Goal: Task Accomplishment & Management: Manage account settings

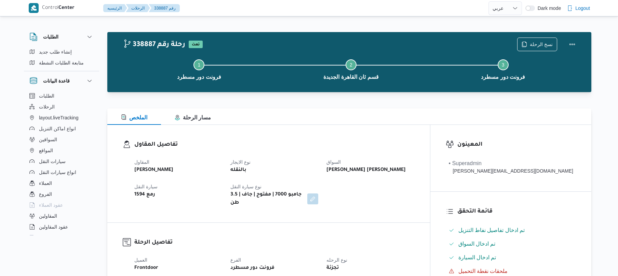
select select "ar"
click at [318, 144] on h3 "تفاصيل المقاول" at bounding box center [274, 144] width 280 height 9
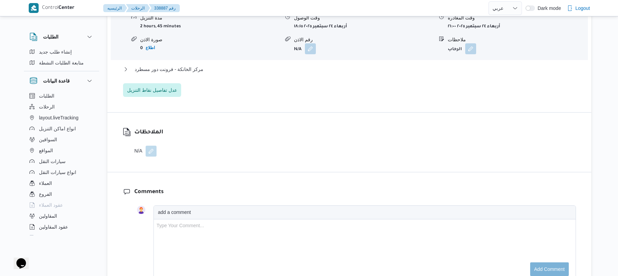
scroll to position [619, 0]
click at [373, 65] on button "مركز الخانكة - فرونت دور مسطرد" at bounding box center [349, 69] width 453 height 8
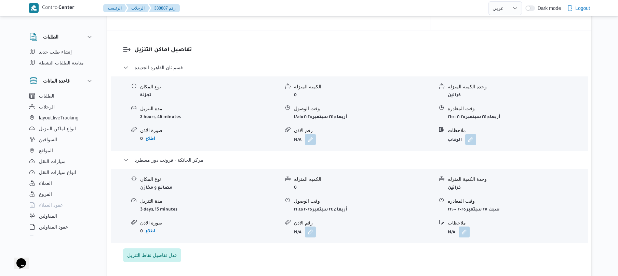
scroll to position [510, 0]
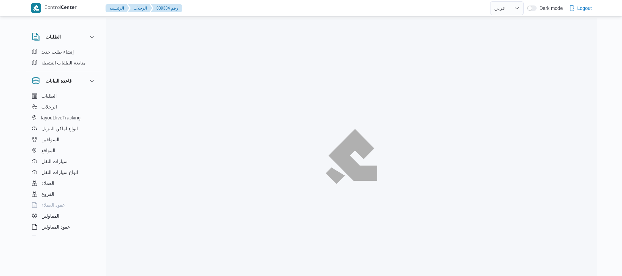
select select "ar"
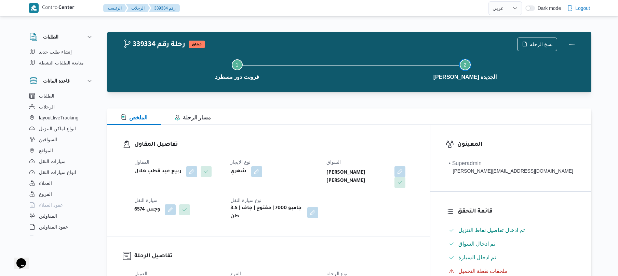
click at [380, 51] on button "Step 2 is incomplete 2 ثانى القاهرة الجديدة" at bounding box center [465, 69] width 228 height 36
click at [392, 136] on div "تفاصيل المقاول المقاول ربيع عيد قطب هلال نوع الايجار شهري السواق مصطفي حسن عبدا…" at bounding box center [268, 180] width 322 height 111
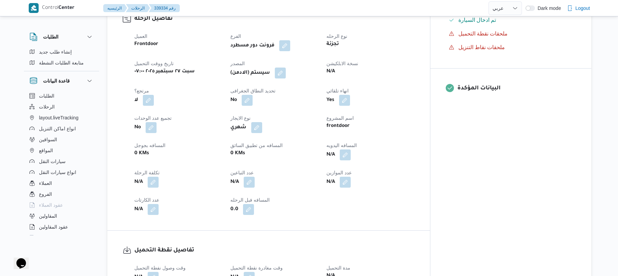
scroll to position [237, 0]
click at [286, 68] on button "button" at bounding box center [280, 73] width 11 height 11
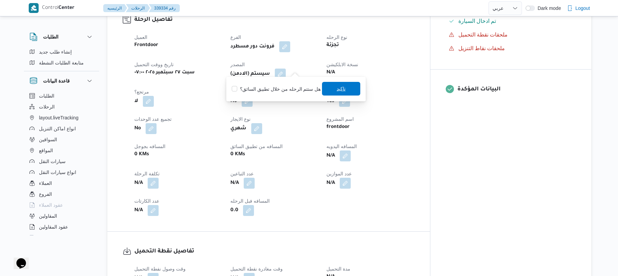
click at [336, 90] on span "تاكيد" at bounding box center [340, 89] width 9 height 8
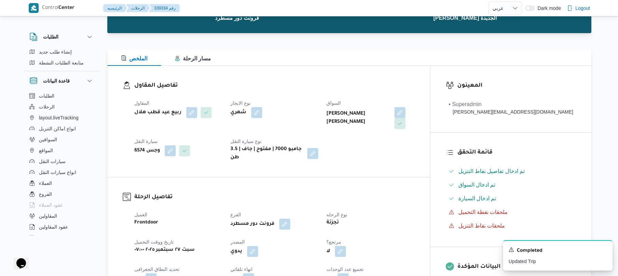
scroll to position [0, 0]
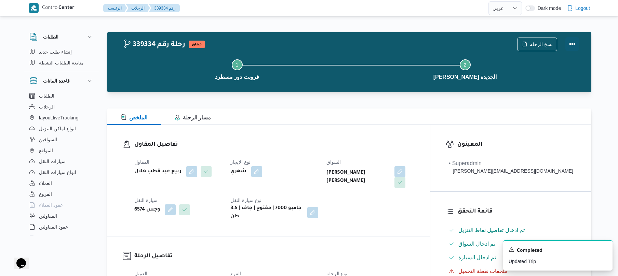
click at [573, 45] on button "Actions" at bounding box center [572, 44] width 14 height 14
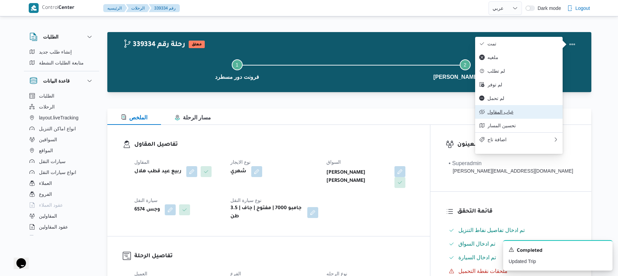
click at [513, 113] on button "غياب المقاول" at bounding box center [518, 112] width 87 height 14
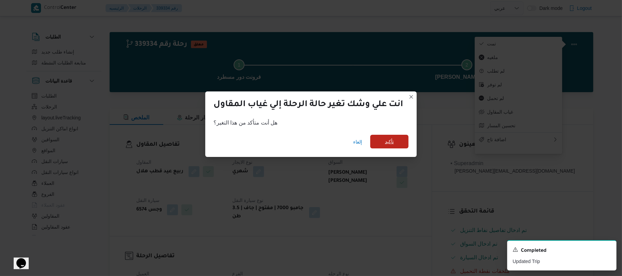
click at [401, 140] on span "تأكيد" at bounding box center [389, 142] width 38 height 14
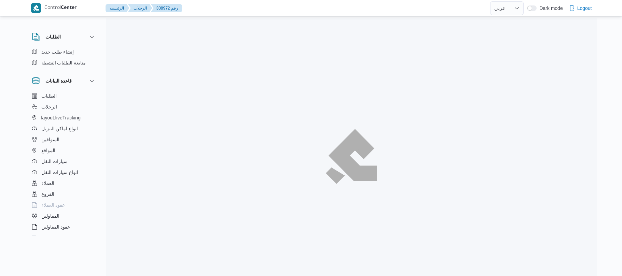
select select "ar"
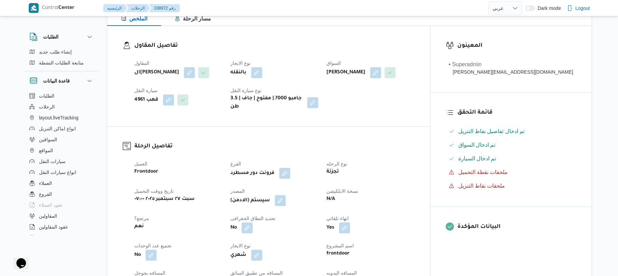
scroll to position [73, 0]
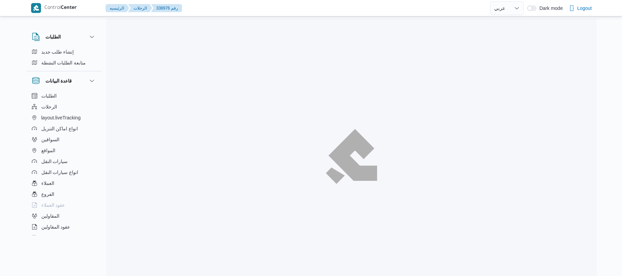
select select "ar"
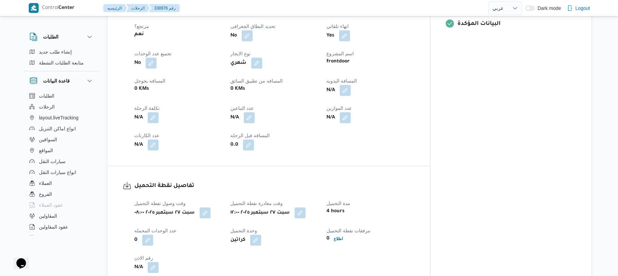
scroll to position [304, 0]
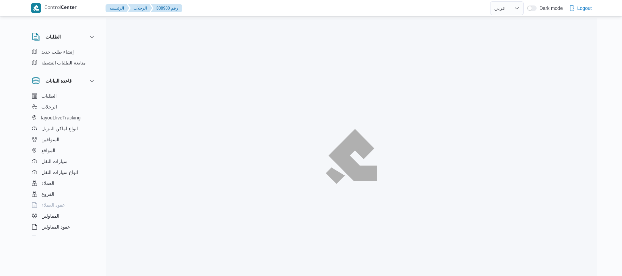
select select "ar"
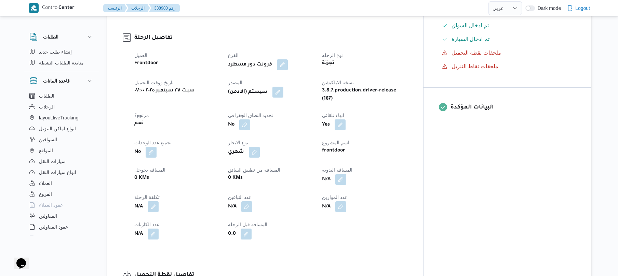
scroll to position [200, 0]
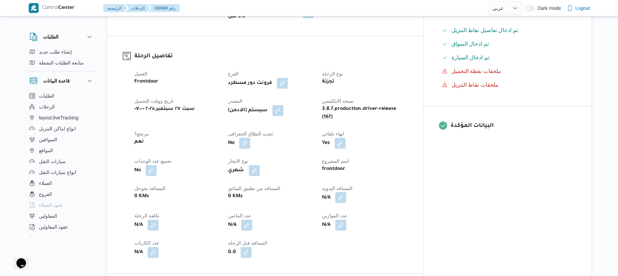
click at [346, 192] on button "button" at bounding box center [340, 197] width 11 height 11
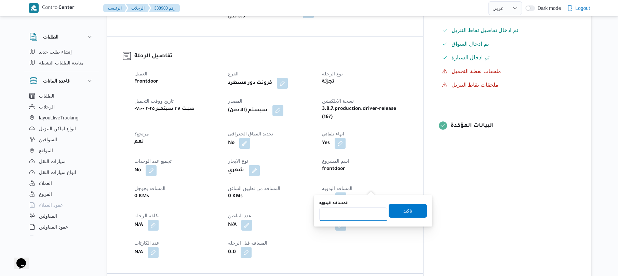
click at [351, 213] on input "المسافه اليدويه" at bounding box center [353, 215] width 68 height 14
type input "130"
click at [409, 212] on span "تاكيد" at bounding box center [407, 211] width 38 height 14
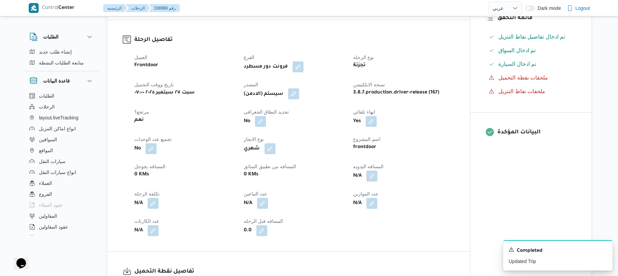
click at [298, 99] on button "button" at bounding box center [293, 93] width 11 height 11
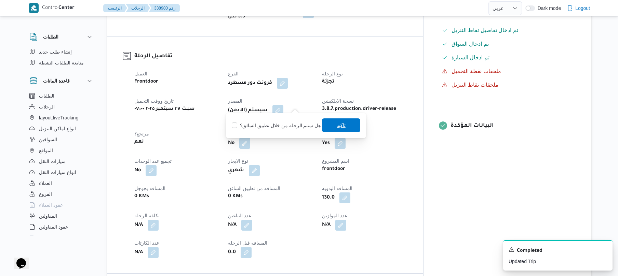
click at [340, 126] on span "تاكيد" at bounding box center [340, 125] width 9 height 8
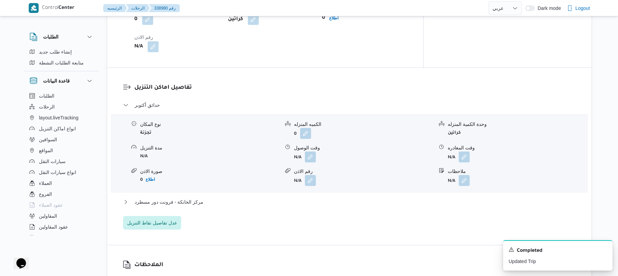
scroll to position [528, 0]
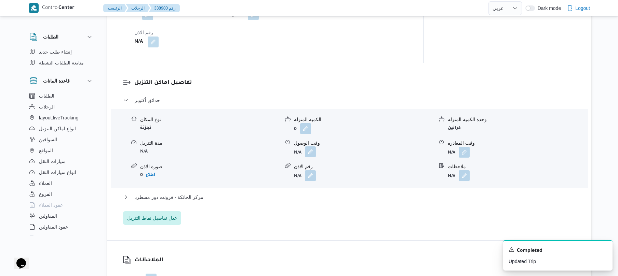
click at [310, 147] on button "button" at bounding box center [310, 152] width 11 height 11
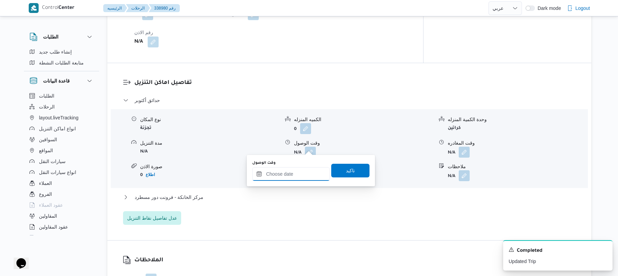
click at [286, 174] on input "وقت الوصول" at bounding box center [291, 174] width 78 height 14
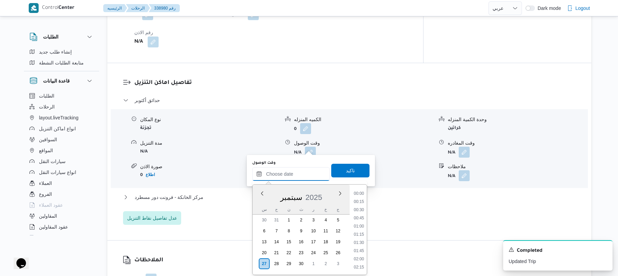
scroll to position [599, 0]
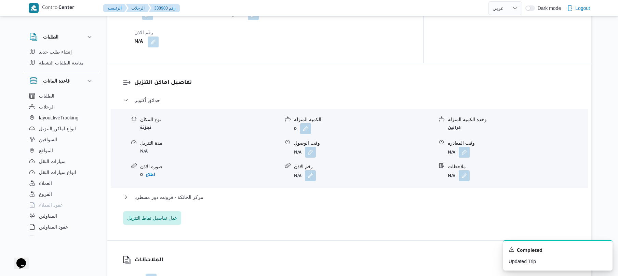
click at [397, 67] on div "تفاصيل اماكن التنزيل حدائق أكتوبر نوع المكان تجزئة الكميه المنزله 0 وحدة الكمية…" at bounding box center [349, 151] width 484 height 177
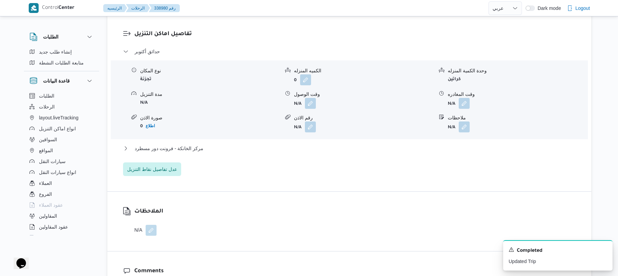
scroll to position [583, 0]
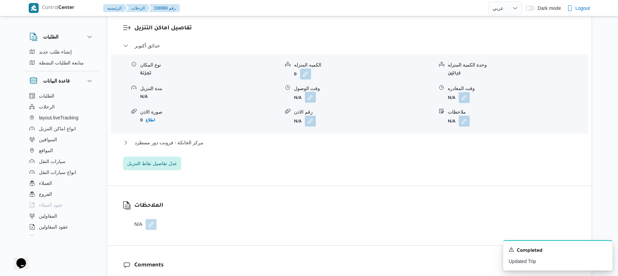
click at [312, 92] on button "button" at bounding box center [310, 97] width 11 height 11
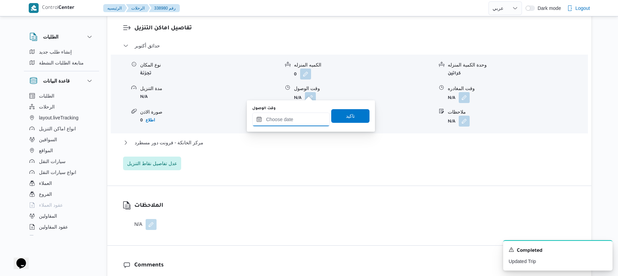
click at [292, 116] on input "وقت الوصول" at bounding box center [291, 120] width 78 height 14
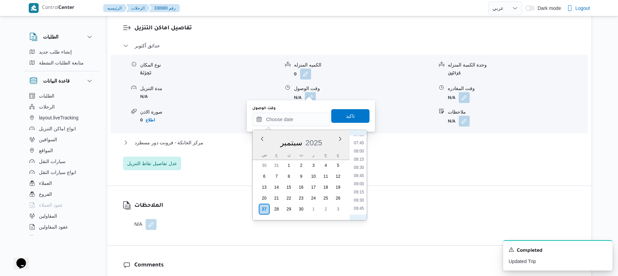
scroll to position [219, 0]
click at [357, 199] on li "08:30" at bounding box center [359, 198] width 16 height 7
type input "٢٧/٠٩/٢٠٢٥ ٠٨:٣٠"
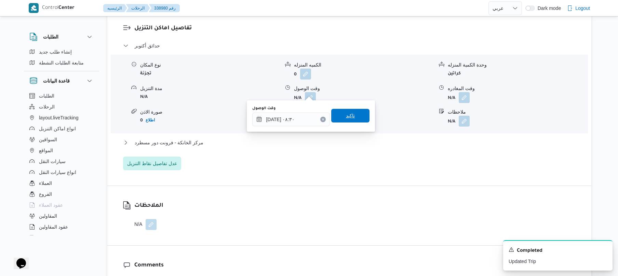
click at [348, 118] on span "تاكيد" at bounding box center [350, 116] width 9 height 8
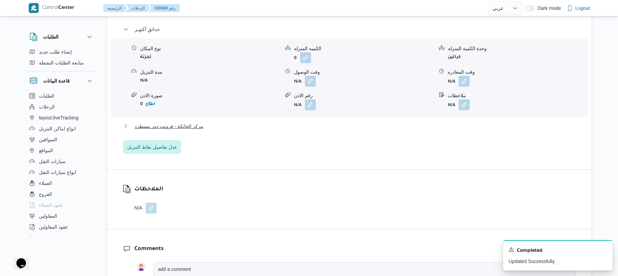
click at [321, 130] on button "مركز الخانكة - فرونت دور مسطرد" at bounding box center [349, 126] width 453 height 8
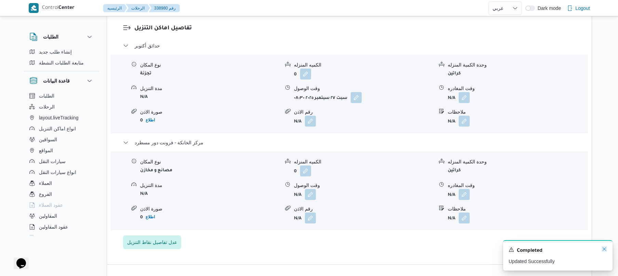
click at [603, 249] on icon "Dismiss toast" at bounding box center [603, 249] width 5 height 5
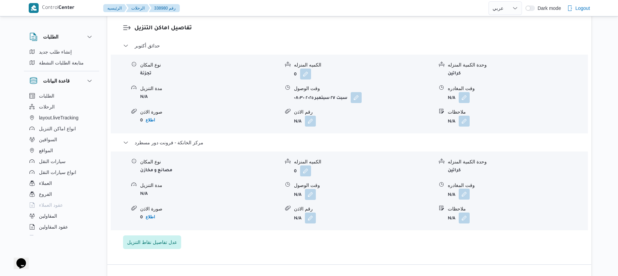
click at [465, 189] on button "button" at bounding box center [463, 194] width 11 height 11
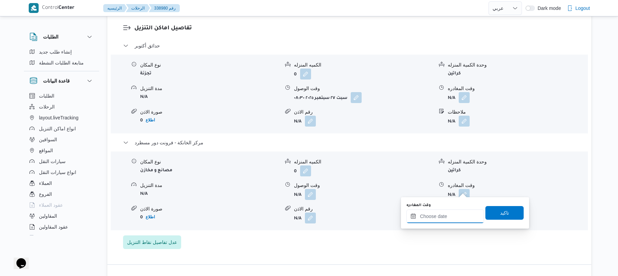
click at [434, 216] on input "وقت المغادره" at bounding box center [445, 217] width 78 height 14
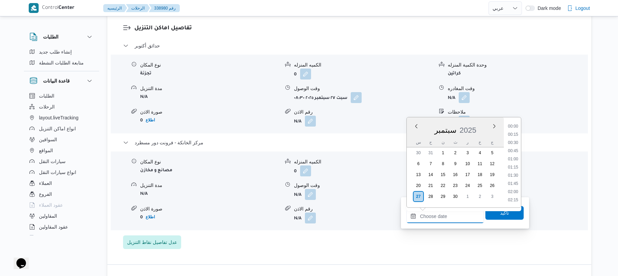
scroll to position [599, 0]
click at [515, 165] on li "19:30" at bounding box center [513, 167] width 16 height 7
type input "٢٧/٠٩/٢٠٢٥ ١٩:٣٠"
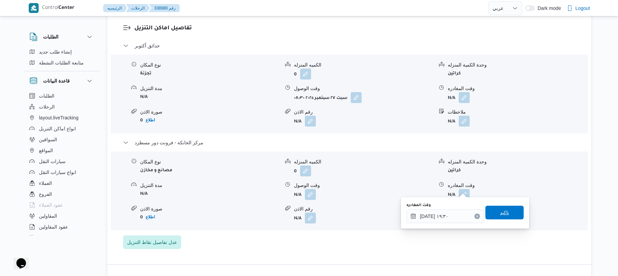
click at [494, 209] on span "تاكيد" at bounding box center [504, 213] width 38 height 14
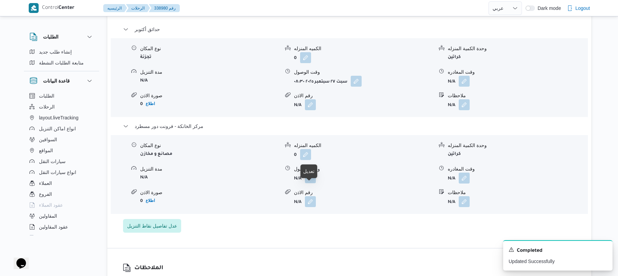
click at [307, 183] on button "button" at bounding box center [310, 177] width 11 height 11
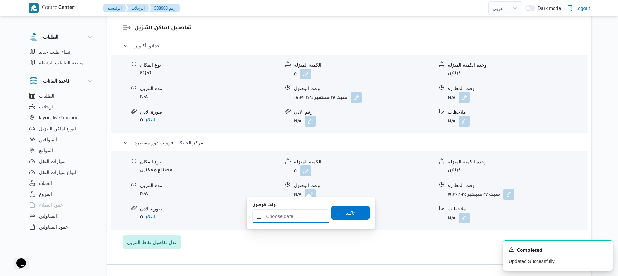
click at [288, 215] on input "وقت الوصول" at bounding box center [291, 217] width 78 height 14
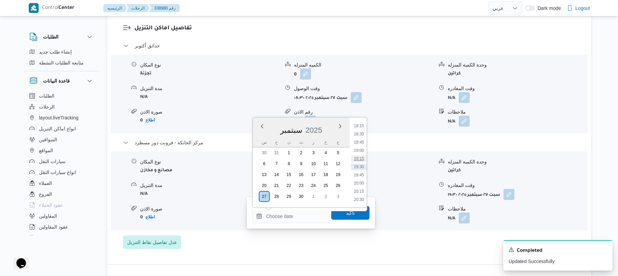
click at [360, 158] on li "19:15" at bounding box center [359, 158] width 16 height 7
type input "٢٧/٠٩/٢٠٢٥ ١٩:١٥"
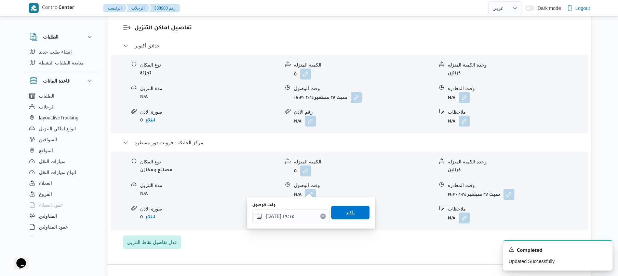
click at [346, 215] on span "تاكيد" at bounding box center [350, 213] width 9 height 8
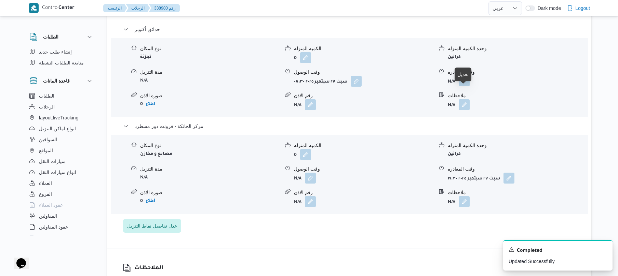
click at [469, 86] on button "button" at bounding box center [463, 80] width 11 height 11
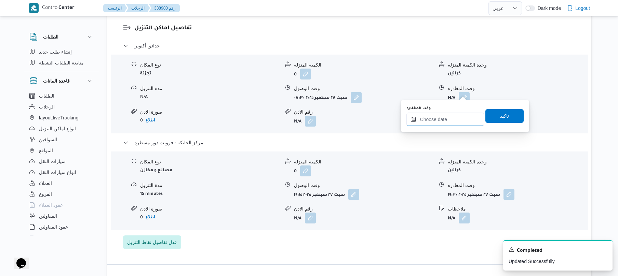
click at [439, 123] on input "وقت المغادره" at bounding box center [445, 120] width 78 height 14
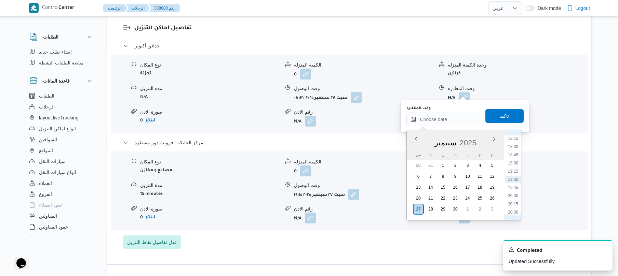
scroll to position [532, 0]
click at [513, 207] on li "18:15" at bounding box center [513, 205] width 16 height 7
type input "٢٧/٠٩/٢٠٢٥ ١٨:١٥"
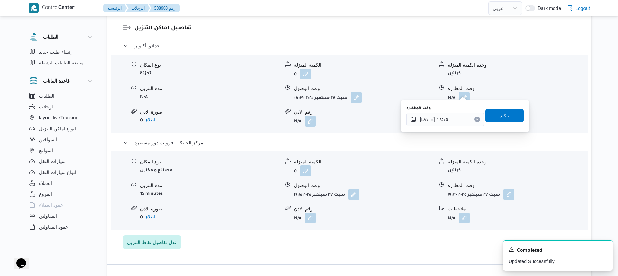
click at [500, 119] on span "تاكيد" at bounding box center [504, 116] width 9 height 8
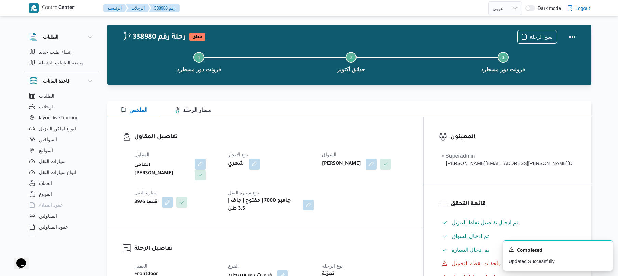
scroll to position [0, 0]
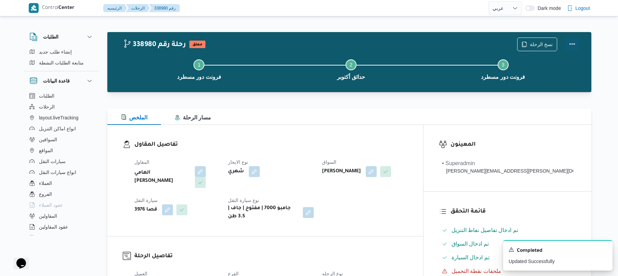
click at [568, 48] on button "Actions" at bounding box center [572, 44] width 14 height 14
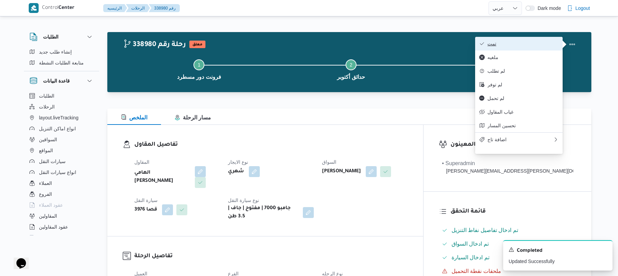
click at [524, 47] on button "تمت" at bounding box center [518, 44] width 87 height 14
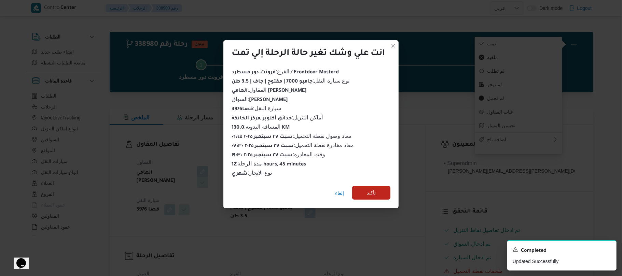
click at [376, 190] on span "تأكيد" at bounding box center [371, 193] width 9 height 8
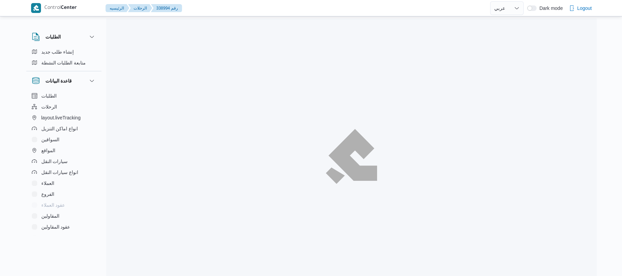
select select "ar"
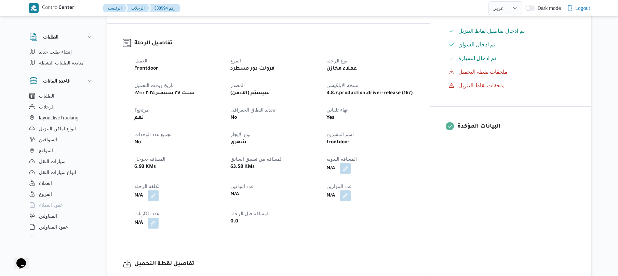
scroll to position [237, 0]
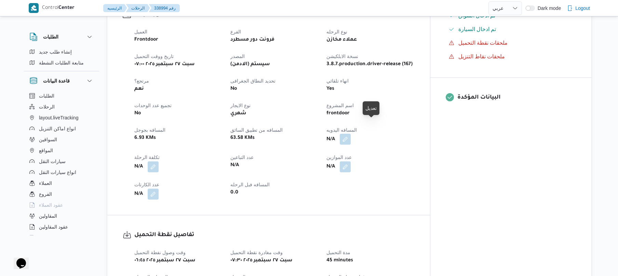
click at [350, 134] on button "button" at bounding box center [345, 139] width 11 height 11
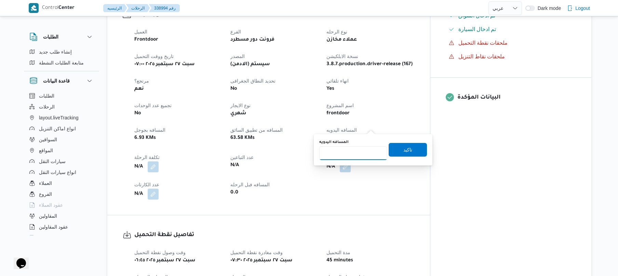
click at [351, 156] on input "المسافه اليدويه" at bounding box center [353, 154] width 68 height 14
type input "110"
click at [410, 148] on span "تاكيد" at bounding box center [407, 150] width 38 height 14
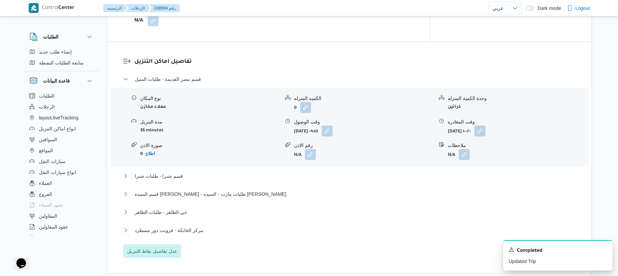
scroll to position [528, 0]
click at [332, 125] on button "button" at bounding box center [326, 130] width 11 height 11
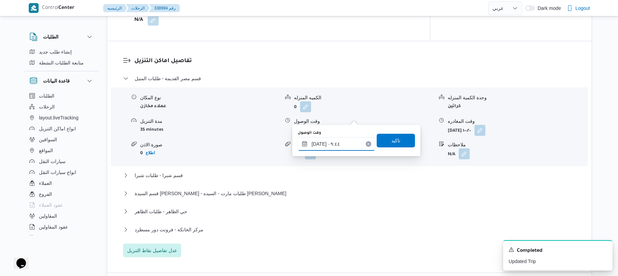
click at [329, 144] on input "٢٧/٠٩/٢٠٢٥ ٠٩:٤٤" at bounding box center [337, 144] width 78 height 14
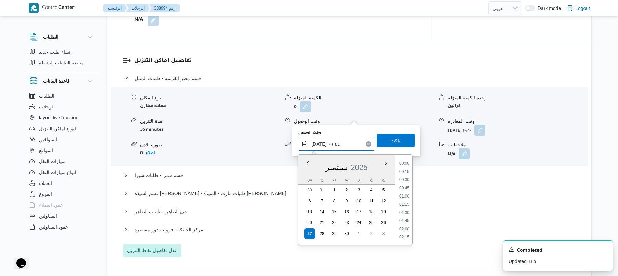
scroll to position [271, 0]
click at [407, 171] on li "08:30" at bounding box center [404, 171] width 16 height 7
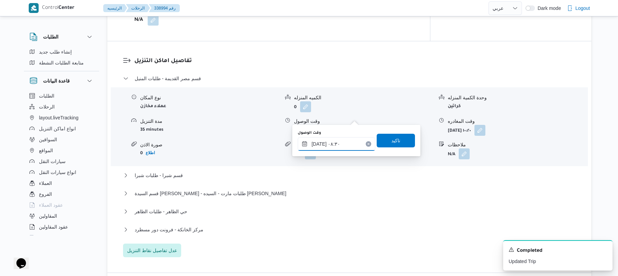
click at [320, 142] on input "٢٧/٠٩/٢٠٢٥ ٠٨:٣٠" at bounding box center [337, 144] width 78 height 14
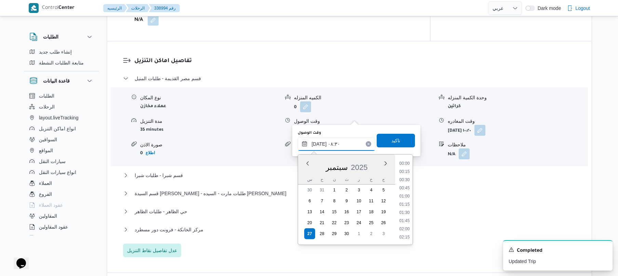
scroll to position [238, 0]
click at [320, 142] on input "٢٧/٠٩/٢٠٢٥ ٠٨:٣٠" at bounding box center [337, 144] width 78 height 14
type input "٢٧/٠٩/٢٠٢٥ ٠٨:٢٠"
click at [391, 139] on span "تاكيد" at bounding box center [395, 140] width 9 height 8
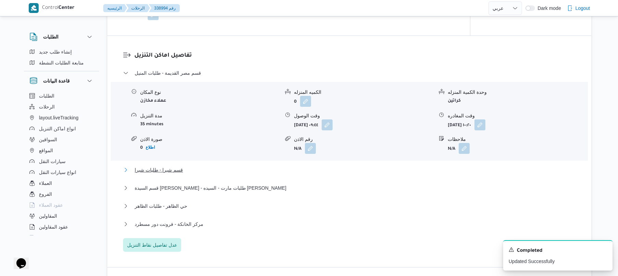
click at [336, 166] on button "قسم شبرا - طلبات شبرا" at bounding box center [349, 170] width 453 height 8
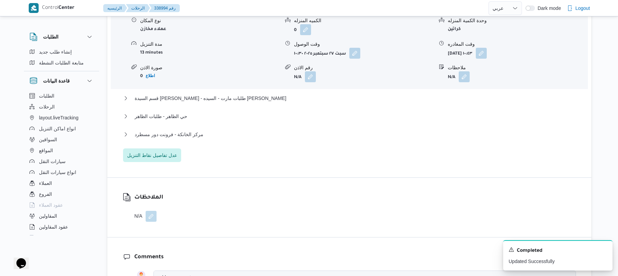
scroll to position [729, 0]
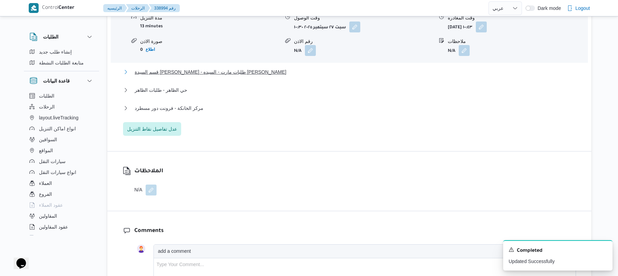
click at [403, 68] on button "قسم السيدة [PERSON_NAME] - طلبات مارت - السيده [PERSON_NAME]" at bounding box center [349, 72] width 453 height 8
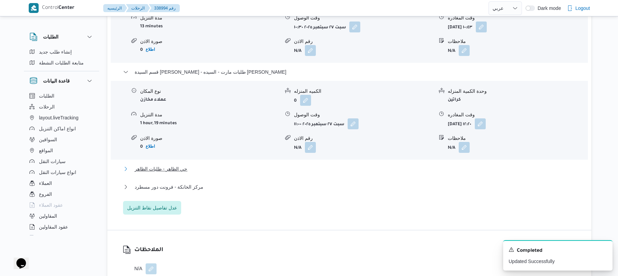
click at [341, 165] on button "حي الظاهر - طلبات الظاهر" at bounding box center [349, 169] width 453 height 8
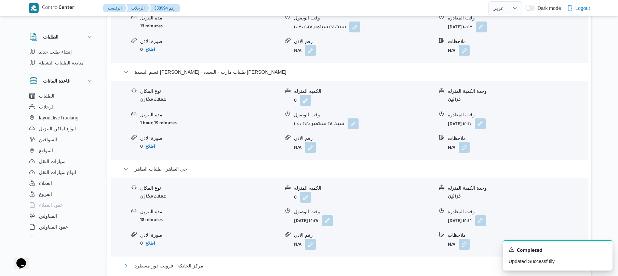
click at [320, 262] on button "مركز الخانكة - فرونت دور مسطرد" at bounding box center [349, 266] width 453 height 8
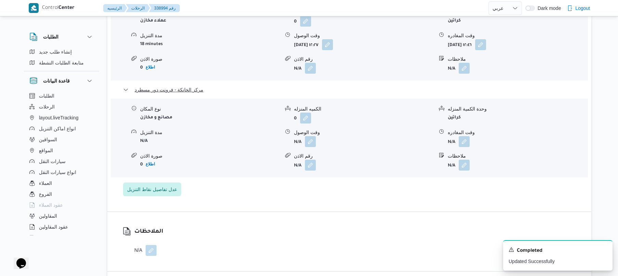
scroll to position [911, 0]
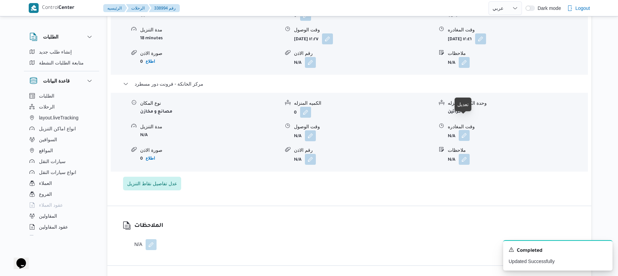
click at [465, 130] on button "button" at bounding box center [463, 135] width 11 height 11
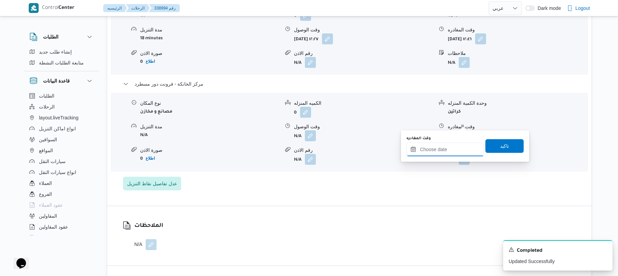
click at [436, 149] on input "وقت المغادره" at bounding box center [445, 150] width 78 height 14
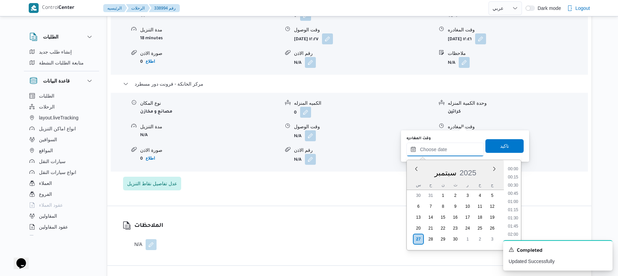
scroll to position [599, 0]
click at [510, 211] on li "19:30" at bounding box center [513, 209] width 16 height 7
type input "٢٧/٠٩/٢٠٢٥ ١٩:٣٠"
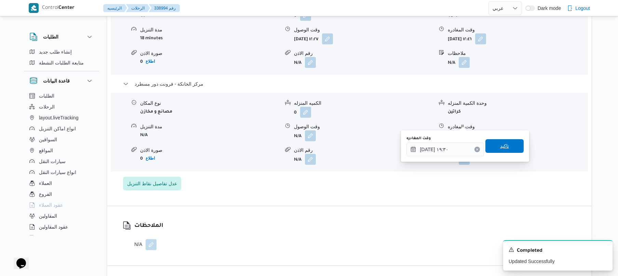
click at [506, 156] on div "وقت المغادره ٢٧/٠٩/٢٠٢٥ ١٩:٣٠ تاكيد" at bounding box center [464, 146] width 119 height 22
click at [501, 147] on span "تاكيد" at bounding box center [504, 146] width 9 height 8
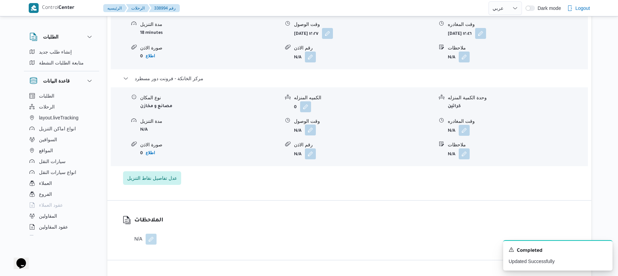
click at [309, 125] on button "button" at bounding box center [310, 130] width 11 height 11
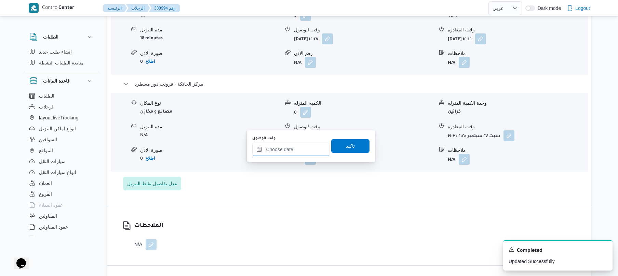
click at [301, 148] on input "وقت الوصول" at bounding box center [291, 150] width 78 height 14
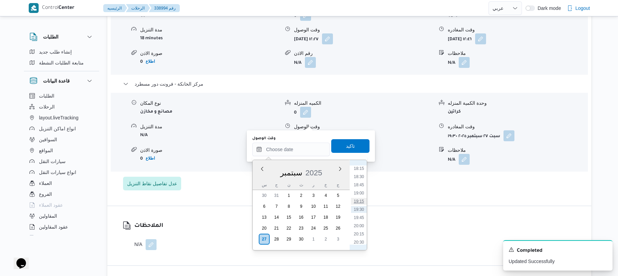
click at [360, 200] on li "19:15" at bounding box center [359, 201] width 16 height 7
type input "٢٧/٠٩/٢٠٢٥ ١٩:١٥"
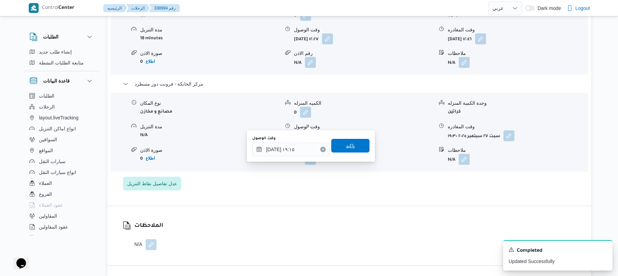
click at [354, 147] on span "تاكيد" at bounding box center [350, 146] width 38 height 14
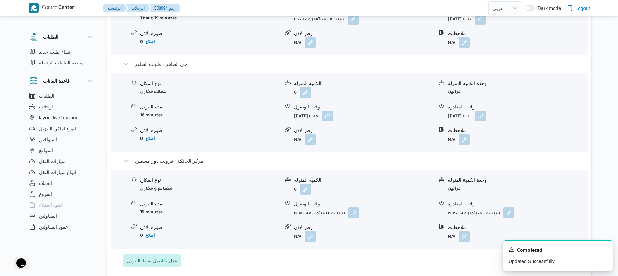
scroll to position [820, 0]
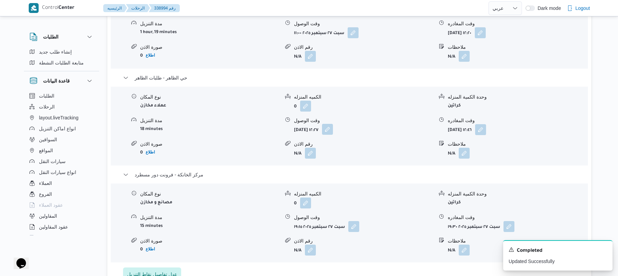
click at [333, 124] on button "button" at bounding box center [327, 129] width 11 height 11
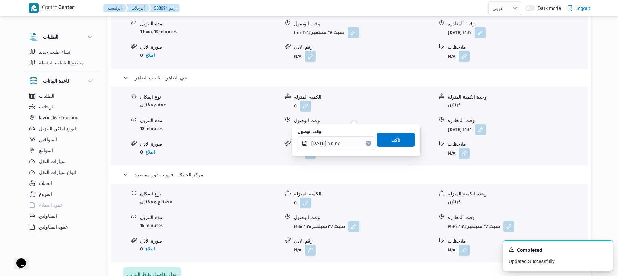
click at [365, 143] on button "Clear input" at bounding box center [367, 143] width 5 height 5
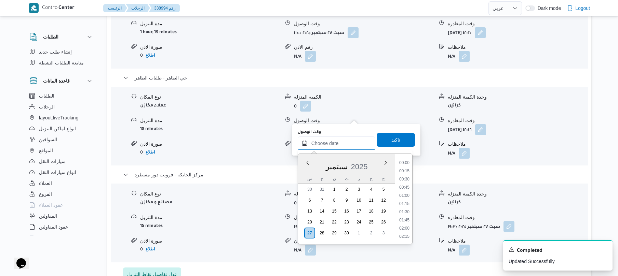
scroll to position [599, 0]
click at [380, 141] on span "تاكيد" at bounding box center [395, 140] width 38 height 14
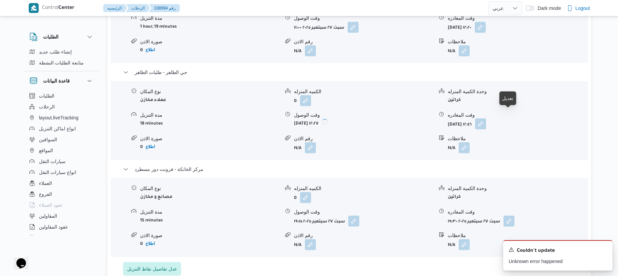
click at [486, 119] on button "button" at bounding box center [480, 124] width 11 height 11
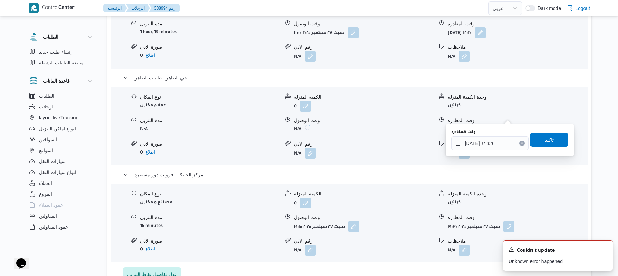
click at [520, 142] on icon "Clear input" at bounding box center [521, 143] width 3 height 3
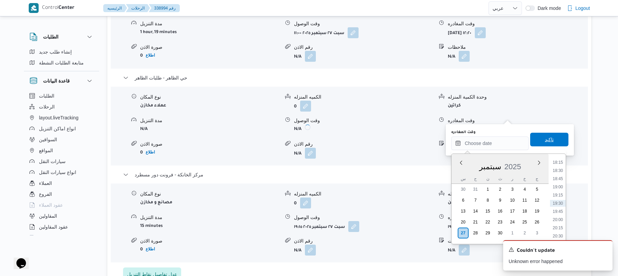
click at [539, 141] on span "تاكيد" at bounding box center [549, 140] width 38 height 14
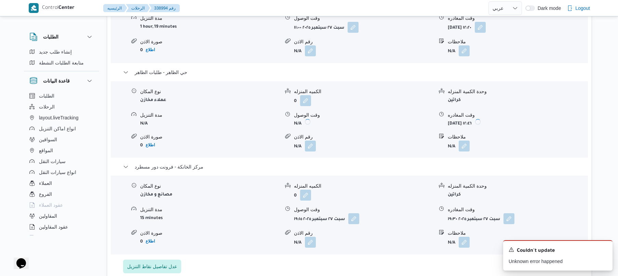
click at [390, 122] on div "نوع المكان عملاء مخازن الكميه المنزله 0 وحدة الكمية المنزله كراتين مدة التنزيل …" at bounding box center [349, 120] width 482 height 76
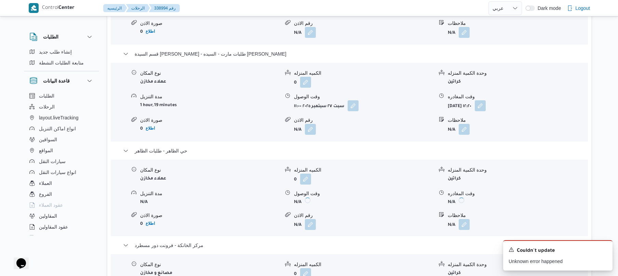
scroll to position [729, 0]
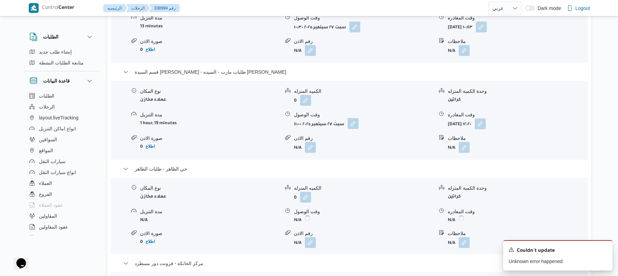
click at [354, 118] on button "button" at bounding box center [352, 123] width 11 height 11
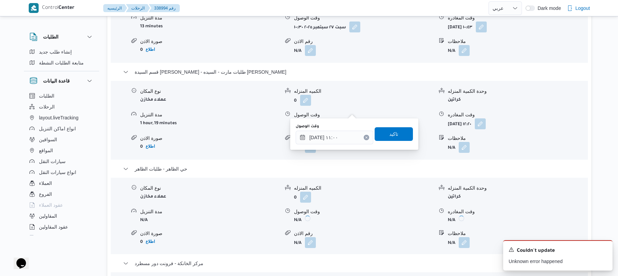
click at [365, 137] on icon "Clear input" at bounding box center [366, 137] width 3 height 3
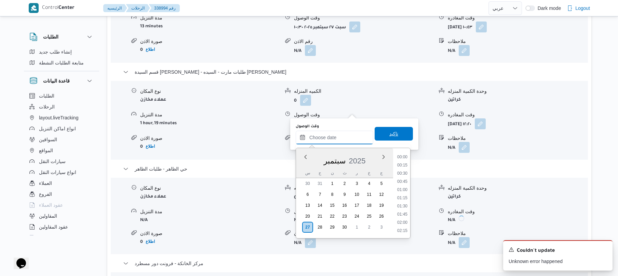
scroll to position [599, 0]
click at [389, 137] on span "تاكيد" at bounding box center [393, 134] width 9 height 8
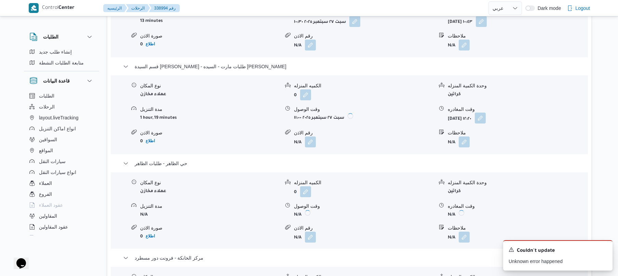
click at [485, 113] on button "button" at bounding box center [479, 118] width 11 height 11
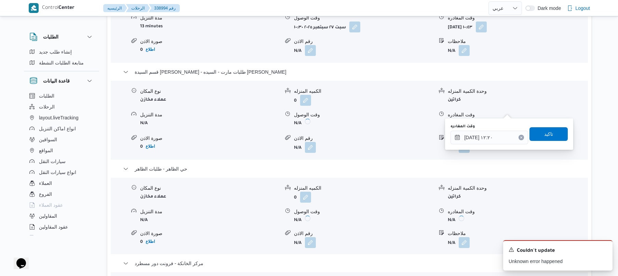
click at [520, 137] on icon "Clear input" at bounding box center [521, 137] width 3 height 3
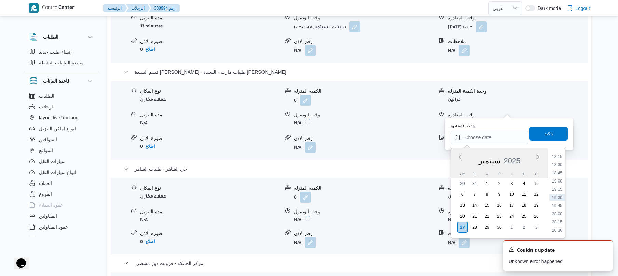
click at [555, 132] on span "تاكيد" at bounding box center [548, 134] width 38 height 14
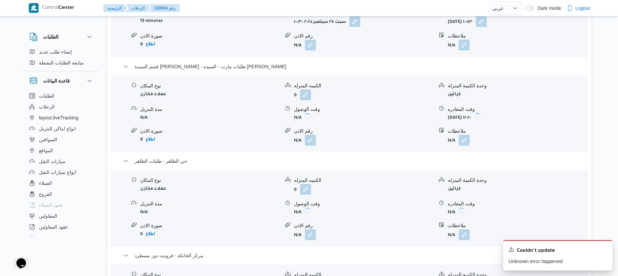
click at [381, 93] on div "نوع المكان عملاء مخازن الكميه المنزله 0 وحدة الكمية المنزله كراتين مدة التنزيل …" at bounding box center [349, 114] width 482 height 76
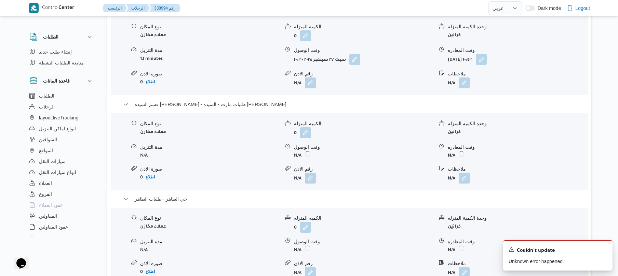
scroll to position [692, 0]
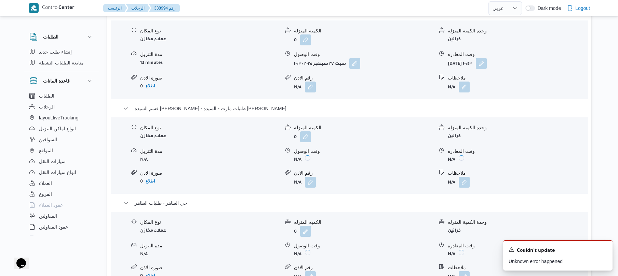
click at [311, 132] on form "0" at bounding box center [363, 137] width 139 height 11
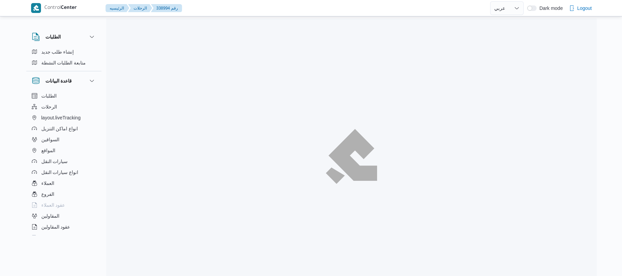
select select "ar"
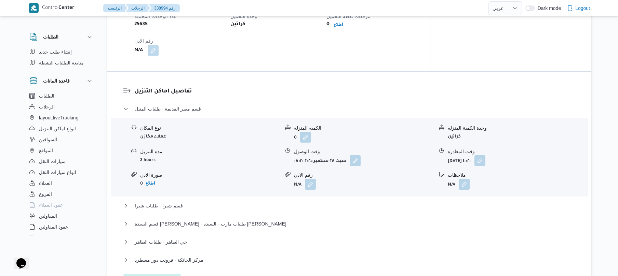
scroll to position [510, 0]
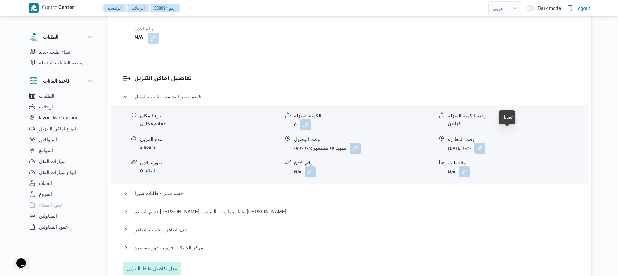
click at [485, 143] on button "button" at bounding box center [479, 148] width 11 height 11
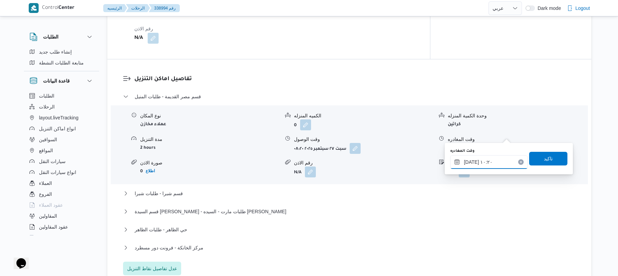
click at [478, 162] on input "٢٧/٠٩/٢٠٢٥ ١٠:٢٠" at bounding box center [489, 162] width 78 height 14
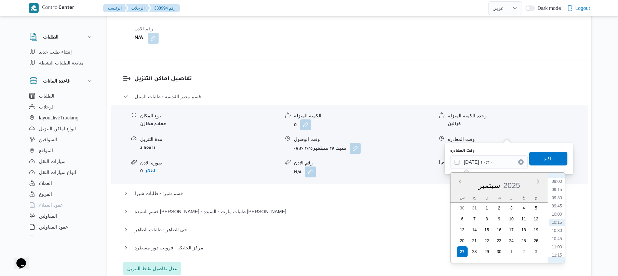
scroll to position [362, 0]
click at [561, 213] on li "12:00" at bounding box center [557, 212] width 16 height 7
type input "٢٧/٠٩/٢٠٢٥ ١٢:٠٠"
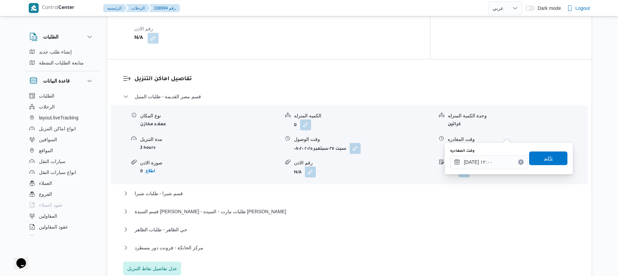
click at [552, 161] on span "تاكيد" at bounding box center [548, 159] width 38 height 14
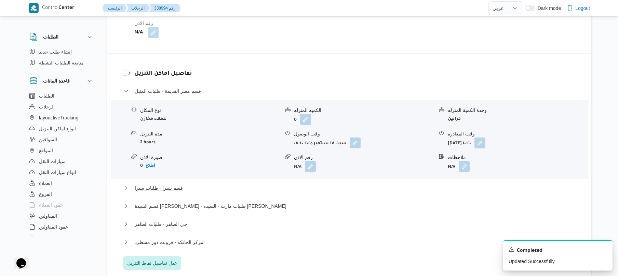
click at [427, 184] on button "قسم شبرا - طلبات شبرا" at bounding box center [349, 188] width 453 height 8
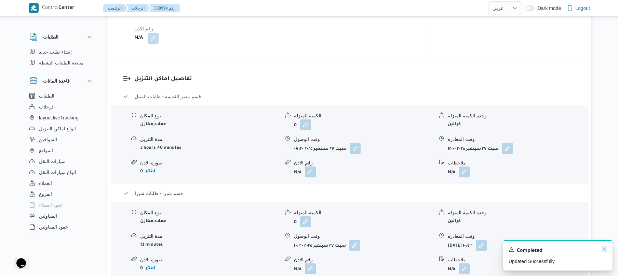
click at [603, 249] on icon "Dismiss toast" at bounding box center [603, 249] width 3 height 3
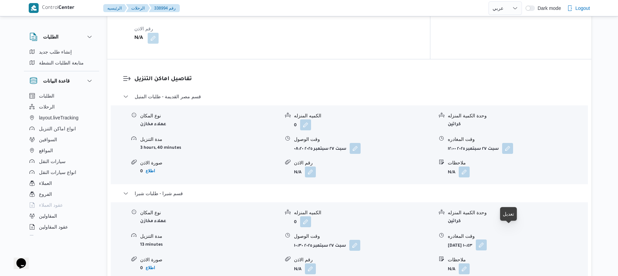
click at [486, 240] on button "button" at bounding box center [480, 245] width 11 height 11
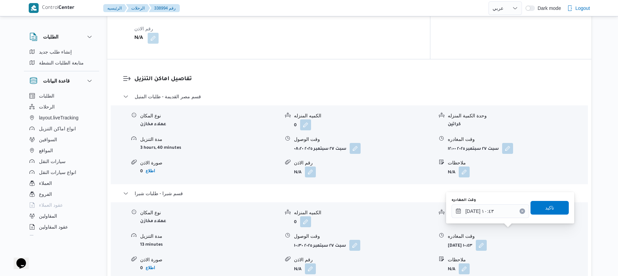
click at [521, 211] on icon "Clear input" at bounding box center [522, 211] width 2 height 2
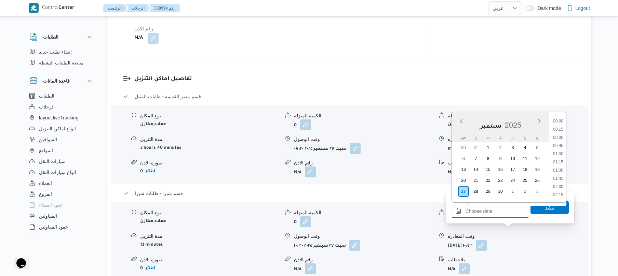
scroll to position [607, 0]
click at [537, 210] on span "تاكيد" at bounding box center [549, 208] width 38 height 14
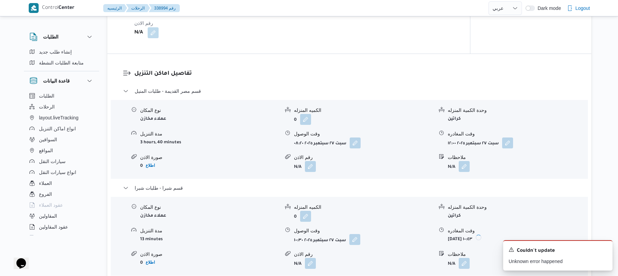
click at [352, 234] on button "button" at bounding box center [354, 239] width 11 height 11
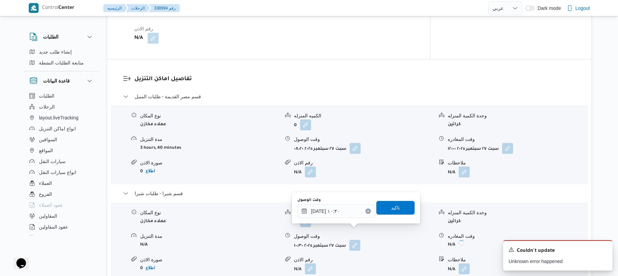
click at [367, 212] on icon "Clear input" at bounding box center [368, 211] width 3 height 3
click at [391, 209] on span "تاكيد" at bounding box center [395, 208] width 9 height 8
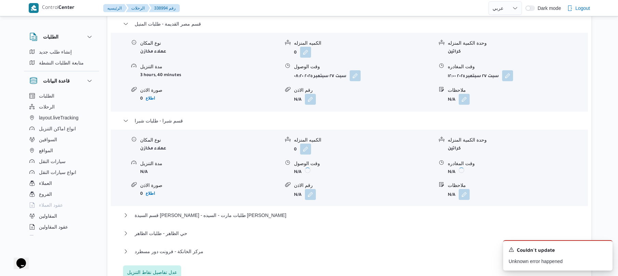
scroll to position [601, 0]
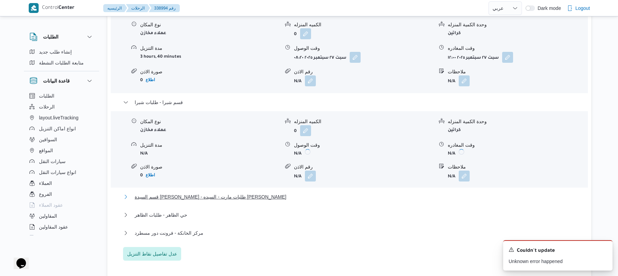
click at [372, 193] on button "قسم السيدة زينب - طلبات مارت - السيده زينب" at bounding box center [349, 197] width 453 height 8
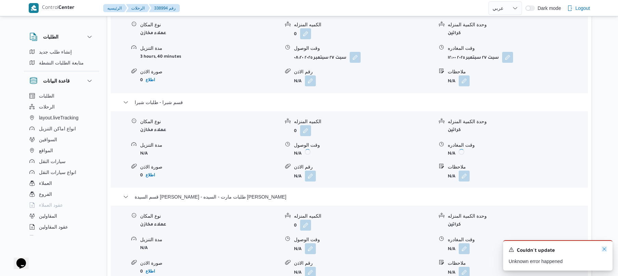
click at [604, 249] on icon "Dismiss toast" at bounding box center [603, 249] width 5 height 5
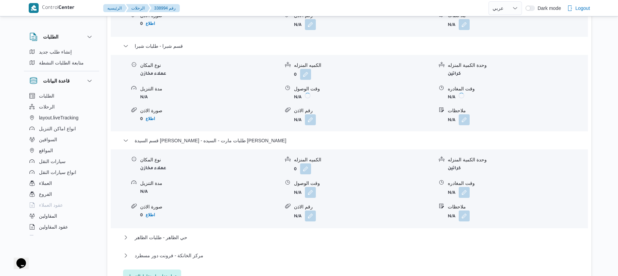
scroll to position [765, 0]
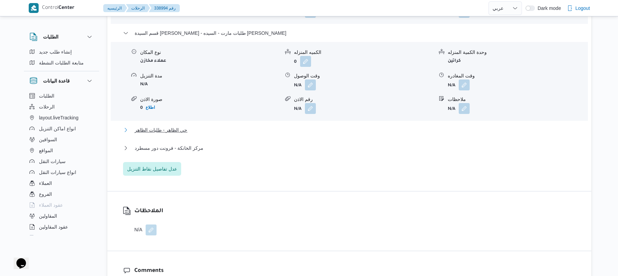
click at [310, 126] on button "حي الظاهر - طلبات الظاهر" at bounding box center [349, 130] width 453 height 8
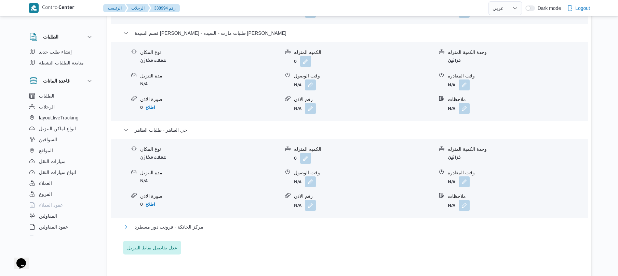
click at [372, 223] on button "مركز الخانكة - فرونت دور مسطرد" at bounding box center [349, 227] width 453 height 8
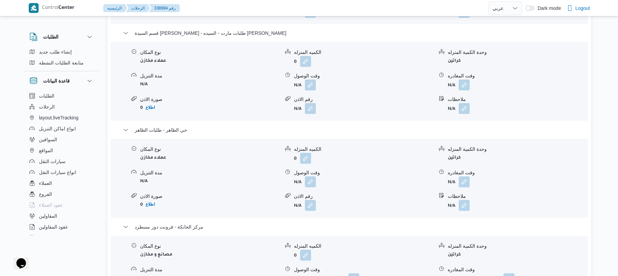
scroll to position [0, 0]
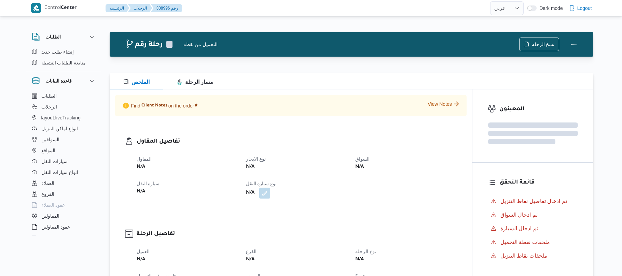
select select "ar"
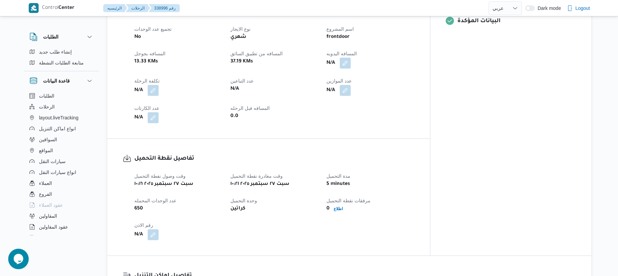
scroll to position [291, 0]
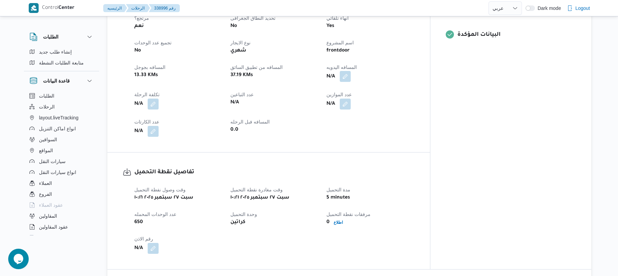
click at [350, 71] on button "button" at bounding box center [345, 76] width 11 height 11
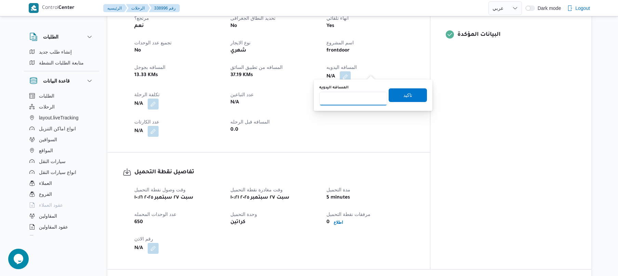
click at [360, 98] on input "المسافه اليدويه" at bounding box center [353, 99] width 68 height 14
type input "75"
click at [403, 93] on span "تاكيد" at bounding box center [407, 95] width 9 height 8
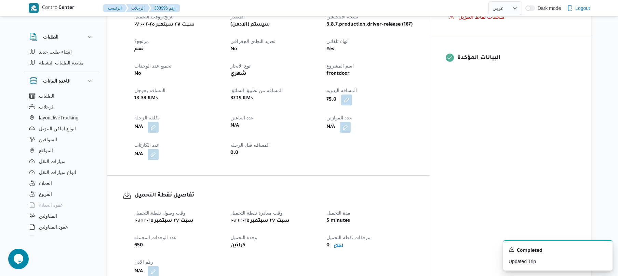
scroll to position [328, 0]
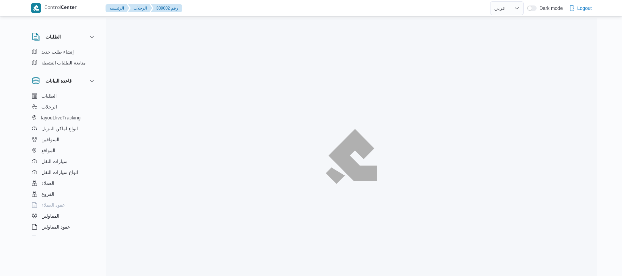
select select "ar"
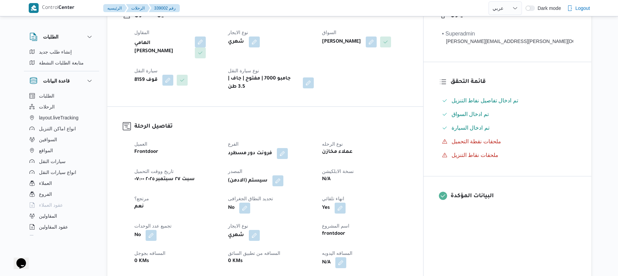
scroll to position [164, 0]
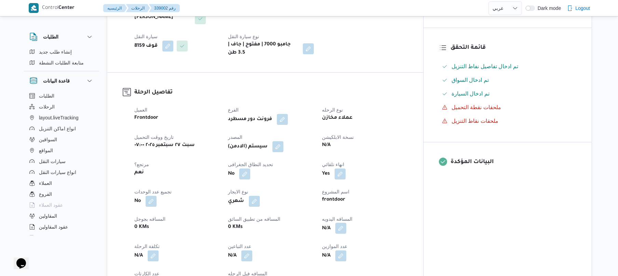
click at [346, 223] on button "button" at bounding box center [340, 228] width 11 height 11
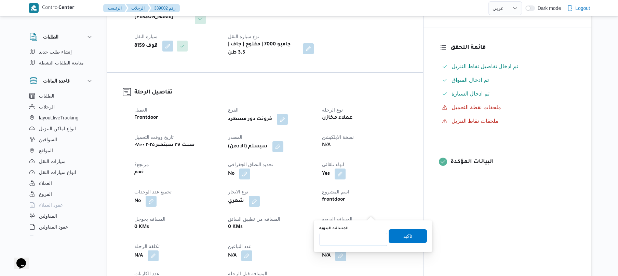
click at [350, 240] on input "المسافه اليدويه" at bounding box center [353, 240] width 68 height 14
type input "120"
click at [393, 238] on span "تاكيد" at bounding box center [407, 236] width 38 height 14
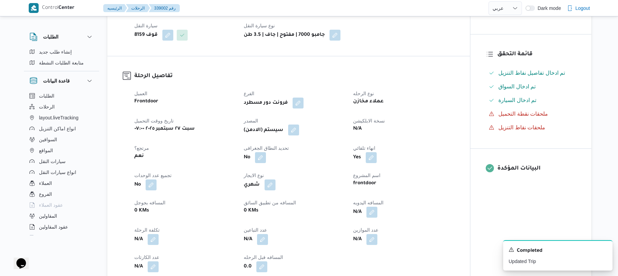
click at [294, 127] on button "button" at bounding box center [293, 130] width 11 height 11
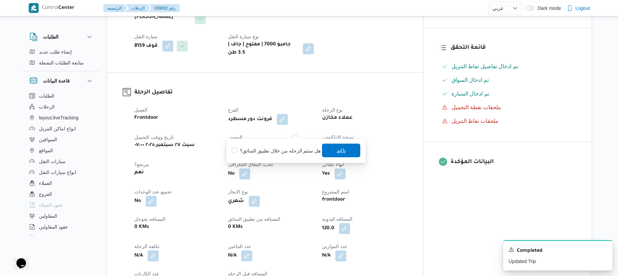
click at [346, 153] on span "تاكيد" at bounding box center [341, 151] width 38 height 14
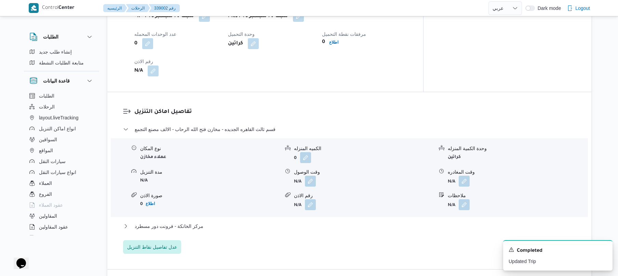
scroll to position [496, 0]
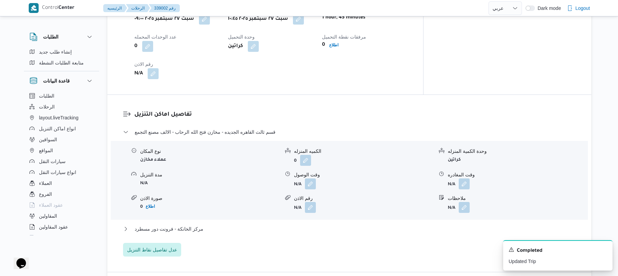
click at [288, 225] on div "مركز الخانكة - فرونت دور مسطرد" at bounding box center [349, 231] width 453 height 13
click at [291, 225] on button "مركز الخانكة - فرونت دور مسطرد" at bounding box center [349, 229] width 453 height 8
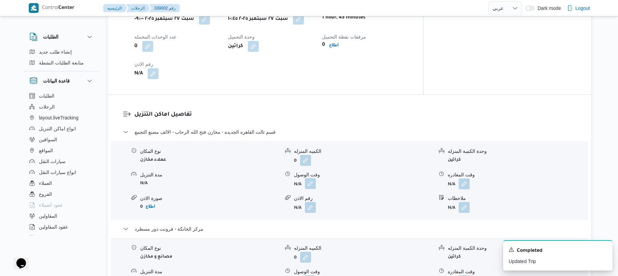
click at [310, 178] on button "button" at bounding box center [310, 183] width 11 height 11
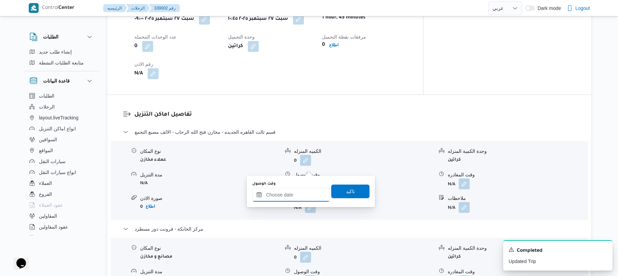
click at [289, 197] on input "وقت الوصول" at bounding box center [291, 195] width 78 height 14
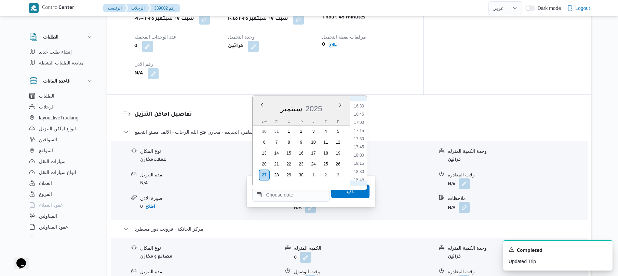
scroll to position [315, 0]
click at [356, 162] on ul "00:00 00:15 00:30 00:45 01:00 01:15 01:30 01:45 02:00 02:15 02:30 02:45 03:00 0…" at bounding box center [359, 140] width 16 height 79
click at [357, 158] on li "11:15" at bounding box center [359, 158] width 16 height 7
type input "٢٧/٠٩/٢٠٢٥ ١١:١٥"
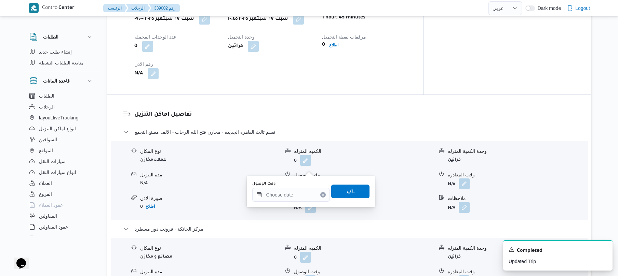
click at [372, 110] on h3 "تفاصيل اماكن التنزيل" at bounding box center [354, 114] width 441 height 9
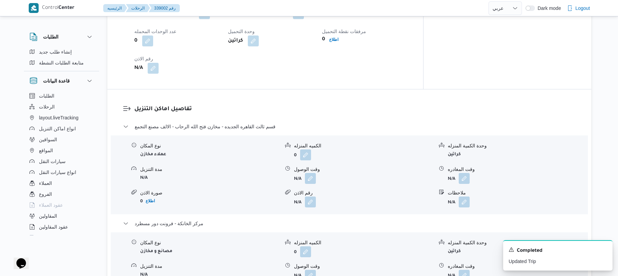
scroll to position [551, 0]
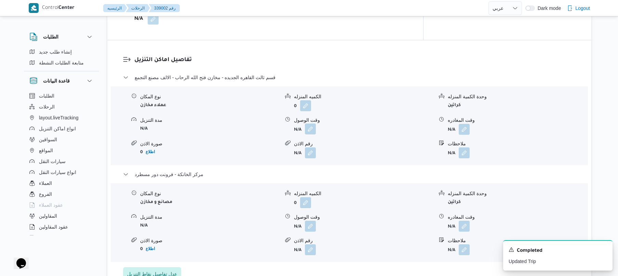
click at [313, 124] on button "button" at bounding box center [310, 129] width 11 height 11
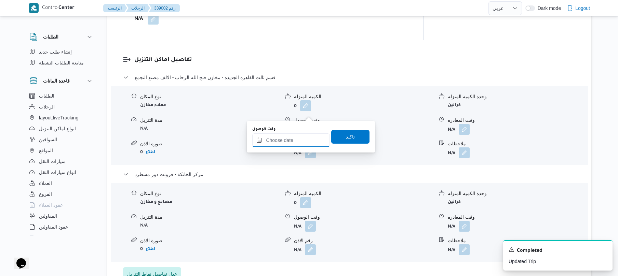
click at [282, 142] on input "وقت الوصول" at bounding box center [291, 141] width 78 height 14
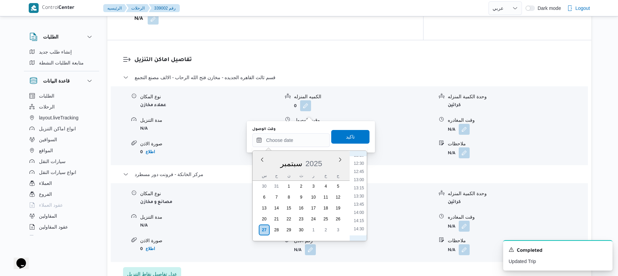
scroll to position [339, 0]
click at [358, 197] on li "11:30" at bounding box center [359, 197] width 16 height 7
type input "٢٧/٠٩/٢٠٢٥ ١١:٣٠"
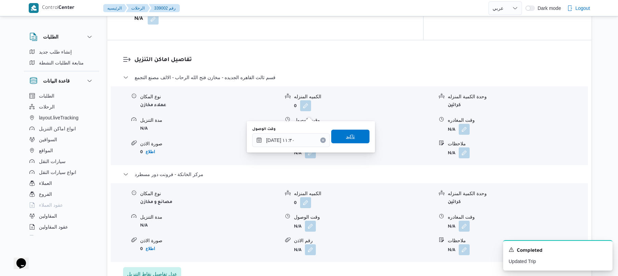
click at [352, 139] on span "تاكيد" at bounding box center [350, 137] width 38 height 14
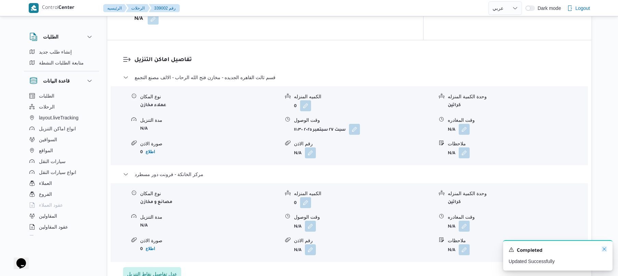
click at [603, 252] on icon "Dismiss toast" at bounding box center [603, 249] width 5 height 5
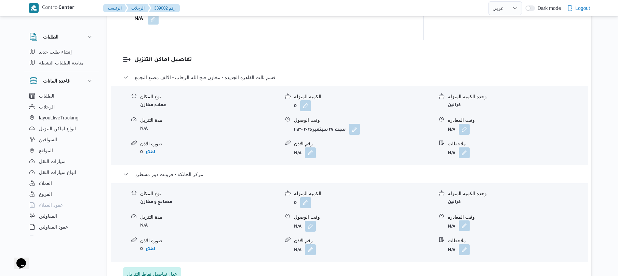
click at [465, 221] on button "button" at bounding box center [463, 226] width 11 height 11
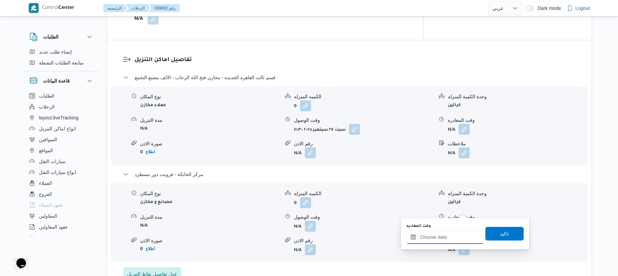
click at [449, 242] on input "وقت المغادره" at bounding box center [445, 238] width 78 height 14
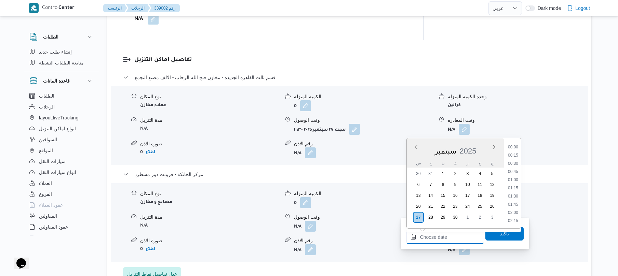
scroll to position [607, 0]
click at [511, 197] on li "20:00" at bounding box center [513, 196] width 16 height 7
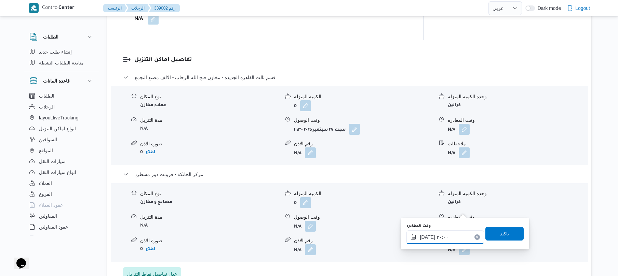
click at [430, 239] on input "[DATE] ٢٠:٠٠" at bounding box center [445, 238] width 78 height 14
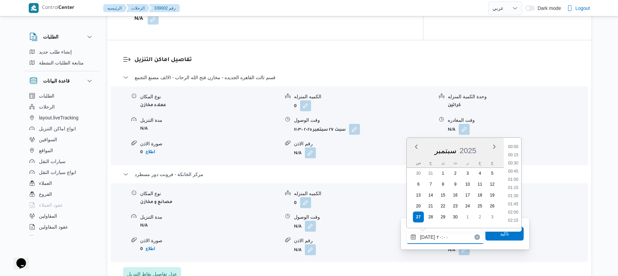
scroll to position [615, 0]
click at [516, 175] on ul "00:00 00:15 00:30 00:45 01:00 01:15 01:30 01:45 02:00 02:15 02:30 02:45 03:00 0…" at bounding box center [513, 182] width 16 height 79
click at [512, 181] on li "19:45" at bounding box center [513, 179] width 16 height 7
type input "[DATE] ١٩:٤٥"
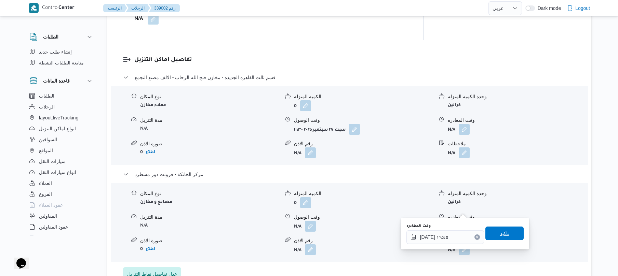
click at [500, 233] on span "تاكيد" at bounding box center [504, 234] width 9 height 8
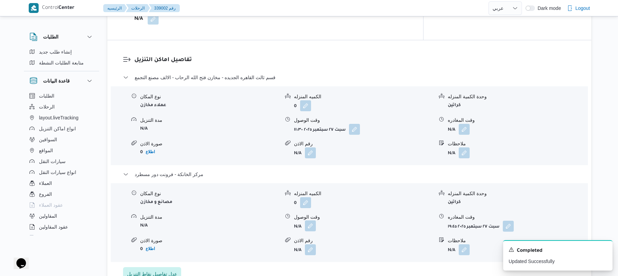
click at [310, 221] on button "button" at bounding box center [310, 226] width 11 height 11
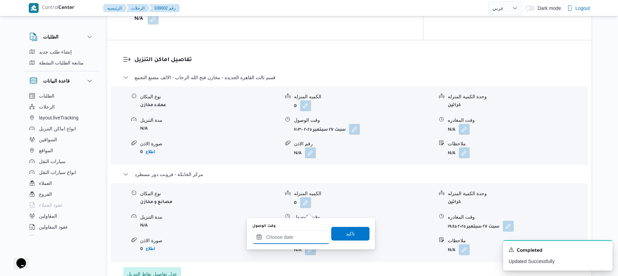
click at [298, 238] on input "وقت الوصول" at bounding box center [291, 238] width 78 height 14
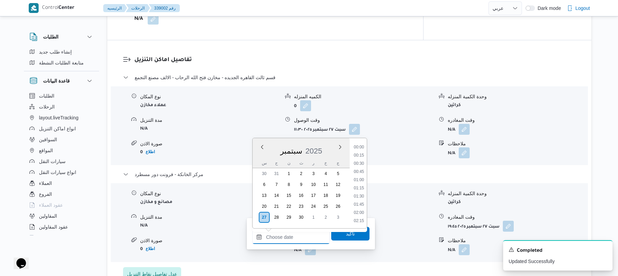
scroll to position [607, 0]
click at [360, 180] on li "19:30" at bounding box center [359, 179] width 16 height 7
type input "٢٧/٠٩/٢٠٢٥ ١٩:٣٠"
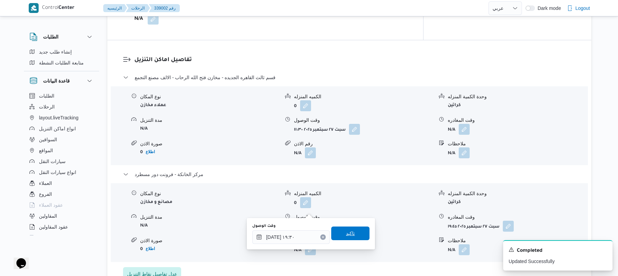
click at [346, 233] on span "تاكيد" at bounding box center [350, 234] width 9 height 8
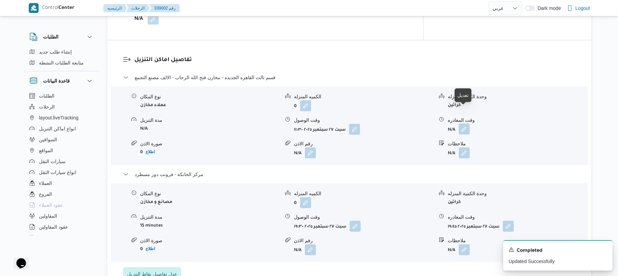
click at [462, 124] on button "button" at bounding box center [463, 129] width 11 height 11
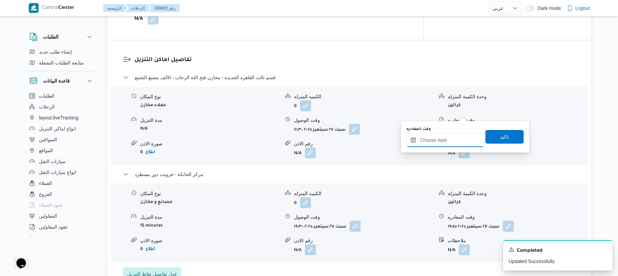
click at [440, 145] on input "وقت المغادره" at bounding box center [445, 141] width 78 height 14
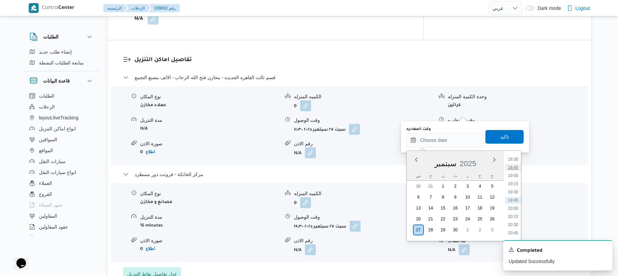
click at [516, 169] on li "18:45" at bounding box center [513, 167] width 16 height 7
type input "[DATE] ١٨:٤٥"
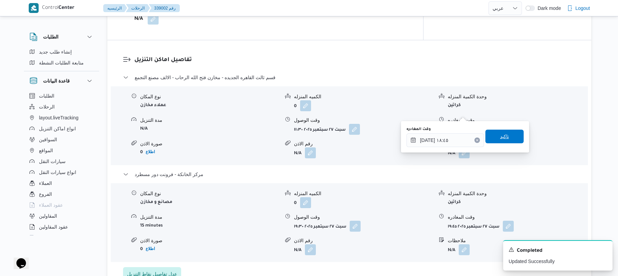
click at [508, 136] on span "تاكيد" at bounding box center [504, 137] width 38 height 14
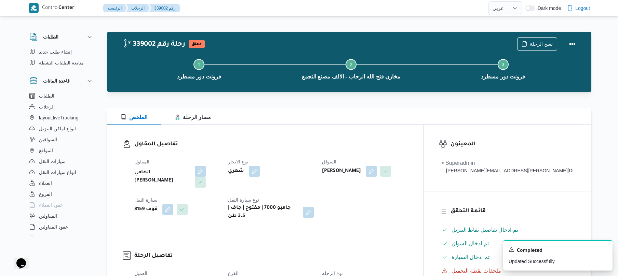
scroll to position [0, 0]
click at [571, 45] on button "Actions" at bounding box center [572, 44] width 14 height 14
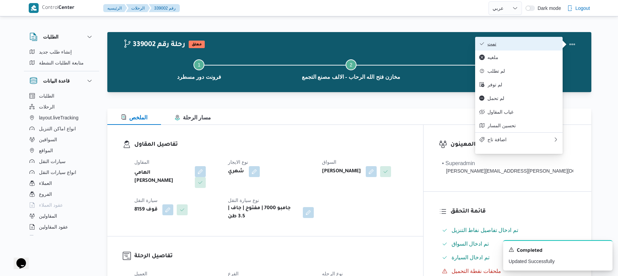
click at [536, 46] on span "تمت" at bounding box center [522, 43] width 71 height 5
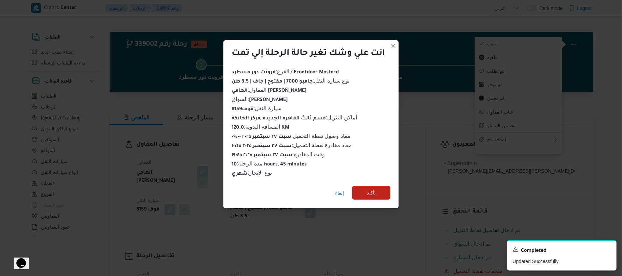
click at [372, 191] on span "تأكيد" at bounding box center [371, 193] width 9 height 8
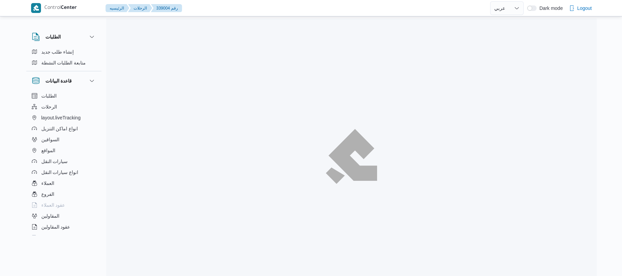
select select "ar"
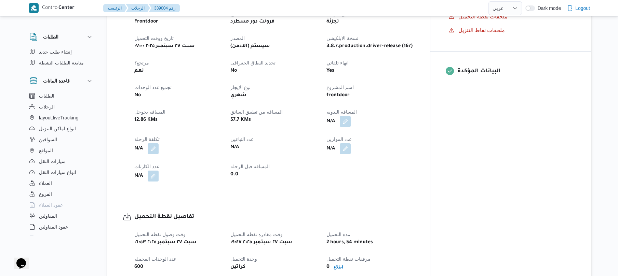
scroll to position [273, 0]
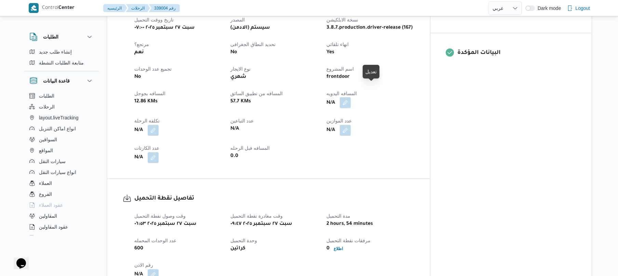
click at [350, 97] on button "button" at bounding box center [345, 102] width 11 height 11
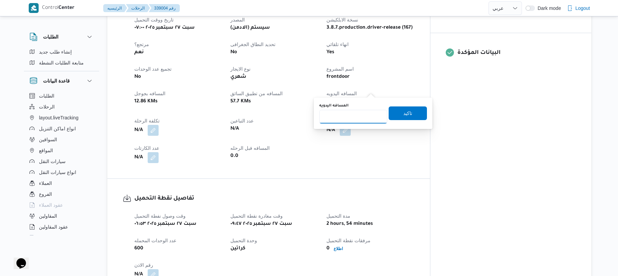
click at [362, 114] on input "المسافه اليدويه" at bounding box center [353, 117] width 68 height 14
type input "70"
click at [413, 111] on span "تاكيد" at bounding box center [407, 113] width 38 height 14
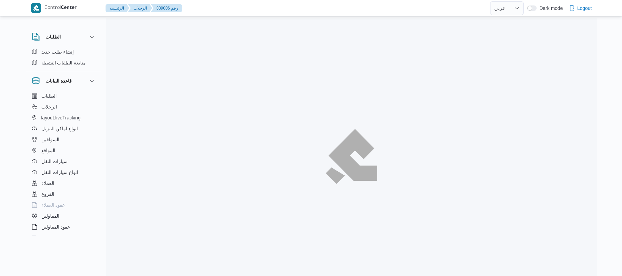
select select "ar"
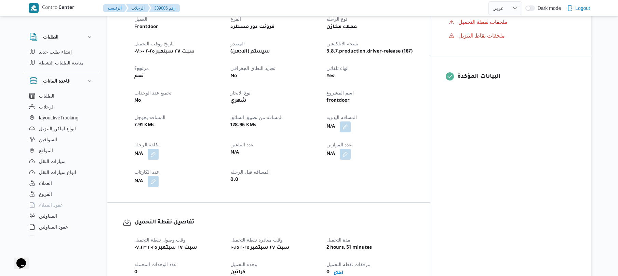
scroll to position [309, 0]
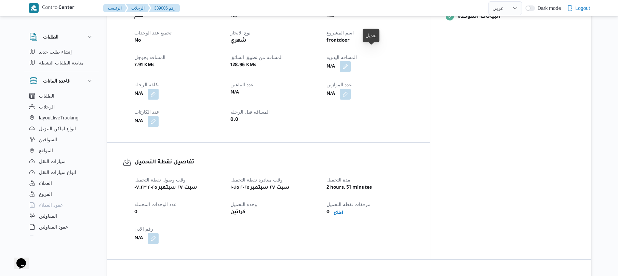
click at [350, 61] on button "button" at bounding box center [345, 66] width 11 height 11
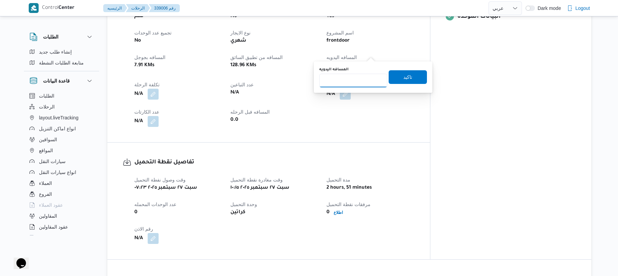
click at [352, 82] on input "المسافه اليدويه" at bounding box center [353, 81] width 68 height 14
type input "120"
click at [407, 77] on span "تاكيد" at bounding box center [407, 77] width 9 height 8
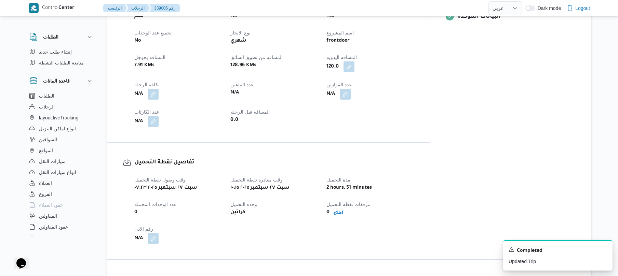
click at [376, 121] on div "تفاصيل الرحلة العميل Frontdoor الفرع فرونت دور مسطرد نوع الرحله عملاء مخازن تار…" at bounding box center [268, 32] width 322 height 221
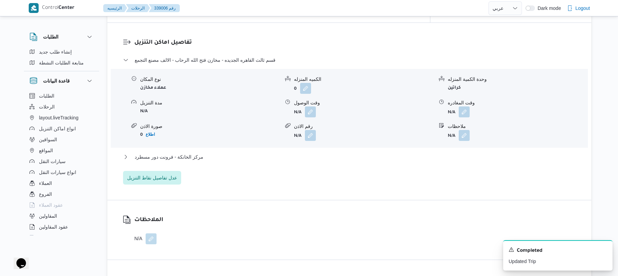
scroll to position [565, 0]
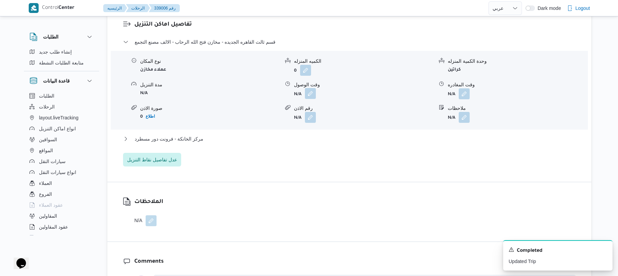
click at [309, 88] on button "button" at bounding box center [310, 93] width 11 height 11
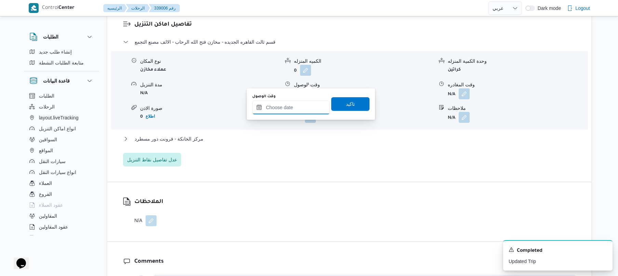
click at [285, 108] on input "وقت الوصول" at bounding box center [291, 108] width 78 height 14
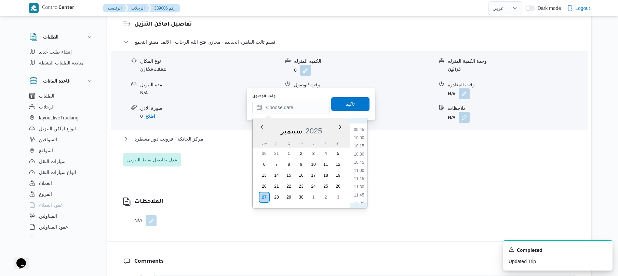
scroll to position [289, 0]
click at [360, 197] on li "11:00" at bounding box center [359, 198] width 16 height 7
type input "٢٧/٠٩/٢٠٢٥ ١١:٠٠"
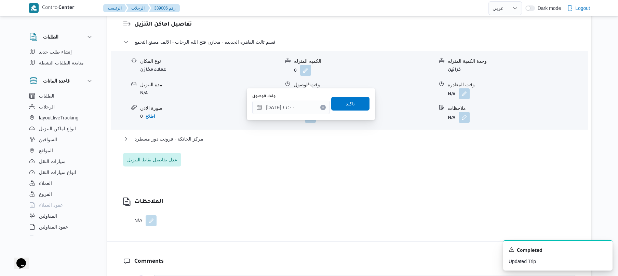
click at [348, 108] on span "تاكيد" at bounding box center [350, 104] width 38 height 14
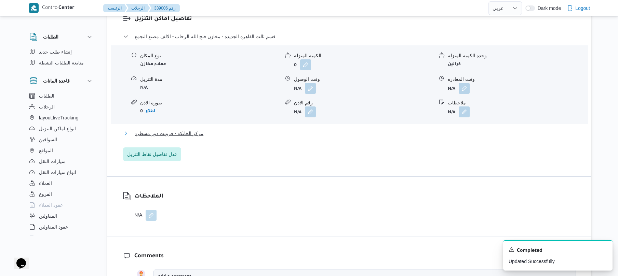
click at [320, 129] on button "مركز الخانكة - فرونت دور مسطرد" at bounding box center [349, 133] width 453 height 8
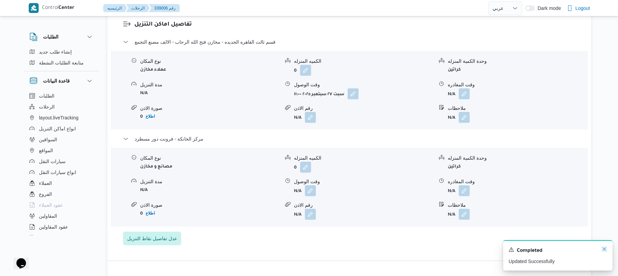
click at [605, 250] on icon "Dismiss toast" at bounding box center [603, 249] width 5 height 5
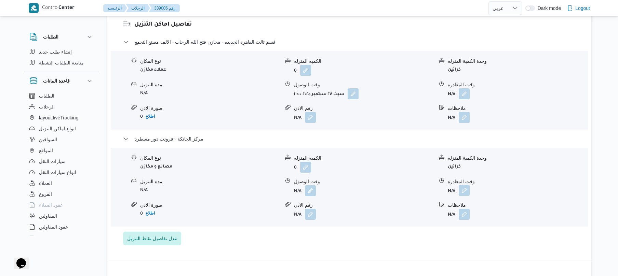
click at [466, 185] on button "button" at bounding box center [463, 190] width 11 height 11
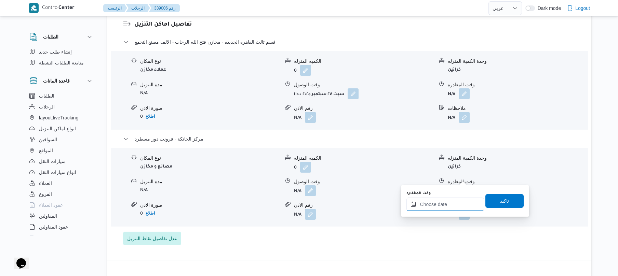
click at [455, 203] on input "وقت المغادره" at bounding box center [445, 205] width 78 height 14
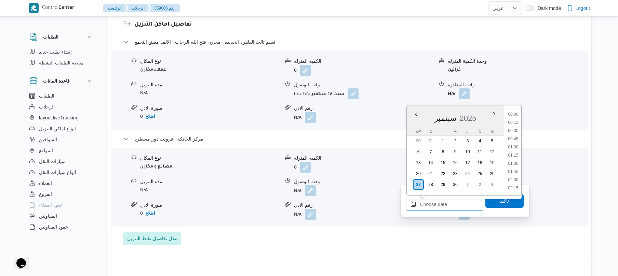
scroll to position [615, 0]
click at [514, 137] on li "19:30" at bounding box center [513, 138] width 16 height 7
type input "٢٧/٠٩/٢٠٢٥ ١٩:٣٠"
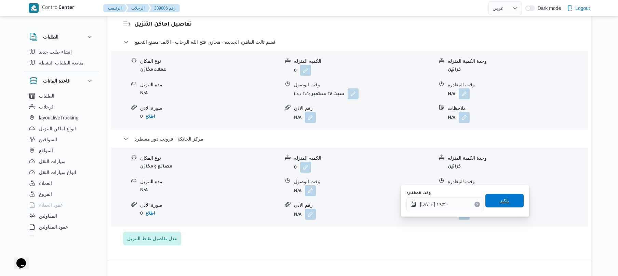
click at [494, 204] on span "تاكيد" at bounding box center [504, 201] width 38 height 14
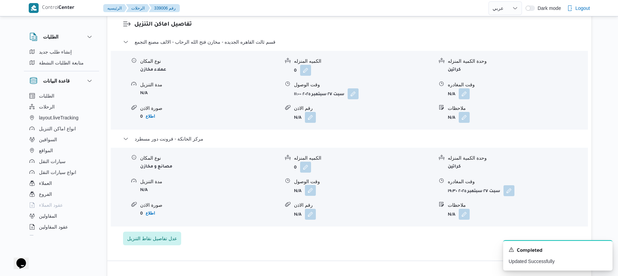
click at [312, 185] on button "button" at bounding box center [310, 190] width 11 height 11
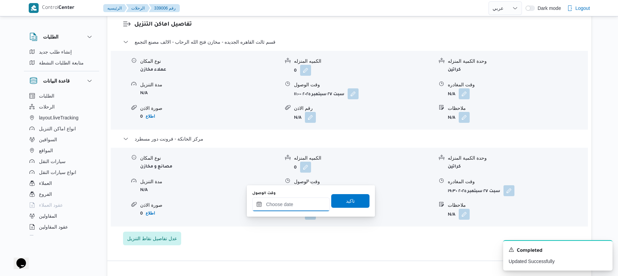
click at [305, 201] on input "وقت الوصول" at bounding box center [291, 205] width 78 height 14
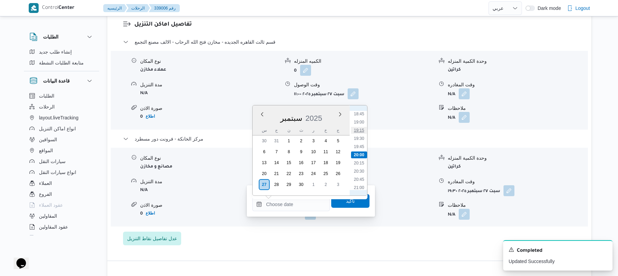
click at [363, 129] on li "19:15" at bounding box center [359, 130] width 16 height 7
type input "٢٧/٠٩/٢٠٢٥ ١٩:١٥"
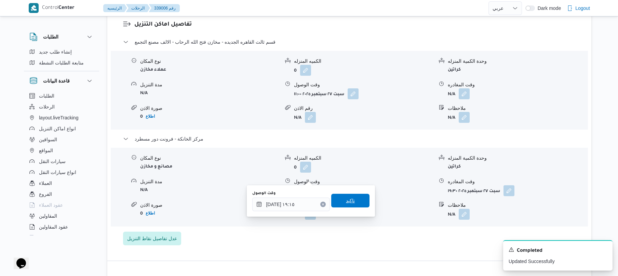
click at [340, 204] on span "تاكيد" at bounding box center [350, 201] width 38 height 14
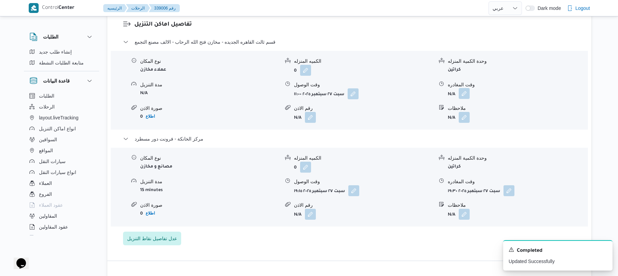
click at [464, 88] on button "button" at bounding box center [463, 93] width 11 height 11
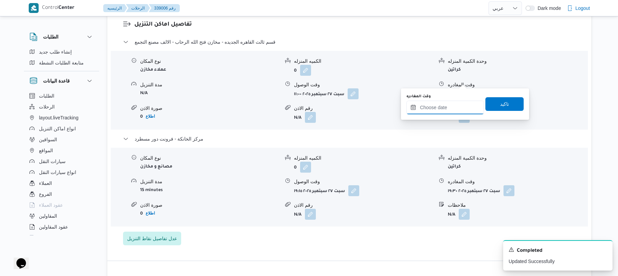
click at [453, 107] on input "وقت المغادره" at bounding box center [445, 108] width 78 height 14
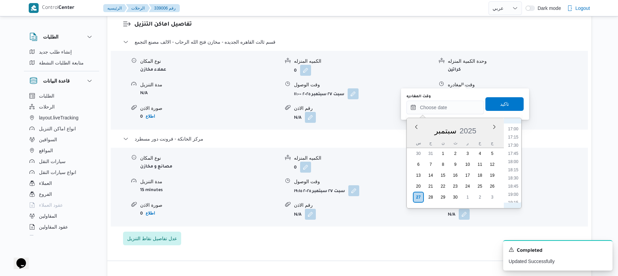
scroll to position [548, 0]
click at [514, 186] on li "18:30" at bounding box center [513, 185] width 16 height 7
type input "٢٧/٠٩/٢٠٢٥ ١٨:٣٠"
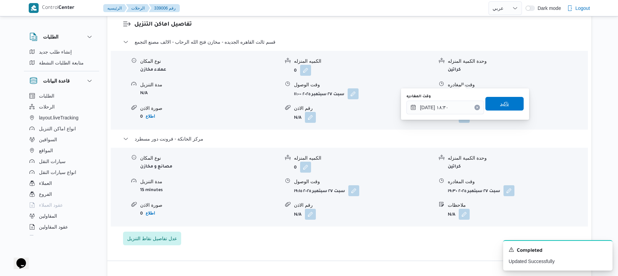
click at [500, 102] on span "تاكيد" at bounding box center [504, 104] width 9 height 8
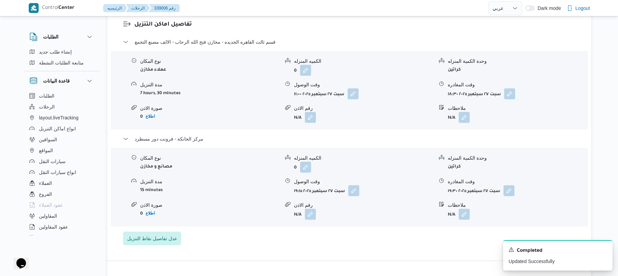
scroll to position [0, 0]
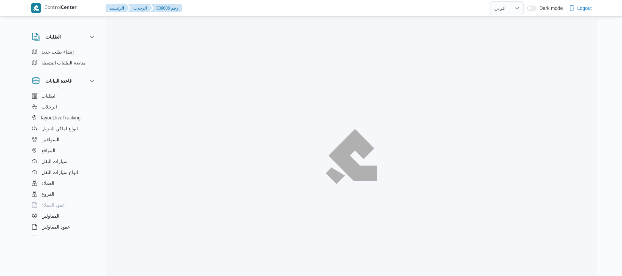
select select "ar"
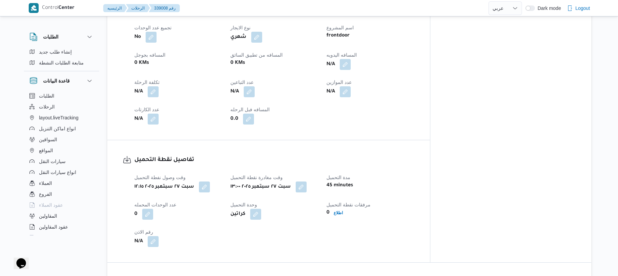
scroll to position [383, 0]
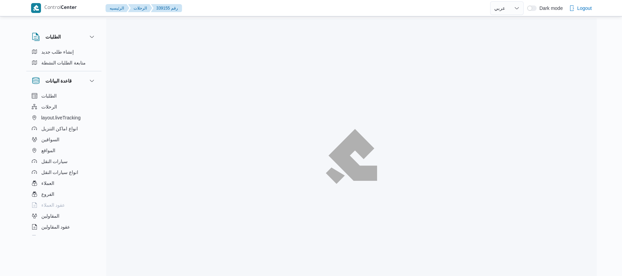
select select "ar"
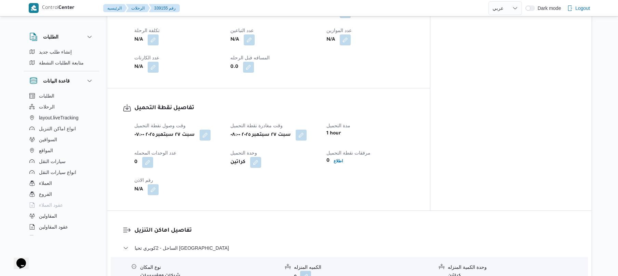
scroll to position [346, 0]
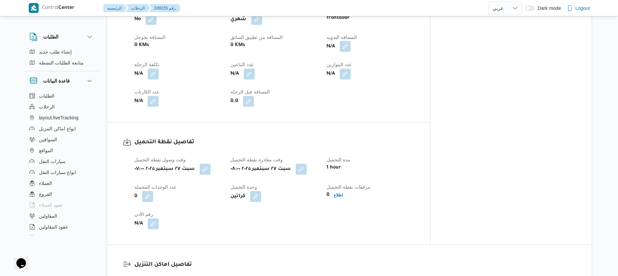
click at [350, 42] on button "button" at bounding box center [345, 46] width 11 height 11
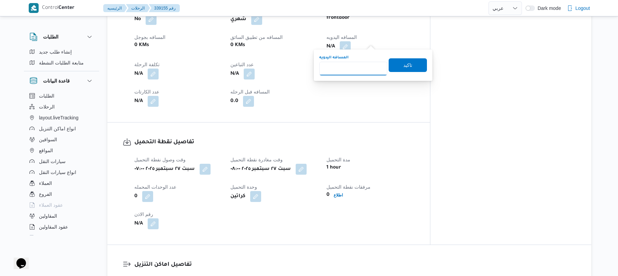
click at [354, 70] on input "المسافه اليدويه" at bounding box center [353, 69] width 68 height 14
type input "135"
click at [403, 68] on span "تاكيد" at bounding box center [407, 65] width 9 height 8
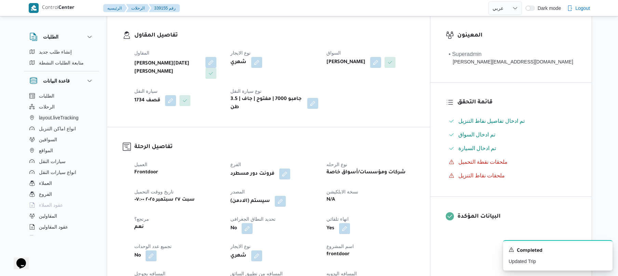
scroll to position [127, 0]
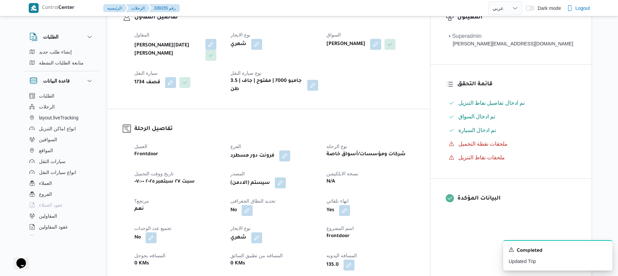
click at [286, 180] on button "button" at bounding box center [280, 183] width 11 height 11
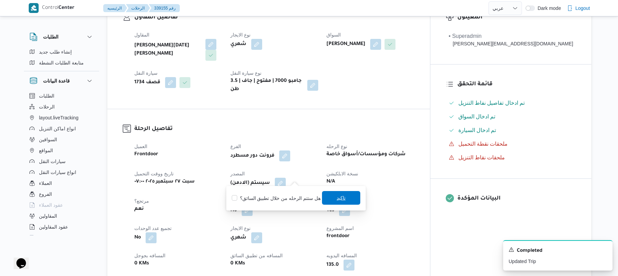
click at [336, 198] on span "تاكيد" at bounding box center [340, 198] width 9 height 8
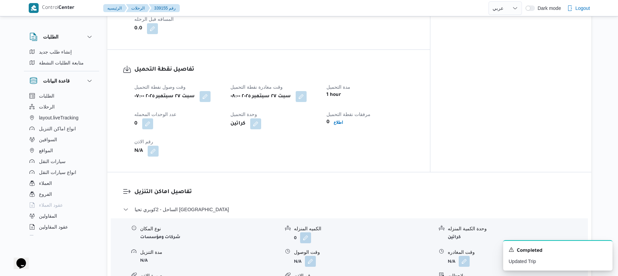
scroll to position [437, 0]
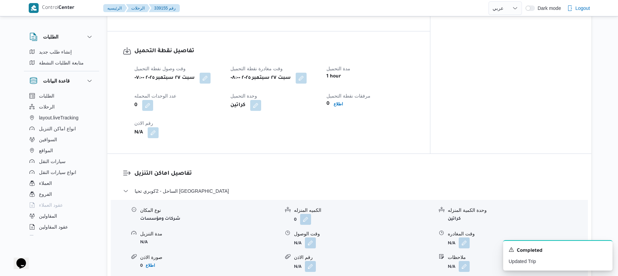
click at [352, 129] on div "وقت وصول نفطة التحميل [DATE] ٠٧:٠٠ وقت مغادرة نقطة التحميل [DATE] ٠٨:٠٠ مدة الت…" at bounding box center [274, 101] width 288 height 82
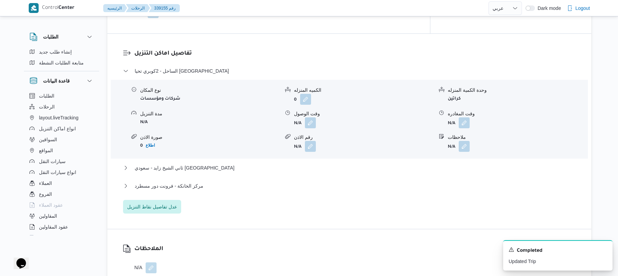
scroll to position [583, 0]
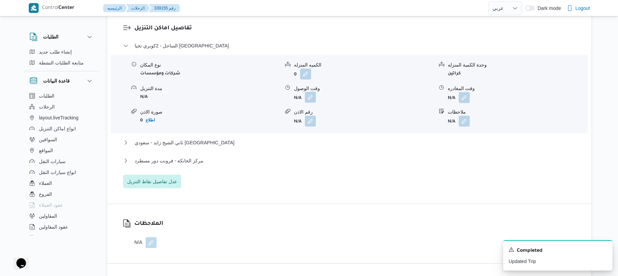
click at [312, 92] on button "button" at bounding box center [310, 97] width 11 height 11
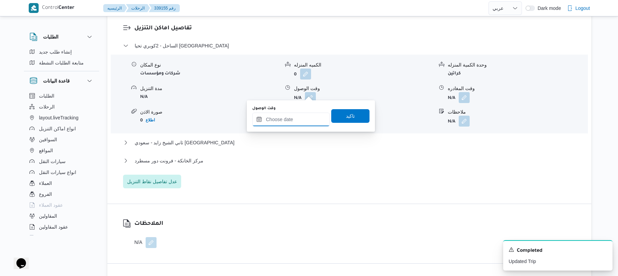
click at [297, 115] on input "وقت الوصول" at bounding box center [291, 120] width 78 height 14
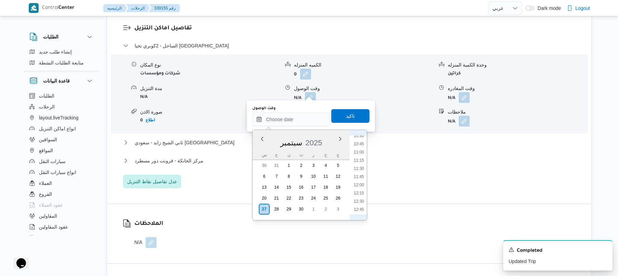
scroll to position [280, 0]
click at [356, 139] on li "08:30" at bounding box center [359, 137] width 16 height 7
type input "[DATE] ٠٨:٣٠"
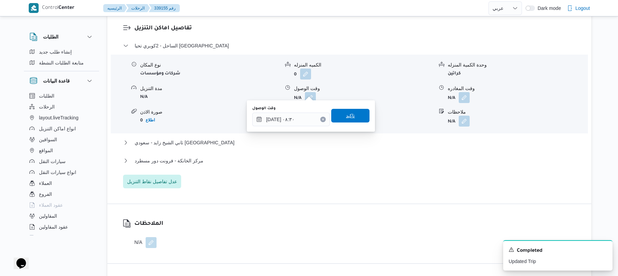
click at [353, 120] on span "تاكيد" at bounding box center [350, 116] width 38 height 14
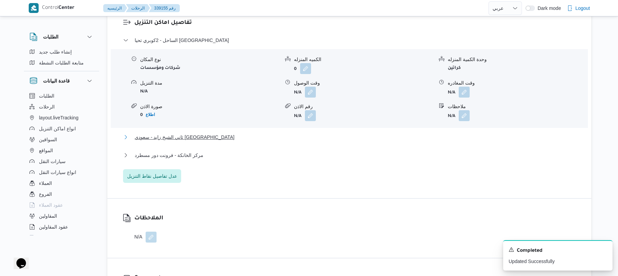
click at [337, 137] on button "ثاني الشيخ زايد - سعودي [GEOGRAPHIC_DATA]" at bounding box center [349, 137] width 453 height 8
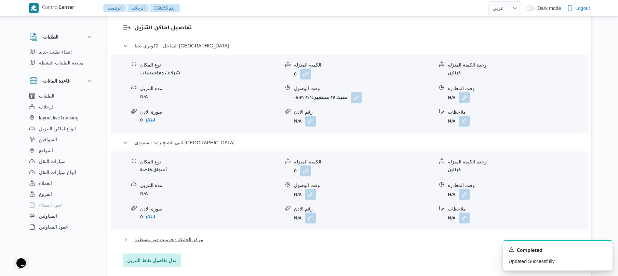
click at [274, 238] on button "مركز الخانكة - فرونت دور مسطرد" at bounding box center [349, 240] width 453 height 8
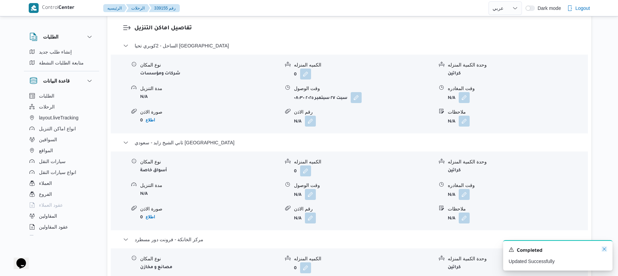
click at [604, 249] on icon "Dismiss toast" at bounding box center [603, 249] width 5 height 5
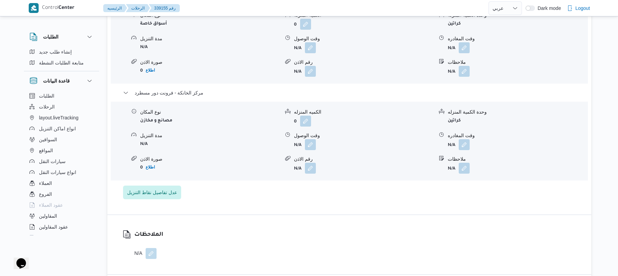
scroll to position [747, 0]
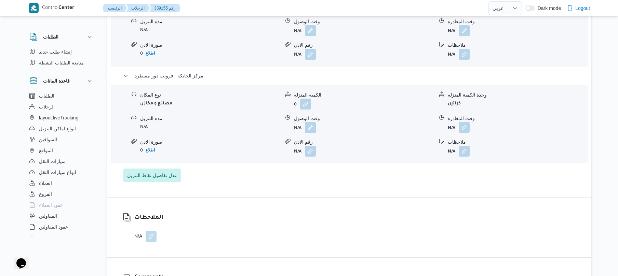
click at [465, 123] on button "button" at bounding box center [463, 127] width 11 height 11
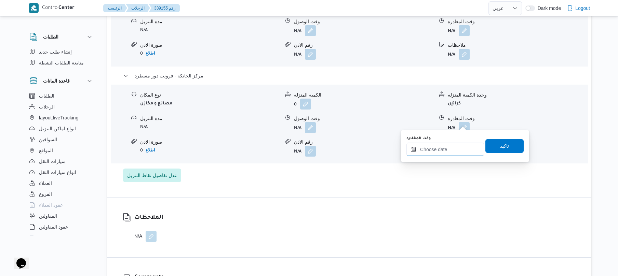
click at [446, 148] on input "وقت المغادره" at bounding box center [445, 150] width 78 height 14
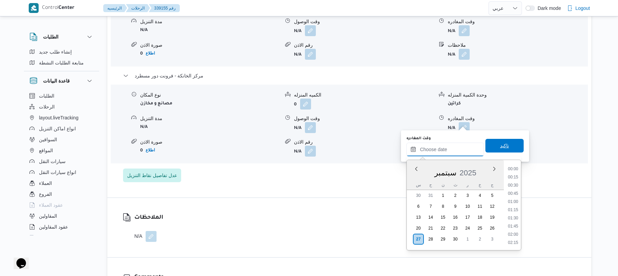
scroll to position [615, 0]
click at [513, 209] on li "20:00" at bounding box center [513, 209] width 16 height 7
type input "[DATE] ٢٠:٠٠"
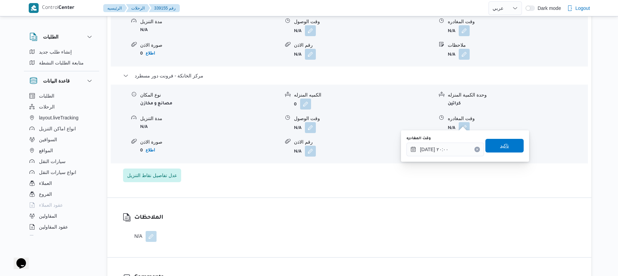
click at [508, 149] on span "تاكيد" at bounding box center [504, 146] width 38 height 14
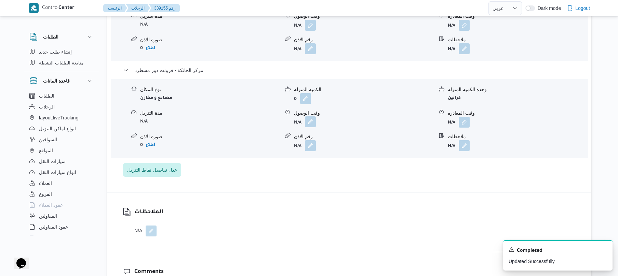
click at [311, 124] on button "button" at bounding box center [310, 121] width 11 height 11
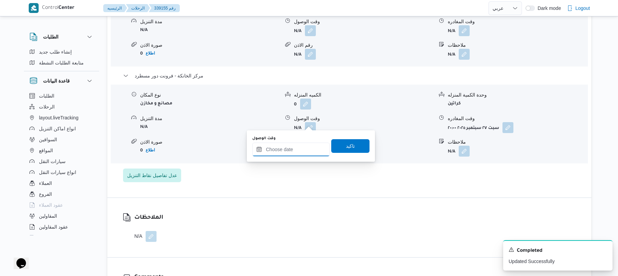
click at [309, 145] on input "وقت الوصول" at bounding box center [291, 150] width 78 height 14
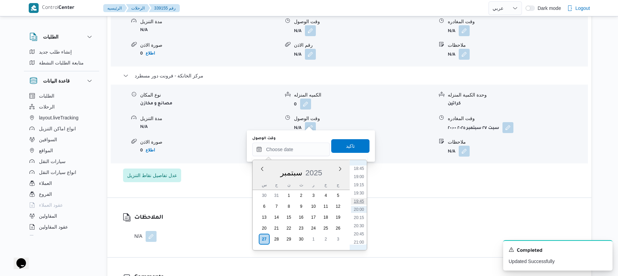
click at [362, 202] on li "19:45" at bounding box center [359, 201] width 16 height 7
type input "[DATE] ١٩:٤٥"
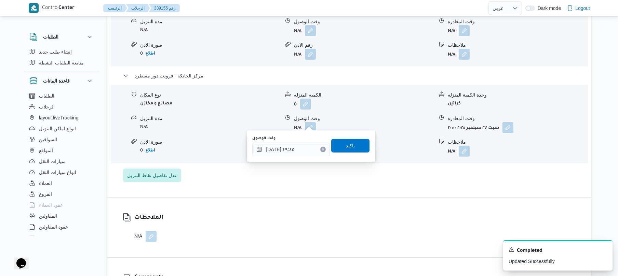
click at [353, 148] on span "تاكيد" at bounding box center [350, 146] width 38 height 14
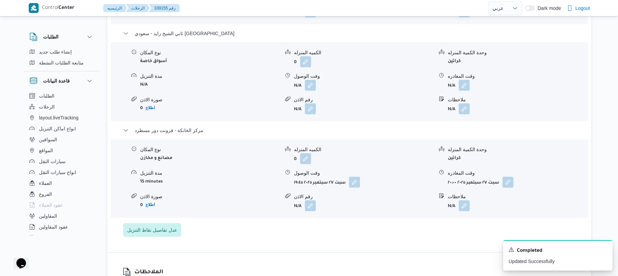
scroll to position [674, 0]
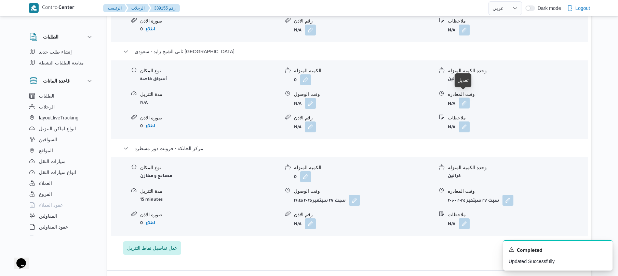
click at [465, 99] on button "button" at bounding box center [463, 103] width 11 height 11
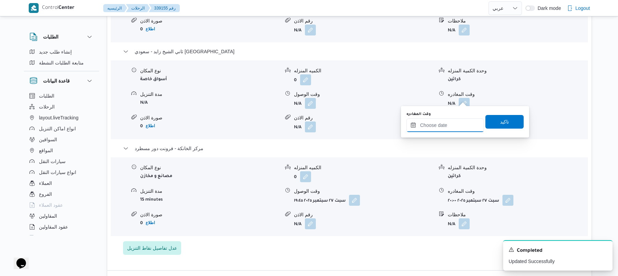
click at [446, 123] on input "وقت المغادره" at bounding box center [445, 126] width 78 height 14
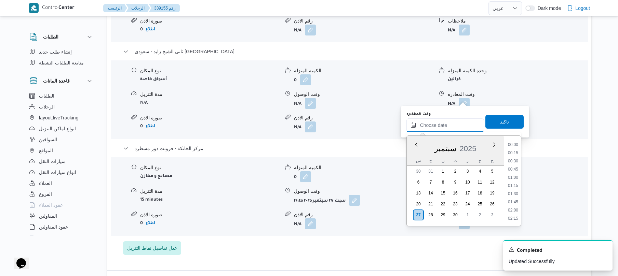
scroll to position [615, 0]
click at [516, 145] on li "18:45" at bounding box center [513, 144] width 16 height 7
type input "[DATE] ١٨:٤٥"
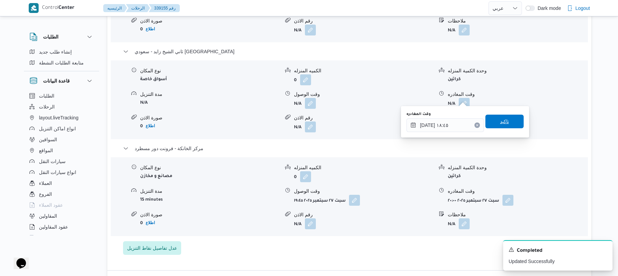
click at [509, 116] on span "تاكيد" at bounding box center [504, 122] width 38 height 14
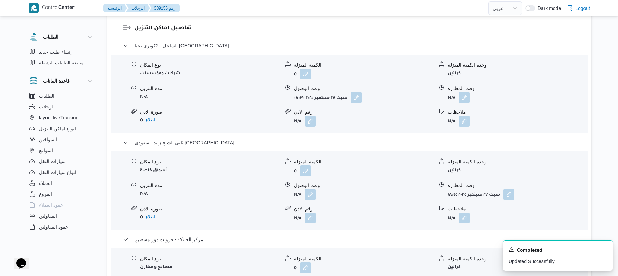
scroll to position [565, 0]
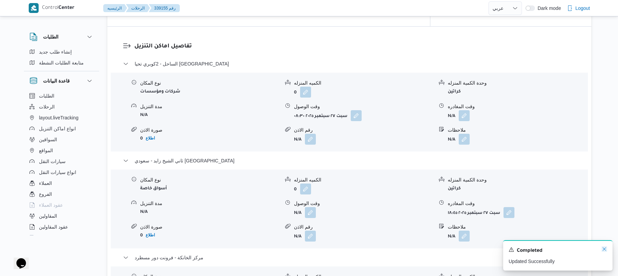
click at [604, 249] on icon "Dismiss toast" at bounding box center [603, 249] width 5 height 5
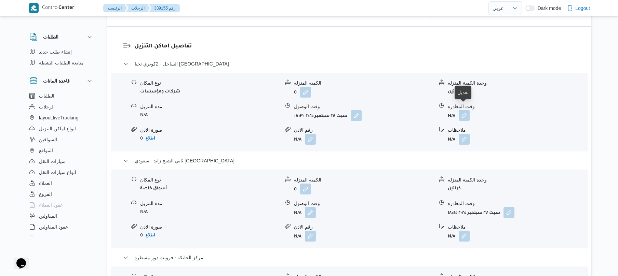
click at [467, 110] on button "button" at bounding box center [463, 115] width 11 height 11
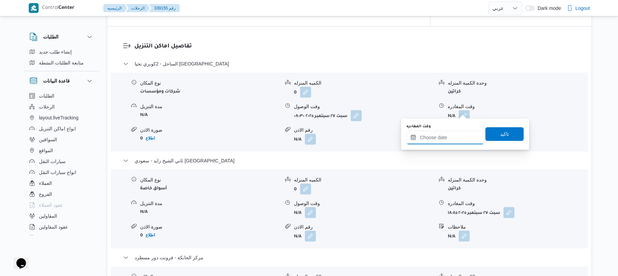
click at [439, 137] on input "وقت المغادره" at bounding box center [445, 138] width 78 height 14
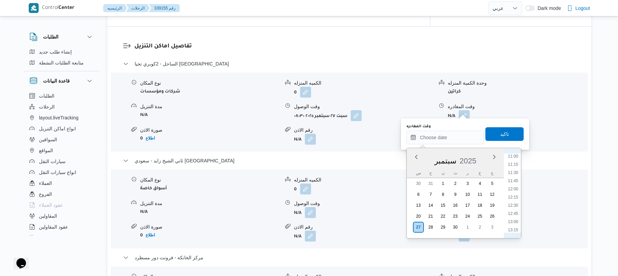
scroll to position [347, 0]
click at [516, 208] on li "12:15" at bounding box center [513, 211] width 16 height 7
type input "[DATE] ١٢:١٥"
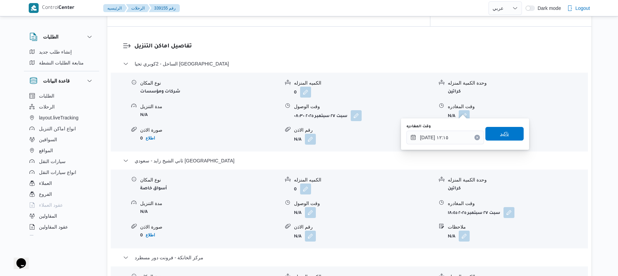
click at [512, 136] on span "تاكيد" at bounding box center [504, 134] width 38 height 14
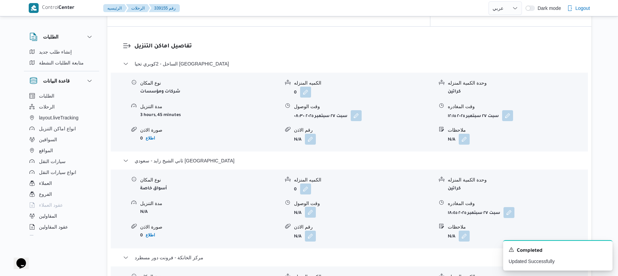
click at [311, 207] on button "button" at bounding box center [310, 212] width 11 height 11
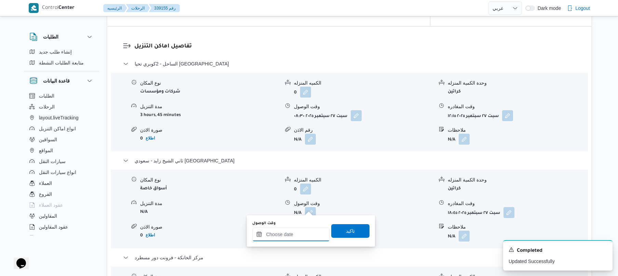
click at [295, 234] on input "وقت الوصول" at bounding box center [291, 235] width 78 height 14
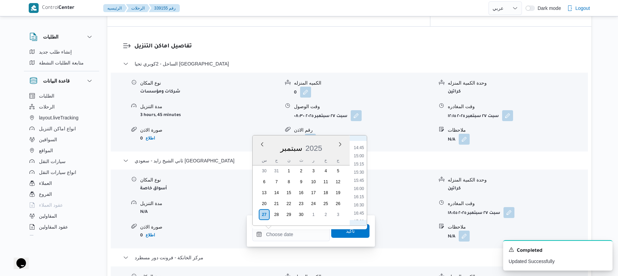
scroll to position [413, 0]
click at [361, 158] on li "13:00" at bounding box center [359, 157] width 16 height 7
type input "٢٧/٠٩/٢٠٢٥ ١٣:٠٠"
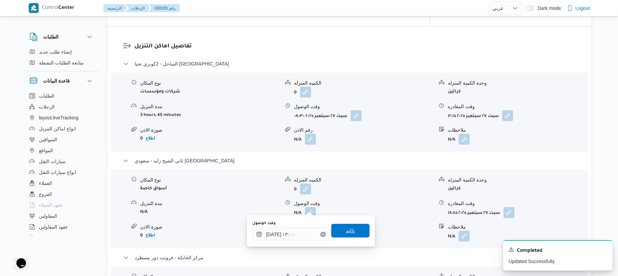
click at [350, 232] on span "تاكيد" at bounding box center [350, 231] width 9 height 8
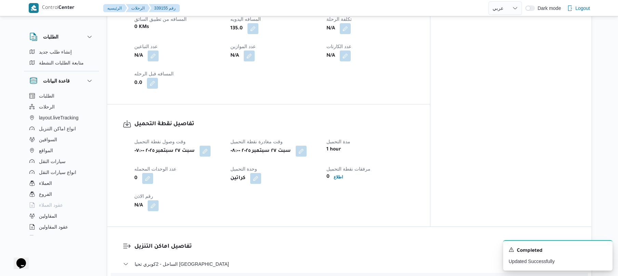
scroll to position [0, 0]
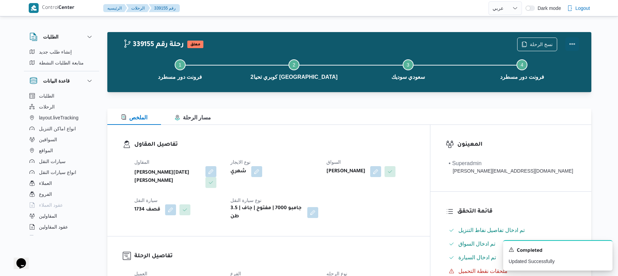
click at [577, 46] on button "Actions" at bounding box center [572, 44] width 14 height 14
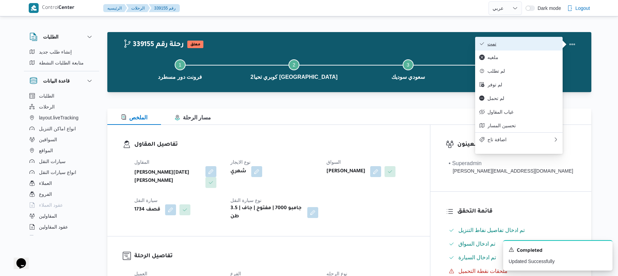
click at [527, 48] on button "تمت" at bounding box center [518, 44] width 87 height 14
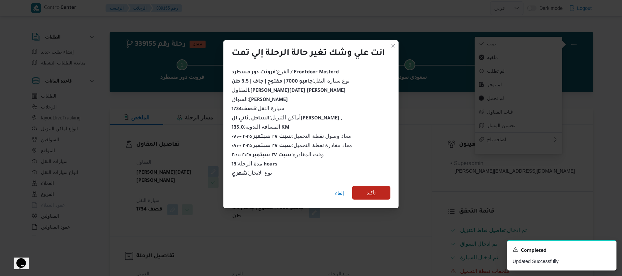
click at [384, 188] on span "تأكيد" at bounding box center [371, 193] width 38 height 14
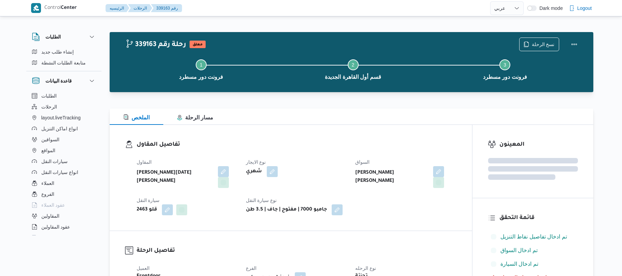
select select "ar"
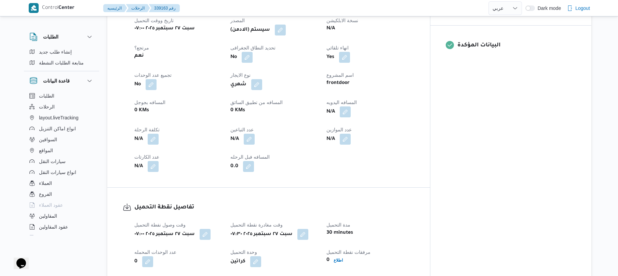
scroll to position [291, 0]
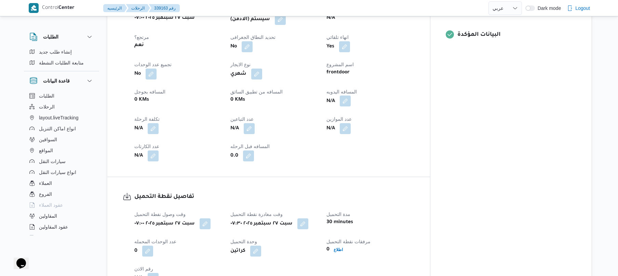
click at [350, 96] on button "button" at bounding box center [345, 101] width 11 height 11
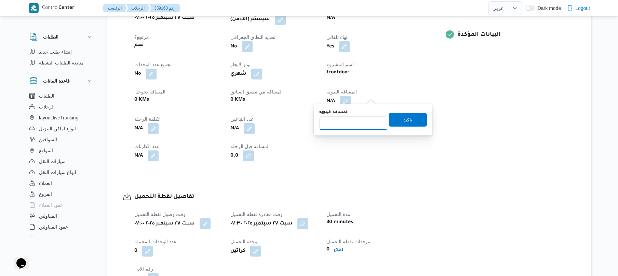
click at [358, 126] on input "المسافه اليدويه" at bounding box center [353, 123] width 68 height 14
type input "120"
click at [412, 118] on span "تاكيد" at bounding box center [407, 120] width 38 height 14
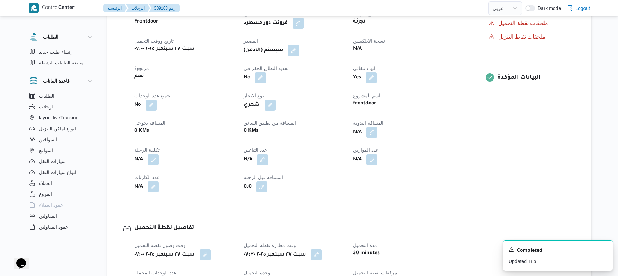
scroll to position [237, 0]
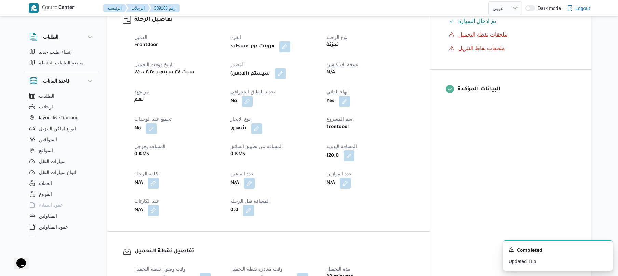
click at [286, 72] on button "button" at bounding box center [280, 73] width 11 height 11
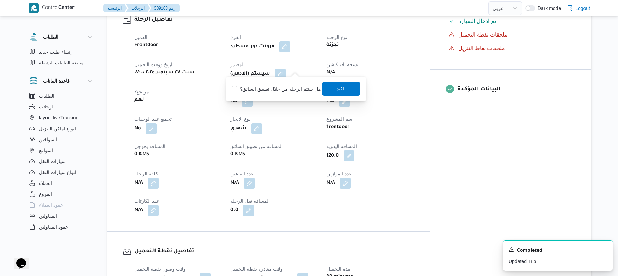
click at [339, 87] on span "تاكيد" at bounding box center [340, 89] width 9 height 8
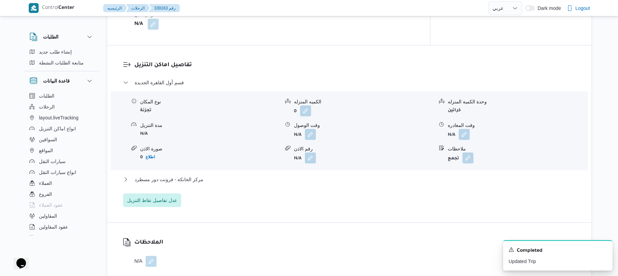
scroll to position [547, 0]
click at [309, 132] on button "button" at bounding box center [310, 133] width 11 height 11
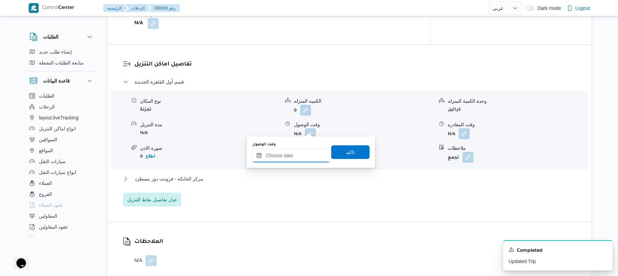
click at [291, 158] on input "وقت الوصول" at bounding box center [291, 156] width 78 height 14
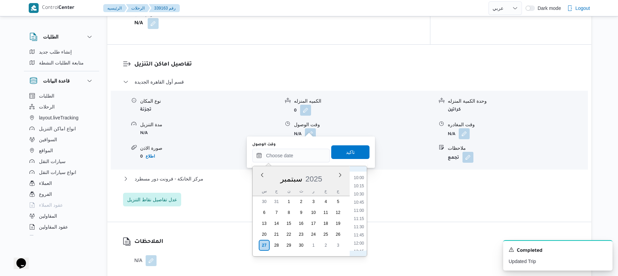
scroll to position [258, 0]
click at [360, 188] on li "08:15" at bounding box center [359, 187] width 16 height 7
type input "٢٧/٠٩/٢٠٢٥ ٠٨:١٥"
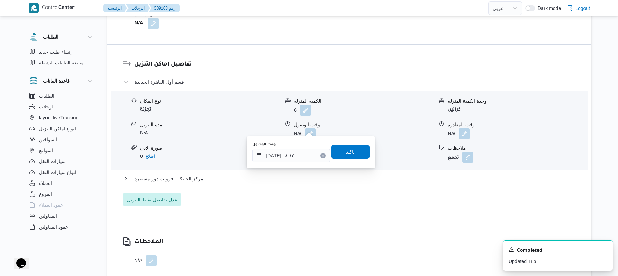
click at [357, 154] on span "تاكيد" at bounding box center [350, 152] width 38 height 14
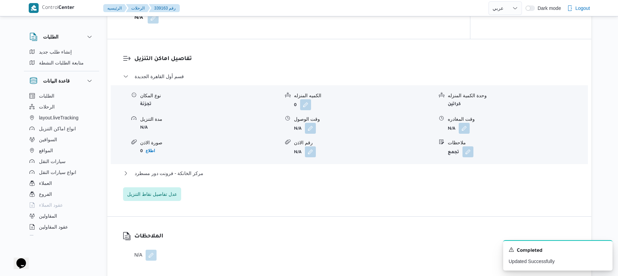
click at [324, 179] on div "مركز الخانكة - فرونت دور مسطرد" at bounding box center [349, 175] width 453 height 13
click at [337, 171] on button "مركز الخانكة - فرونت دور مسطرد" at bounding box center [349, 173] width 453 height 8
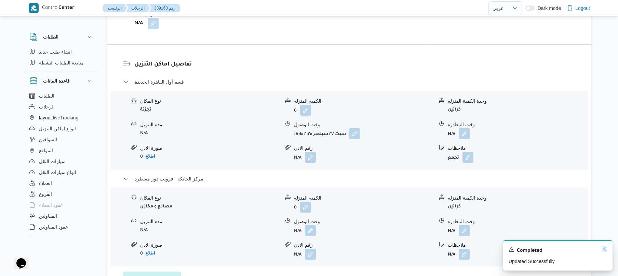
click at [604, 251] on icon "Dismiss toast" at bounding box center [603, 249] width 5 height 5
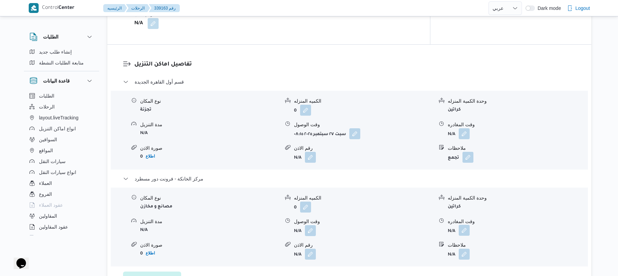
click at [465, 228] on button "button" at bounding box center [463, 230] width 11 height 11
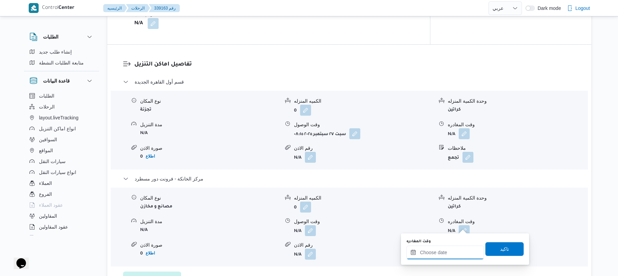
click at [435, 251] on input "وقت المغادره" at bounding box center [445, 253] width 78 height 14
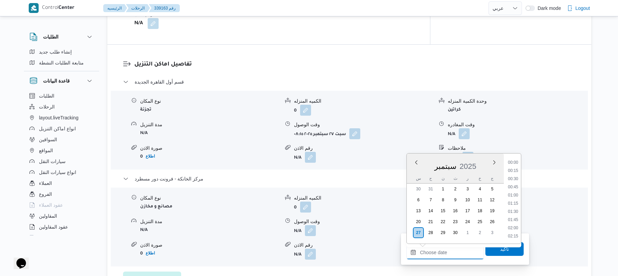
scroll to position [615, 0]
click at [514, 171] on li "19:00" at bounding box center [513, 170] width 16 height 7
type input "٢٧/٠٩/٢٠٢٥ ١٩:٠٠"
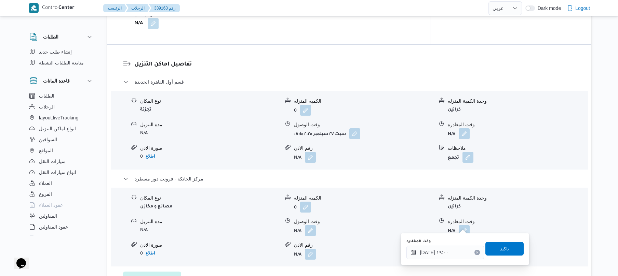
click at [486, 245] on span "تاكيد" at bounding box center [504, 249] width 38 height 14
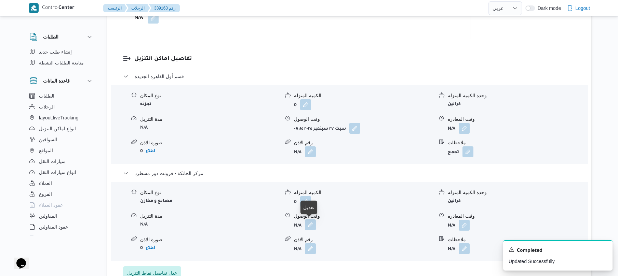
click at [308, 223] on button "button" at bounding box center [310, 225] width 11 height 11
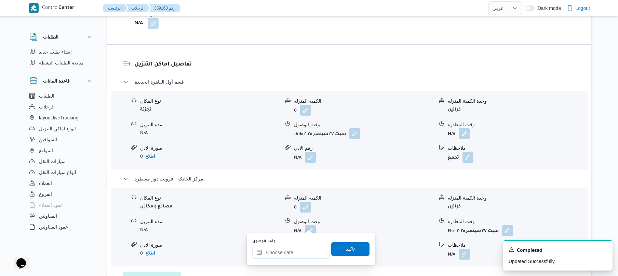
click at [303, 250] on input "وقت الوصول" at bounding box center [291, 253] width 78 height 14
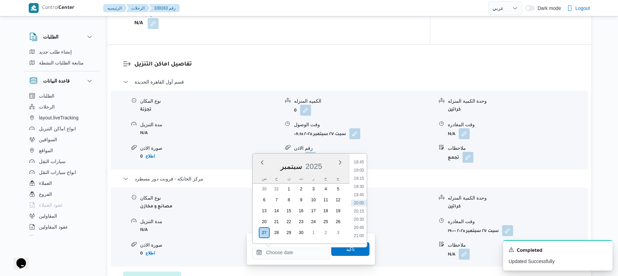
click at [362, 163] on li "18:45" at bounding box center [359, 162] width 16 height 7
type input "٢٧/٠٩/٢٠٢٥ ١٨:٤٥"
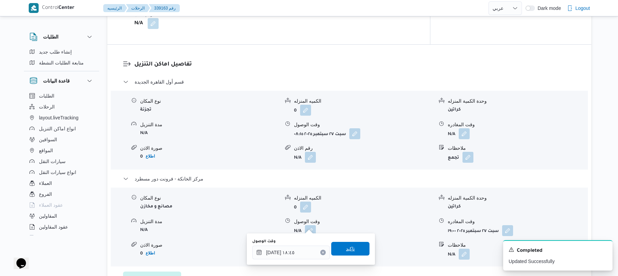
click at [346, 249] on span "تاكيد" at bounding box center [350, 249] width 9 height 8
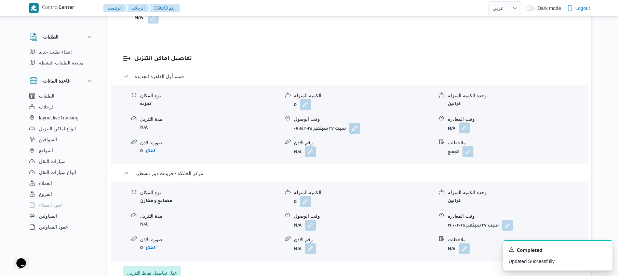
click at [464, 128] on button "button" at bounding box center [463, 128] width 11 height 11
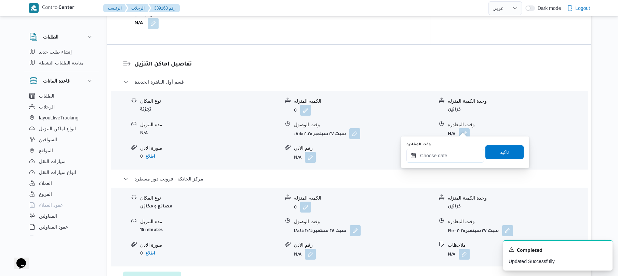
click at [441, 156] on input "وقت المغادره" at bounding box center [445, 156] width 78 height 14
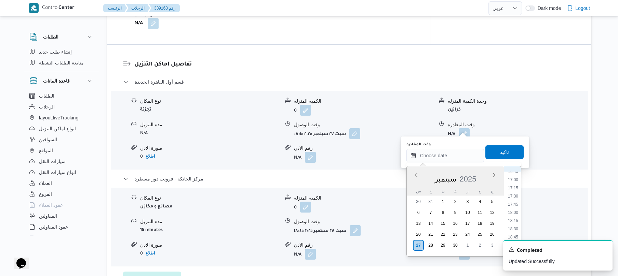
scroll to position [548, 0]
click at [512, 219] on li "18:00" at bounding box center [513, 217] width 16 height 7
type input "٢٧/٠٩/٢٠٢٥ ١٨:٠٠"
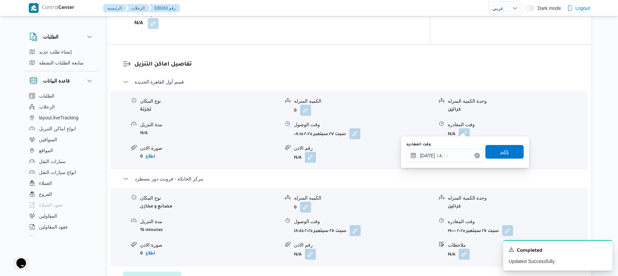
click at [507, 153] on span "تاكيد" at bounding box center [504, 152] width 38 height 14
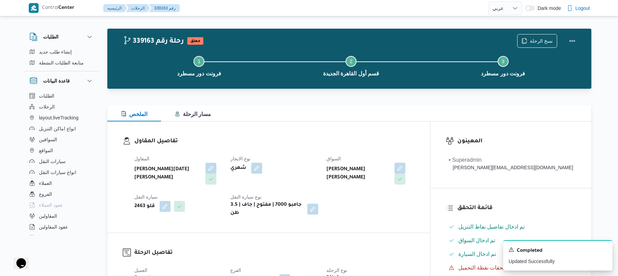
scroll to position [0, 0]
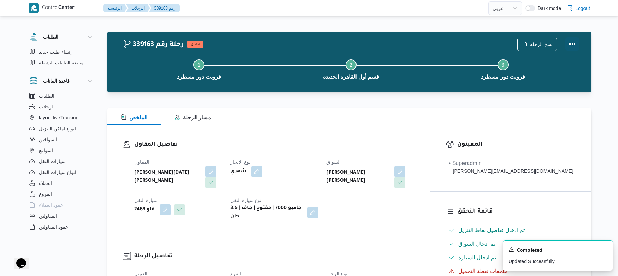
click at [570, 49] on button "Actions" at bounding box center [572, 44] width 14 height 14
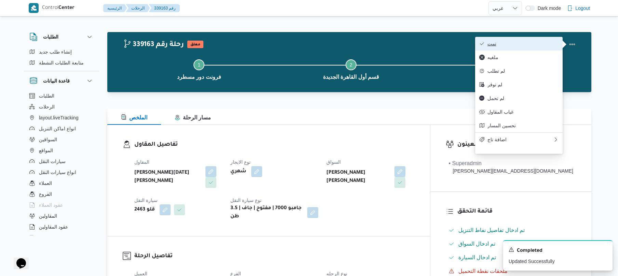
click at [529, 44] on span "تمت" at bounding box center [522, 43] width 71 height 5
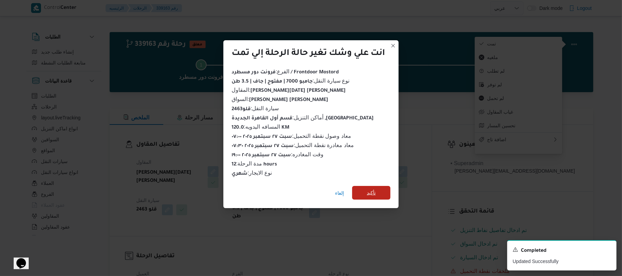
click at [371, 192] on span "تأكيد" at bounding box center [371, 193] width 9 height 8
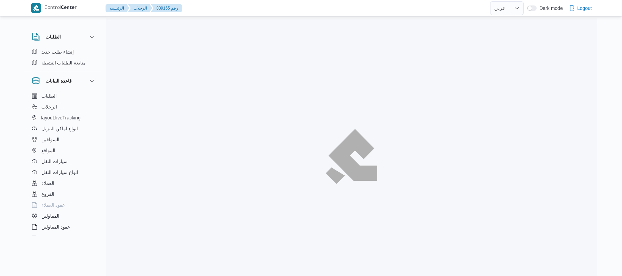
select select "ar"
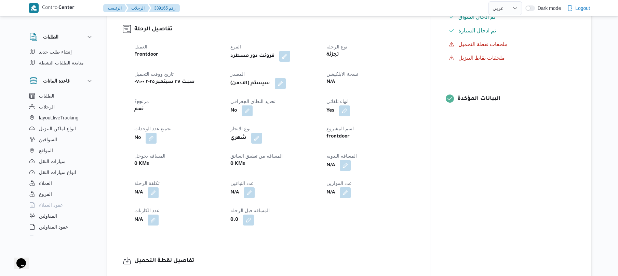
scroll to position [237, 0]
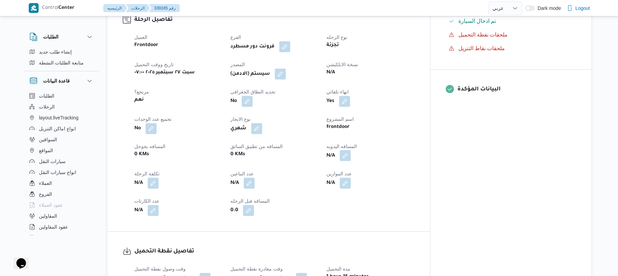
click at [350, 151] on span at bounding box center [343, 156] width 14 height 11
click at [350, 153] on button "button" at bounding box center [345, 155] width 11 height 11
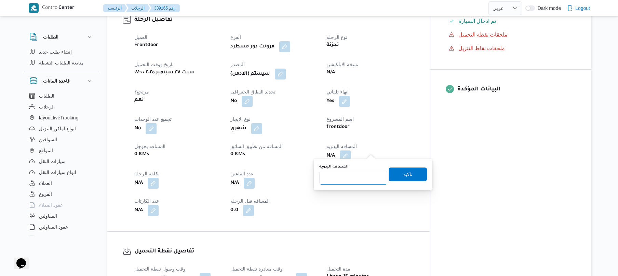
click at [358, 176] on input "المسافه اليدويه" at bounding box center [353, 178] width 68 height 14
type input "120"
click at [403, 174] on span "تاكيد" at bounding box center [407, 174] width 9 height 8
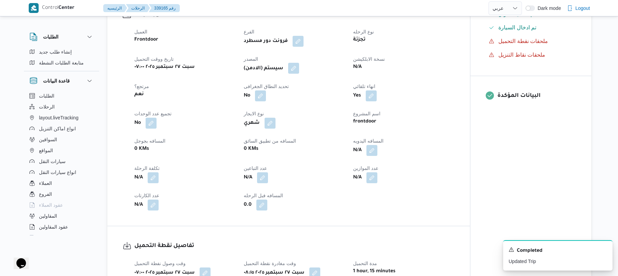
click at [299, 73] on button "button" at bounding box center [293, 68] width 11 height 11
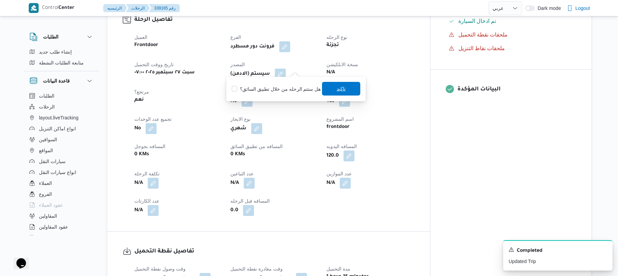
click at [326, 85] on span "تاكيد" at bounding box center [341, 89] width 38 height 14
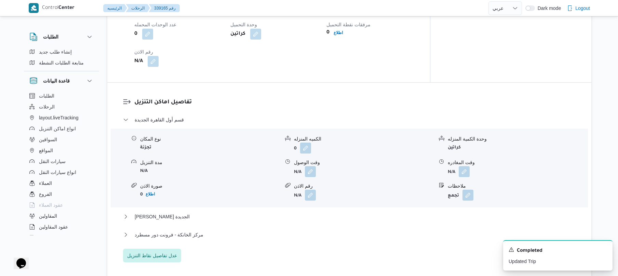
scroll to position [528, 0]
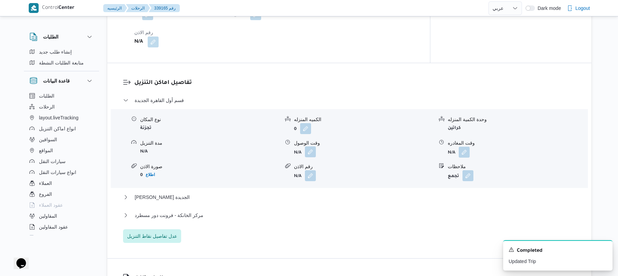
click at [311, 148] on button "button" at bounding box center [310, 152] width 11 height 11
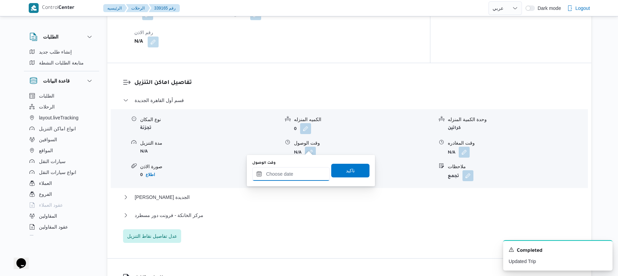
click at [292, 175] on input "وقت الوصول" at bounding box center [291, 174] width 78 height 14
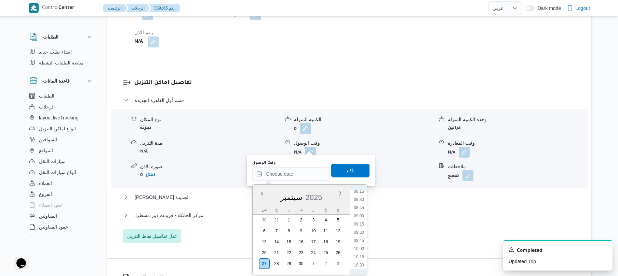
scroll to position [258, 0]
click at [358, 234] on li "09:00" at bounding box center [359, 230] width 16 height 7
type input "[DATE] ٠٩:٠٠"
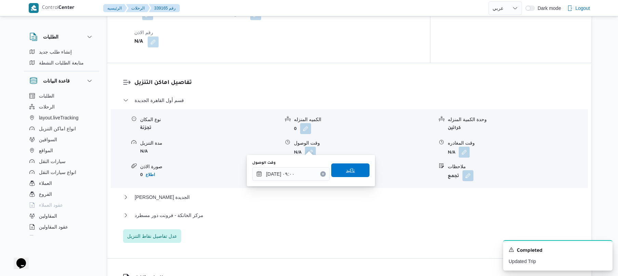
click at [355, 172] on span "تاكيد" at bounding box center [350, 171] width 38 height 14
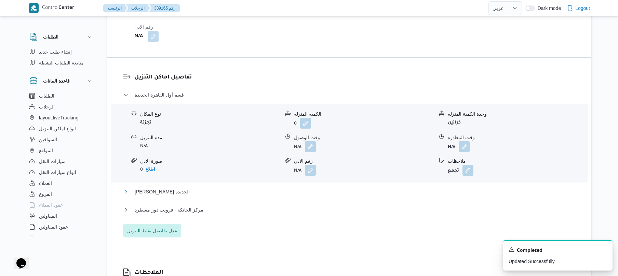
click at [333, 189] on button "[PERSON_NAME] الجديدة" at bounding box center [349, 192] width 453 height 8
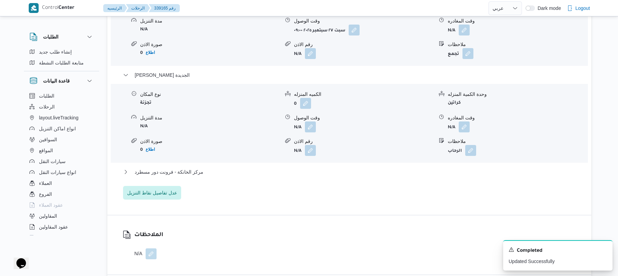
scroll to position [729, 0]
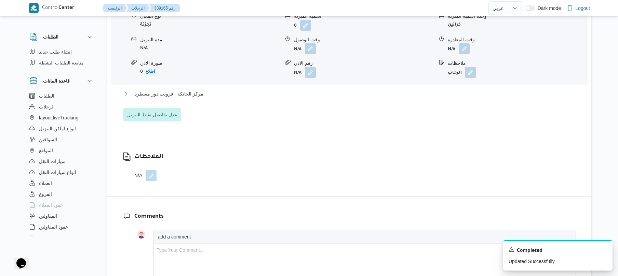
click at [336, 90] on button "مركز الخانكة - فرونت دور مسطرد" at bounding box center [349, 94] width 453 height 8
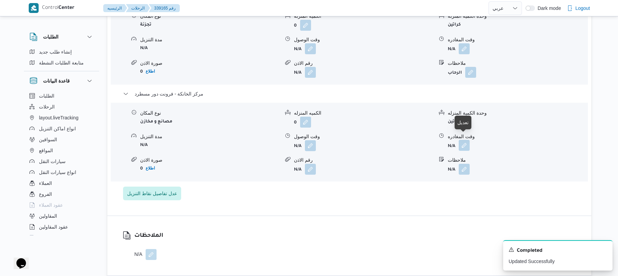
click at [461, 142] on button "button" at bounding box center [463, 145] width 11 height 11
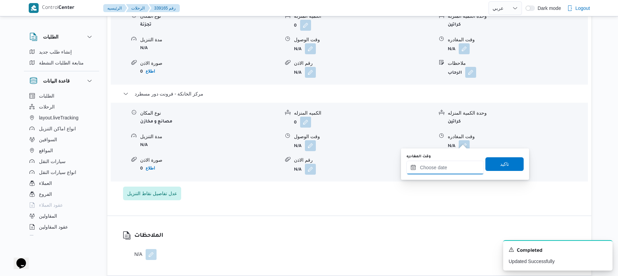
click at [431, 165] on input "وقت المغادره" at bounding box center [445, 168] width 78 height 14
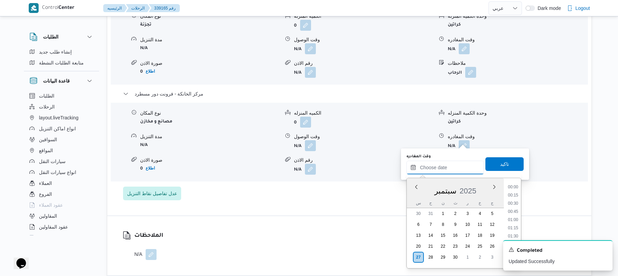
scroll to position [615, 0]
click at [513, 226] on li "20:00" at bounding box center [513, 227] width 16 height 7
type input "٢٧/٠٩/٢٠٢٥ ٢٠:٠٠"
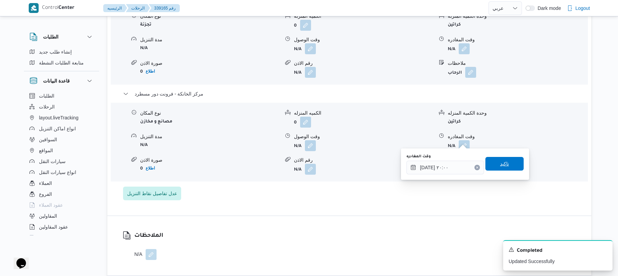
click at [510, 165] on span "تاكيد" at bounding box center [504, 164] width 38 height 14
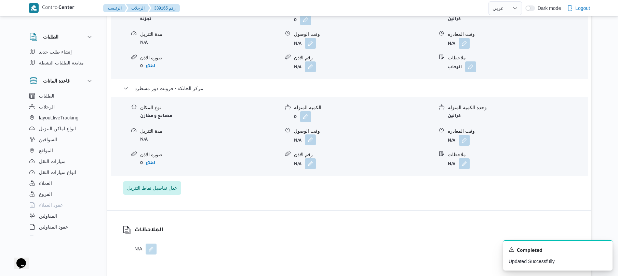
click at [312, 139] on button "button" at bounding box center [310, 140] width 11 height 11
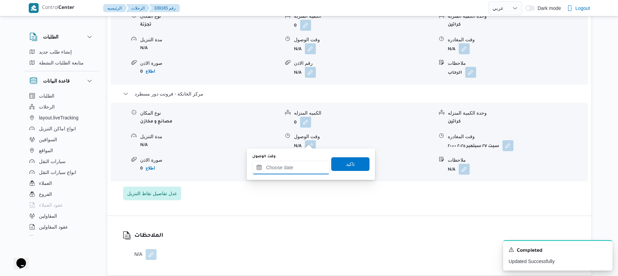
click at [302, 170] on input "وقت الوصول" at bounding box center [291, 168] width 78 height 14
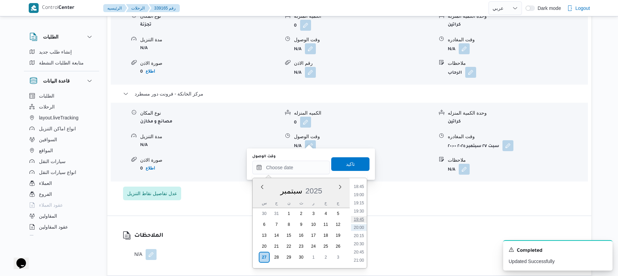
click at [358, 219] on li "19:45" at bounding box center [359, 219] width 16 height 7
type input "٢٧/٠٩/٢٠٢٥ ١٩:٤٥"
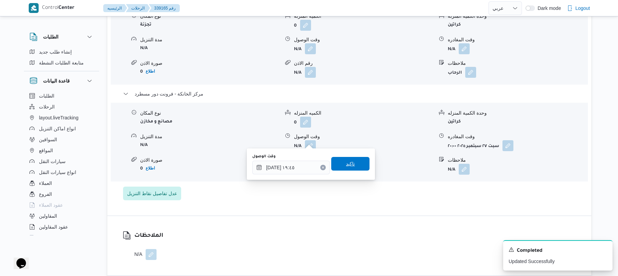
click at [360, 167] on span "تاكيد" at bounding box center [350, 164] width 38 height 14
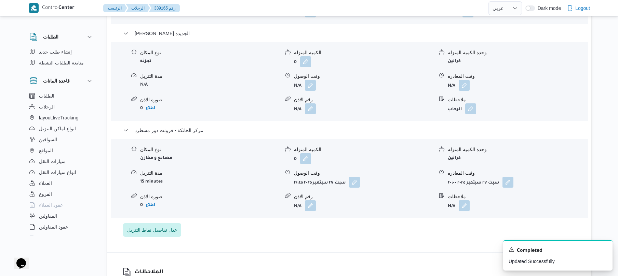
scroll to position [674, 0]
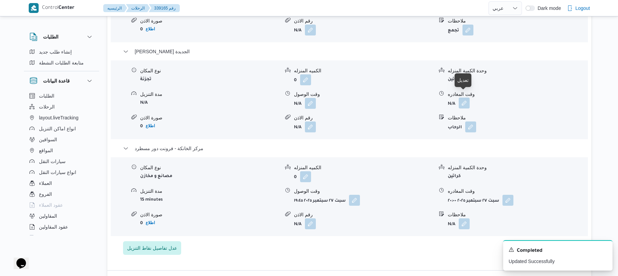
click at [461, 98] on button "button" at bounding box center [463, 103] width 11 height 11
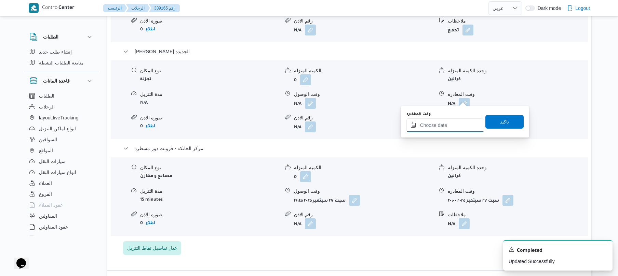
click at [439, 125] on input "وقت المغادره" at bounding box center [445, 126] width 78 height 14
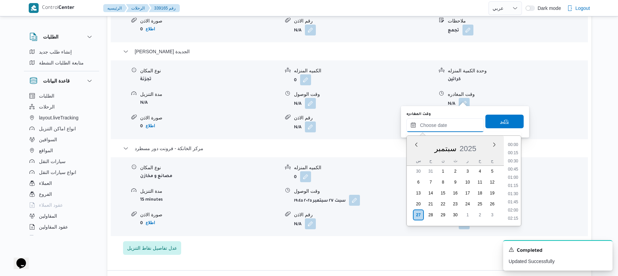
scroll to position [615, 0]
click at [515, 155] on li "19:00" at bounding box center [513, 152] width 16 height 7
type input "[DATE] ١٩:٠٠"
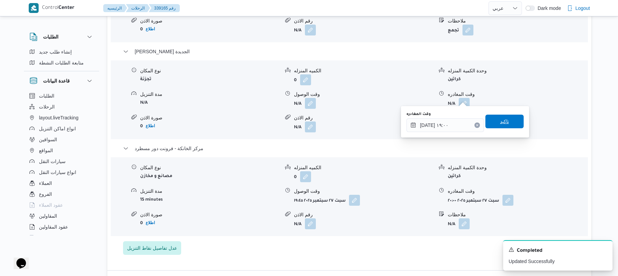
click at [508, 120] on span "تاكيد" at bounding box center [504, 122] width 38 height 14
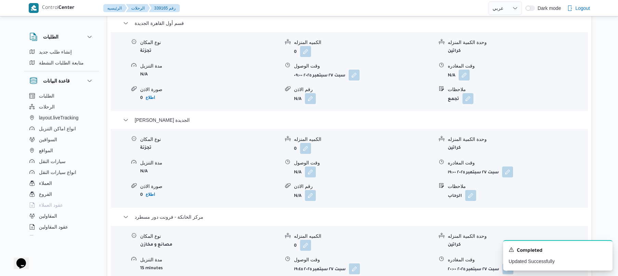
scroll to position [601, 0]
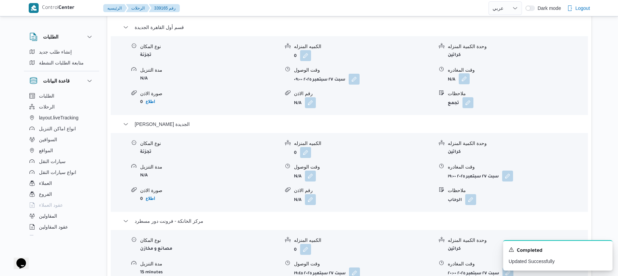
click at [465, 73] on button "button" at bounding box center [463, 78] width 11 height 11
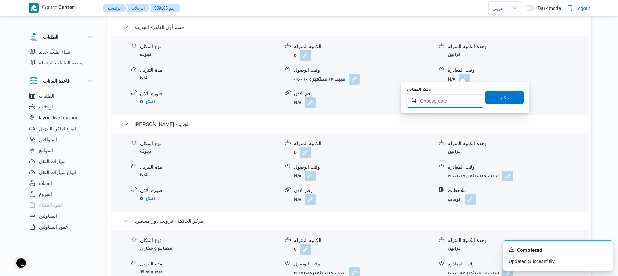
click at [443, 102] on input "وقت المغادره" at bounding box center [445, 101] width 78 height 14
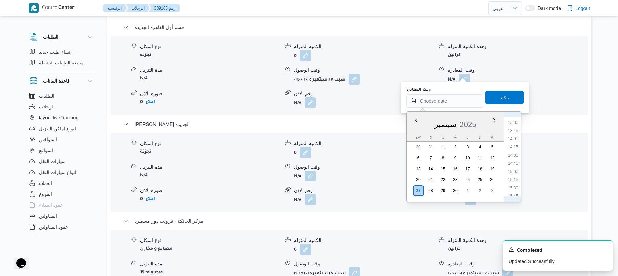
scroll to position [414, 0]
click at [514, 133] on li "13:00" at bounding box center [513, 132] width 16 height 7
type input "٢٧/٠٩/٢٠٢٥ ١٣:٠٠"
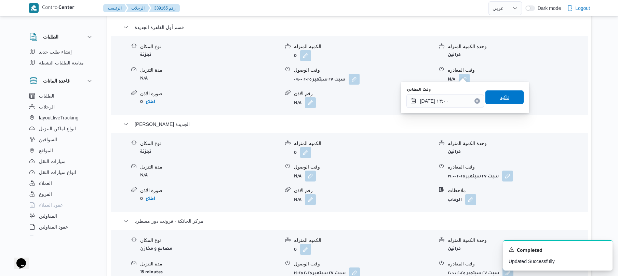
click at [510, 101] on span "تاكيد" at bounding box center [504, 98] width 38 height 14
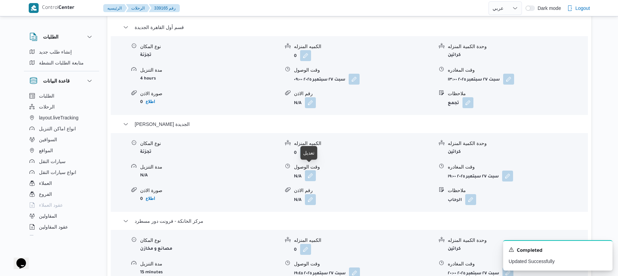
click at [310, 170] on button "button" at bounding box center [310, 175] width 11 height 11
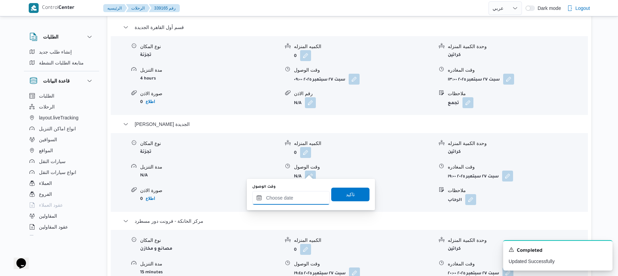
click at [293, 199] on input "وقت الوصول" at bounding box center [291, 198] width 78 height 14
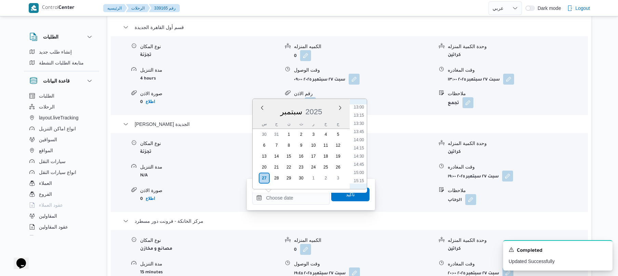
scroll to position [413, 0]
click at [361, 138] on li "13:30" at bounding box center [359, 137] width 16 height 7
type input "٢٧/٠٩/٢٠٢٥ ١٣:٣٠"
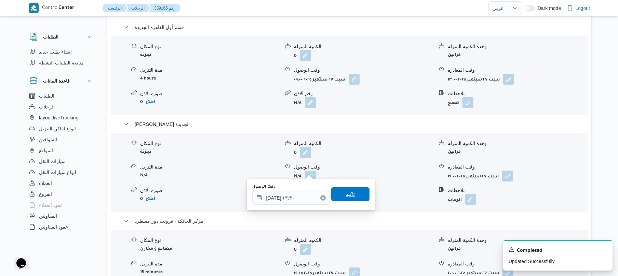
click at [346, 193] on span "تاكيد" at bounding box center [350, 194] width 9 height 8
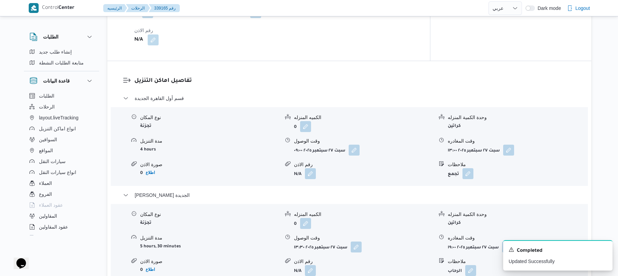
scroll to position [0, 0]
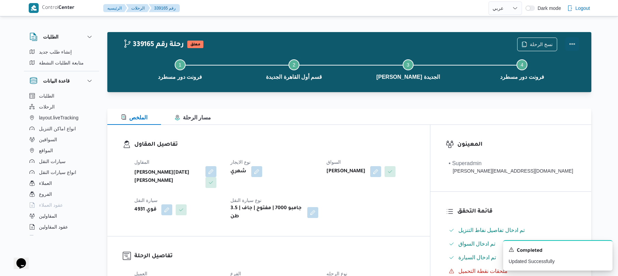
click at [570, 44] on button "Actions" at bounding box center [572, 44] width 14 height 14
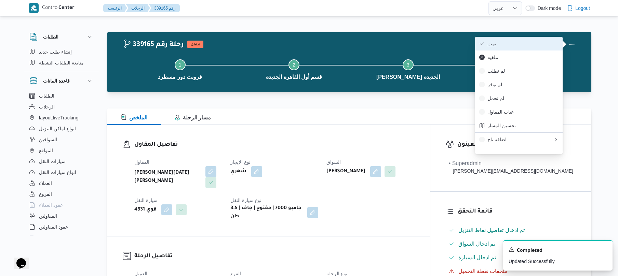
click at [536, 48] on button "تمت" at bounding box center [518, 44] width 87 height 14
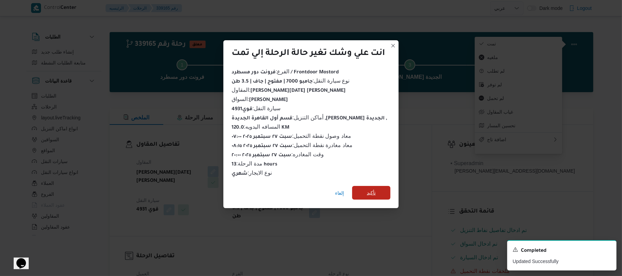
click at [375, 191] on span "تأكيد" at bounding box center [371, 193] width 9 height 8
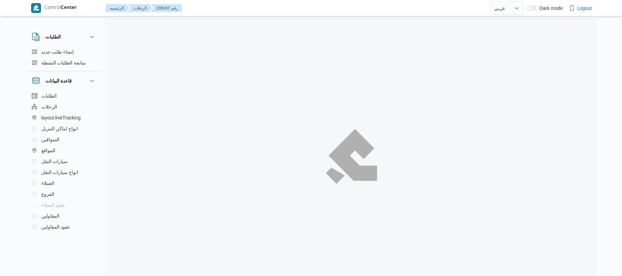
select select "ar"
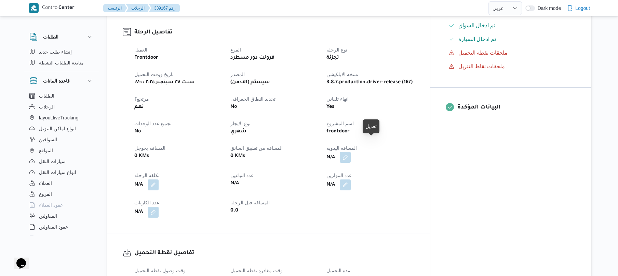
click at [350, 152] on button "button" at bounding box center [345, 157] width 11 height 11
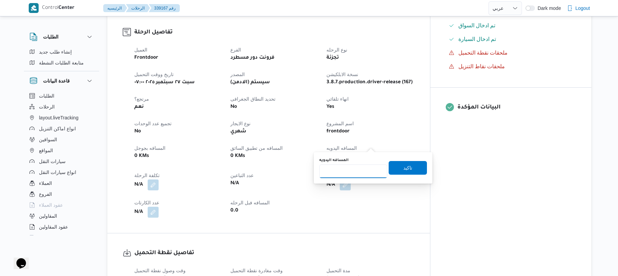
click at [357, 171] on input "المسافه اليدويه" at bounding box center [353, 172] width 68 height 14
type input "120"
click at [403, 168] on span "تاكيد" at bounding box center [407, 168] width 9 height 8
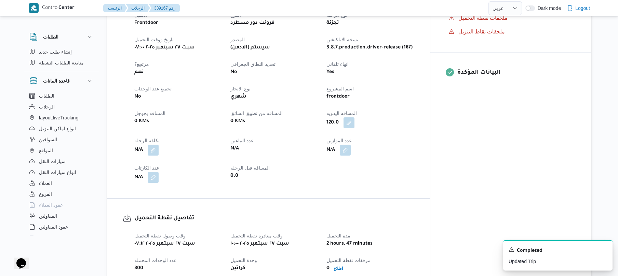
scroll to position [255, 0]
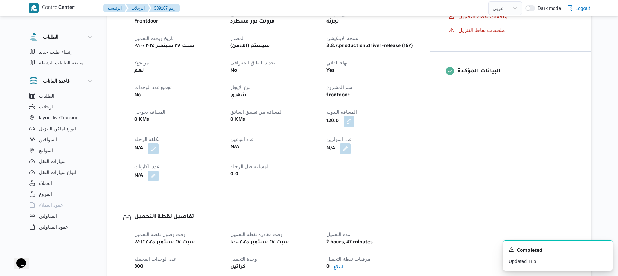
click at [388, 143] on div "N/A" at bounding box center [370, 149] width 89 height 12
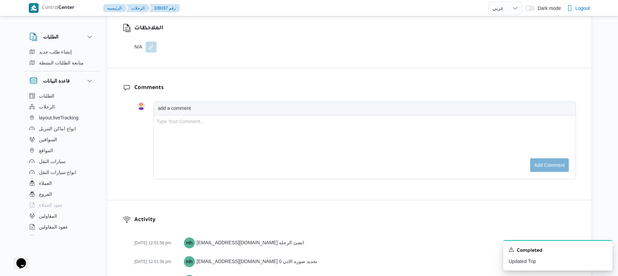
scroll to position [980, 0]
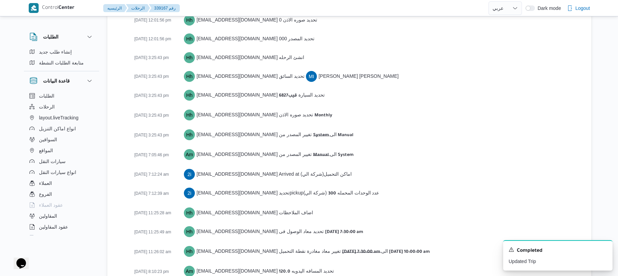
click at [398, 73] on div "[DATE] 12:01:56 pm Hh [EMAIL_ADDRESS][DOMAIN_NAME] انشئ الرحله [DATE] 12:01:56 …" at bounding box center [354, 140] width 441 height 297
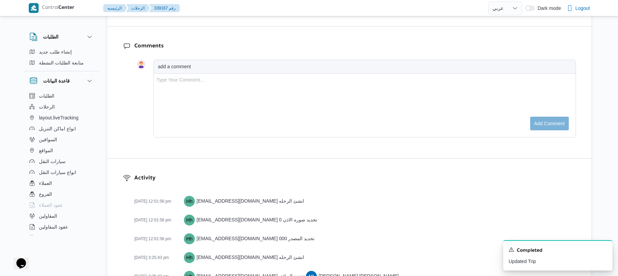
scroll to position [671, 0]
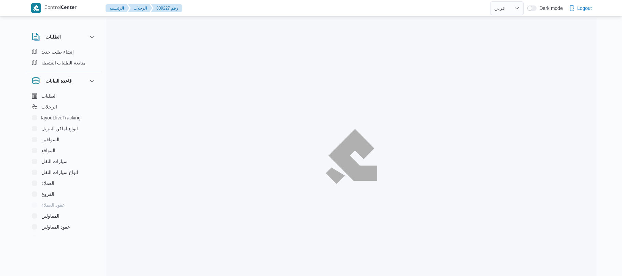
select select "ar"
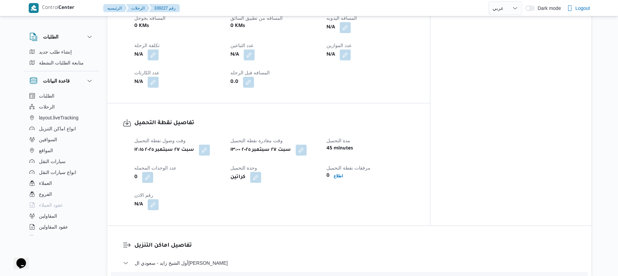
scroll to position [364, 0]
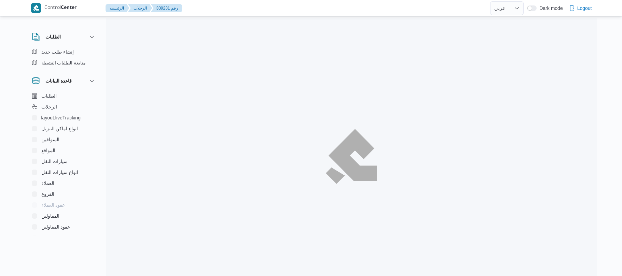
select select "ar"
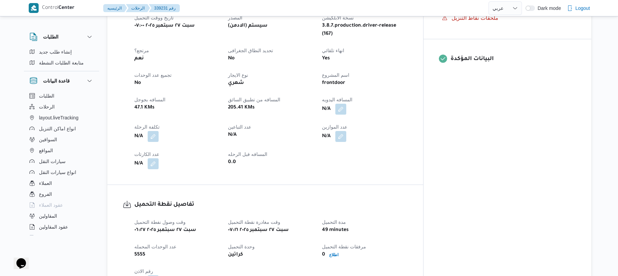
scroll to position [273, 0]
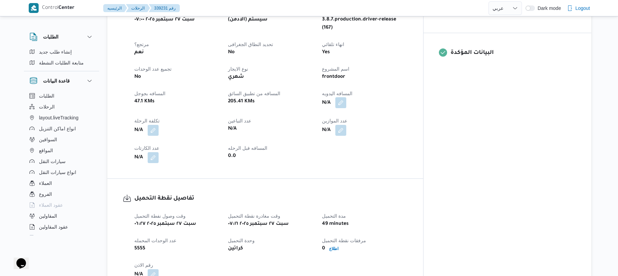
click at [346, 97] on button "button" at bounding box center [340, 102] width 11 height 11
click at [360, 111] on input "المسافه اليدويه" at bounding box center [353, 117] width 68 height 14
type input "120"
click at [403, 109] on span "تاكيد" at bounding box center [407, 113] width 9 height 8
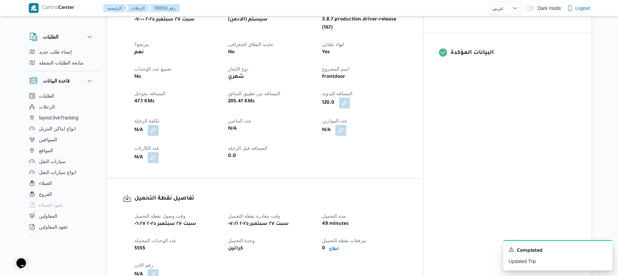
click at [408, 97] on div "120.0" at bounding box center [364, 103] width 87 height 12
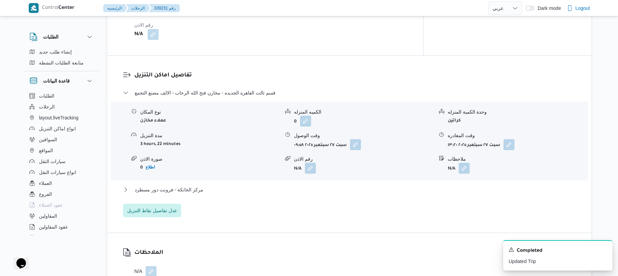
scroll to position [547, 0]
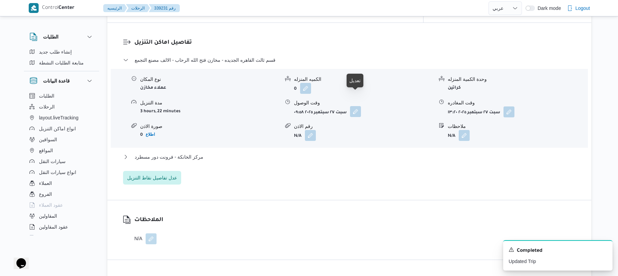
click at [360, 106] on button "button" at bounding box center [355, 111] width 11 height 11
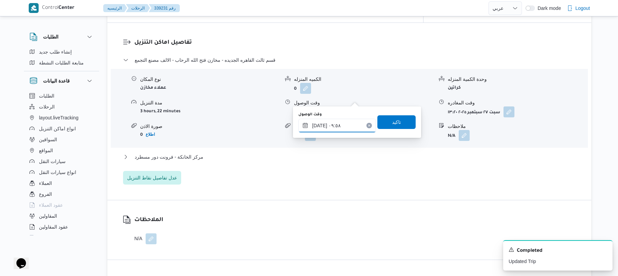
click at [337, 128] on input "٢٧/٠٩/٢٠٢٥ ٠٩:٥٨" at bounding box center [337, 126] width 78 height 14
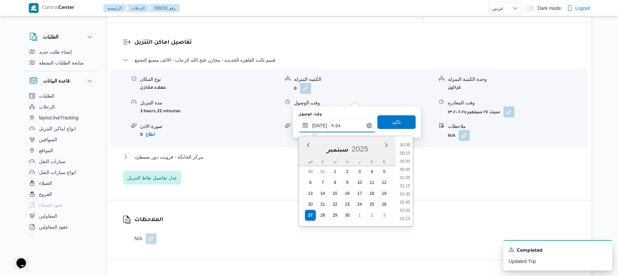
scroll to position [279, 0]
click at [257, 201] on div "الملاحظات N/A" at bounding box center [349, 230] width 484 height 59
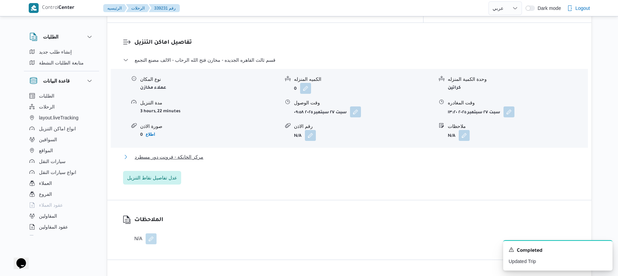
click at [287, 153] on button "مركز الخانكة - فرونت دور مسطرد" at bounding box center [349, 157] width 453 height 8
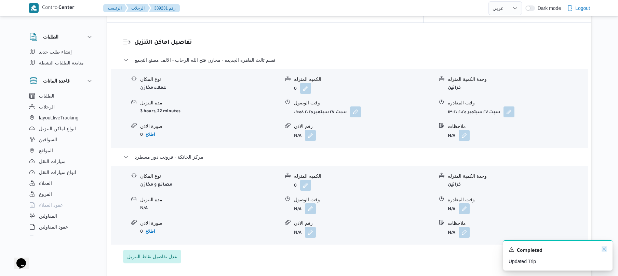
click at [604, 249] on icon "Dismiss toast" at bounding box center [603, 249] width 5 height 5
click at [468, 203] on button "button" at bounding box center [463, 208] width 11 height 11
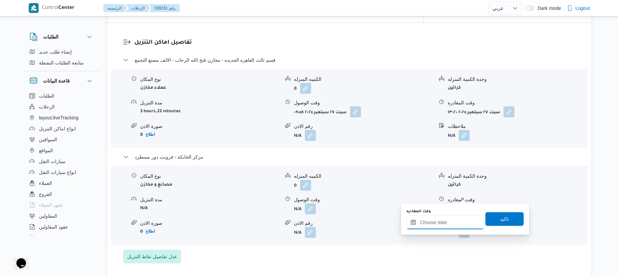
click at [431, 221] on input "وقت المغادره" at bounding box center [445, 223] width 78 height 14
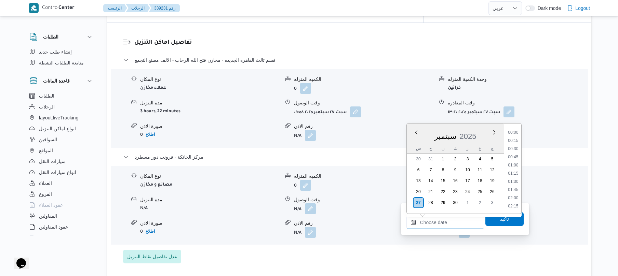
scroll to position [623, 0]
click at [514, 141] on li "19:15" at bounding box center [513, 140] width 16 height 7
type input "٢٧/٠٩/٢٠٢٥ ١٩:١٥"
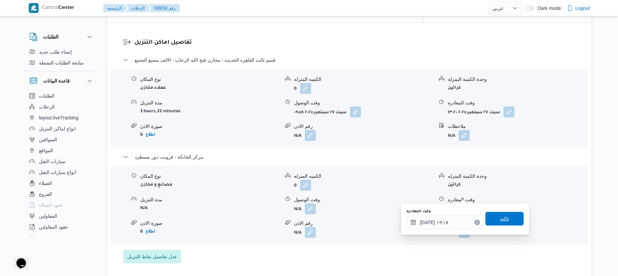
click at [494, 217] on span "تاكيد" at bounding box center [504, 219] width 38 height 14
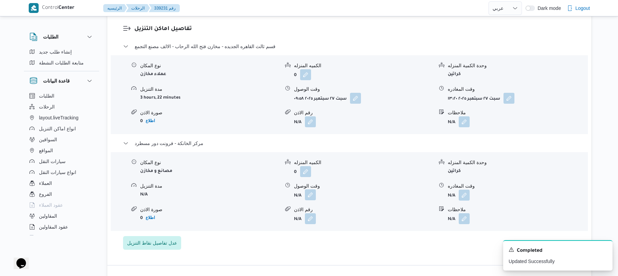
click at [312, 193] on button "button" at bounding box center [310, 195] width 11 height 11
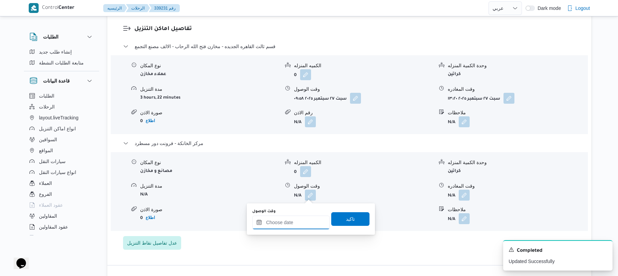
click at [294, 221] on input "وقت الوصول" at bounding box center [291, 223] width 78 height 14
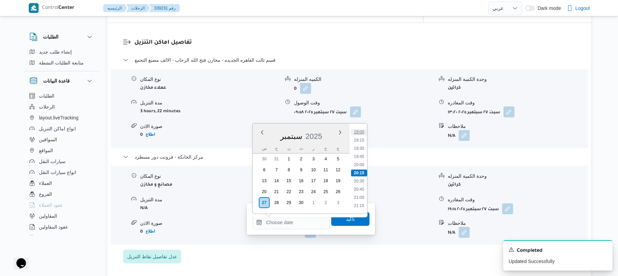
click at [358, 130] on li "19:00" at bounding box center [359, 132] width 16 height 7
type input "٢٧/٠٩/٢٠٢٥ ١٩:٠٠"
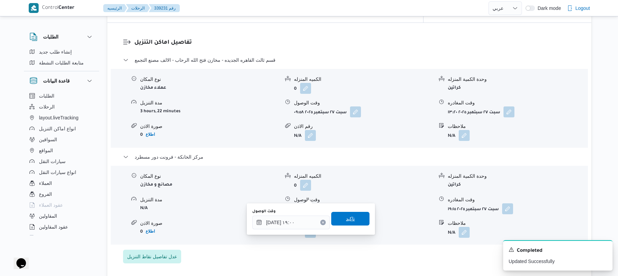
click at [346, 220] on span "تاكيد" at bounding box center [350, 219] width 9 height 8
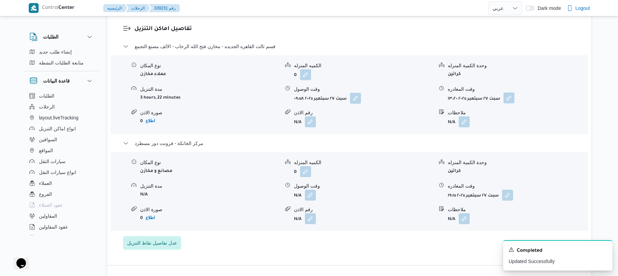
click at [508, 97] on button "button" at bounding box center [508, 98] width 11 height 11
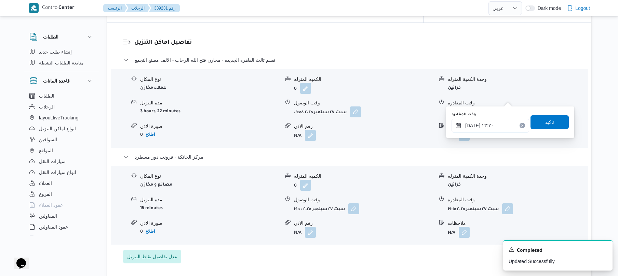
click at [473, 122] on input "٢٧/٠٩/٢٠٢٥ ١٣:٢٠" at bounding box center [490, 126] width 78 height 14
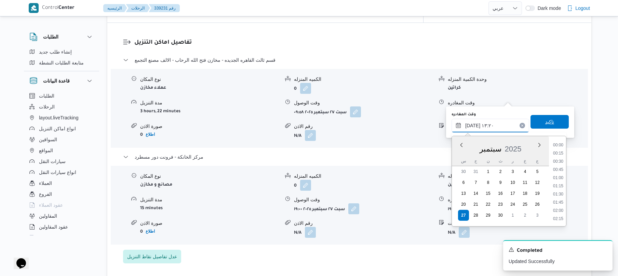
scroll to position [393, 0]
click at [566, 201] on div "Previous Month Next month سبتمبر ٢٠٢٥ سبتمبر 2025 س ح ن ث ر خ ج 30 31 1 2 3 4 5…" at bounding box center [508, 181] width 115 height 91
click at [566, 201] on ul "00:00 00:15 00:30 00:45 01:00 01:15 01:30 01:45 02:00 02:15 02:30 02:45 03:00 0…" at bounding box center [558, 181] width 16 height 79
click at [558, 213] on li "18:15" at bounding box center [558, 215] width 16 height 7
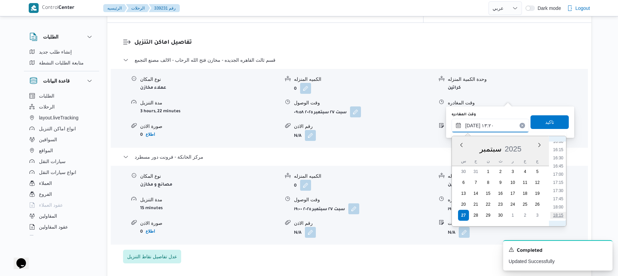
type input "٢٧/٠٩/٢٠٢٥ ١٨:١٥"
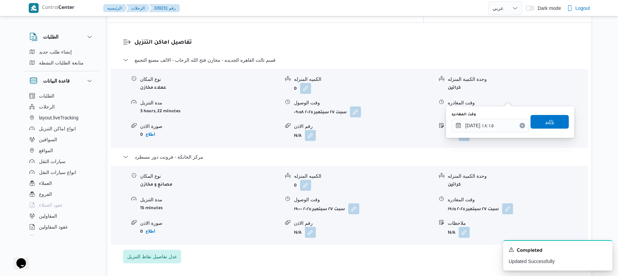
click at [555, 118] on span "تاكيد" at bounding box center [549, 122] width 38 height 14
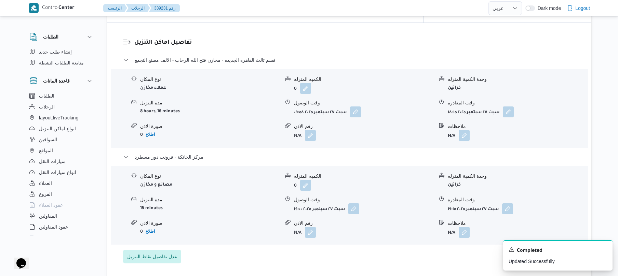
scroll to position [0, 0]
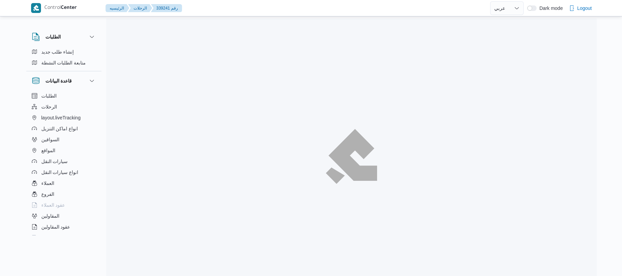
select select "ar"
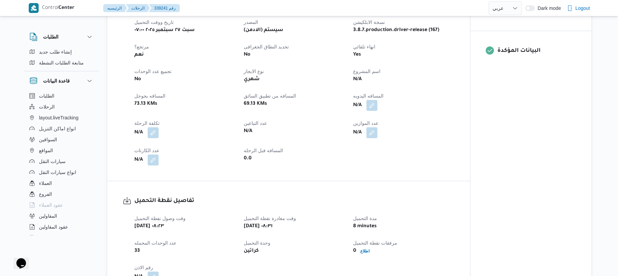
scroll to position [291, 0]
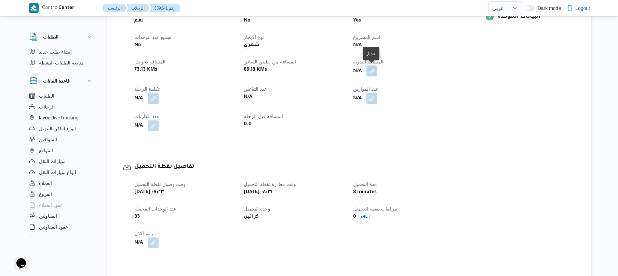
click at [370, 71] on button "button" at bounding box center [371, 71] width 11 height 11
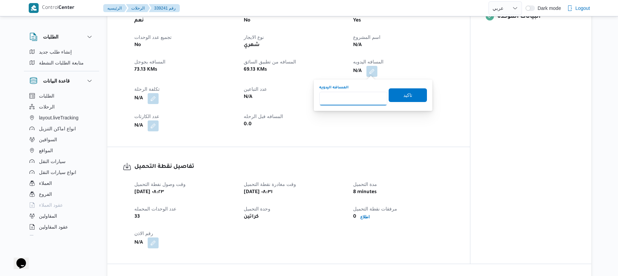
click at [349, 95] on input "المسافه اليدويه" at bounding box center [353, 99] width 68 height 14
type input "130"
click at [398, 96] on span "تاكيد" at bounding box center [407, 95] width 38 height 14
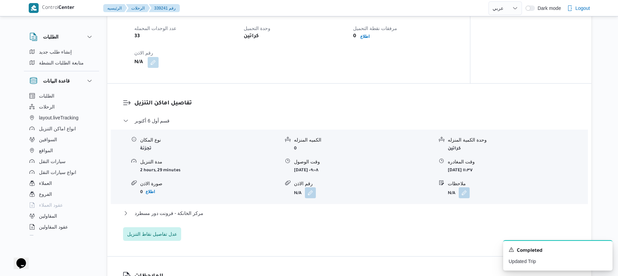
scroll to position [473, 0]
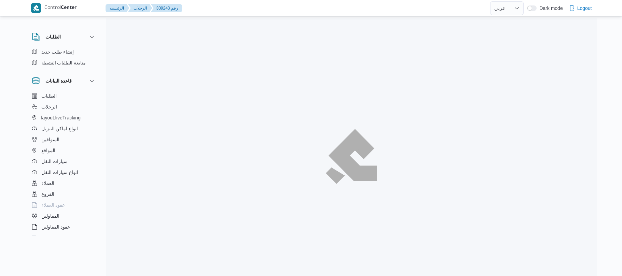
select select "ar"
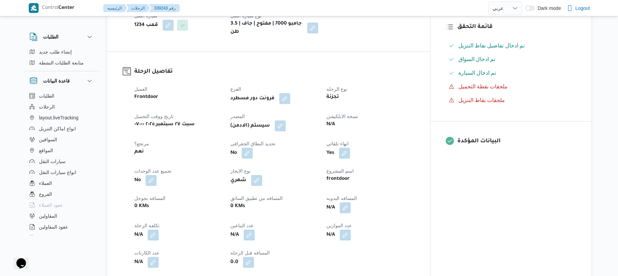
scroll to position [255, 0]
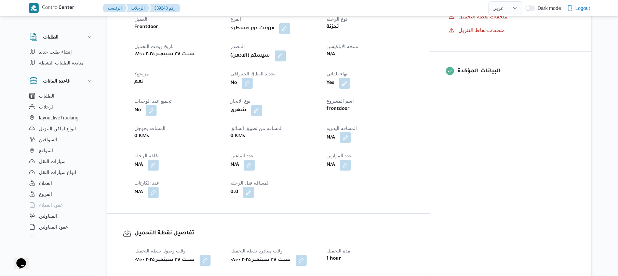
click at [350, 132] on button "button" at bounding box center [345, 137] width 11 height 11
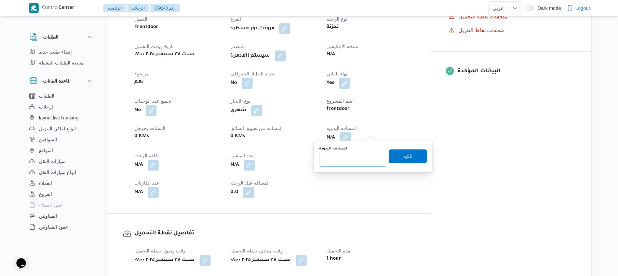
click at [337, 162] on input "المسافه اليدويه" at bounding box center [353, 160] width 68 height 14
type input "120"
click at [403, 156] on span "تاكيد" at bounding box center [407, 156] width 9 height 8
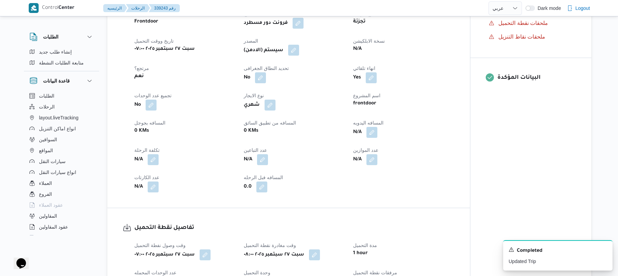
click at [295, 49] on button "button" at bounding box center [293, 50] width 11 height 11
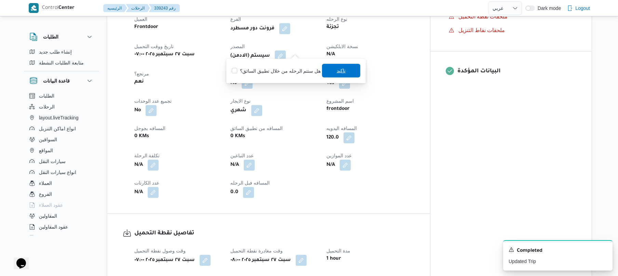
click at [331, 74] on span "تاكيد" at bounding box center [341, 71] width 38 height 14
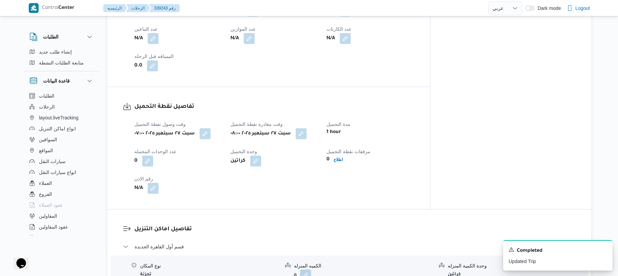
scroll to position [492, 0]
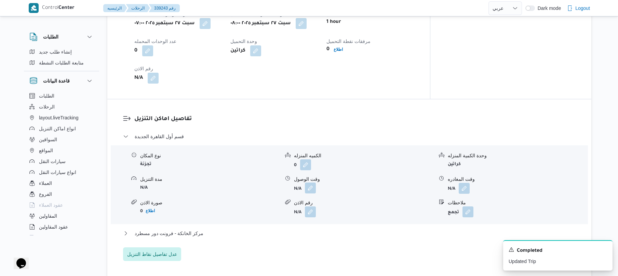
click at [314, 183] on button "button" at bounding box center [310, 188] width 11 height 11
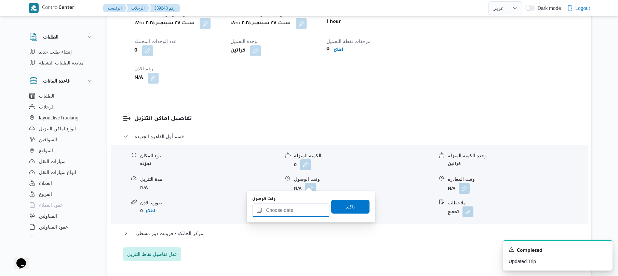
click at [288, 209] on input "وقت الوصول" at bounding box center [291, 211] width 78 height 14
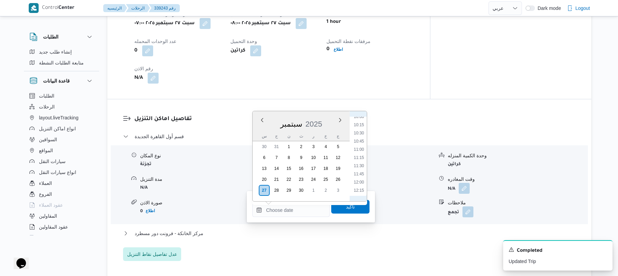
scroll to position [264, 0]
click at [359, 141] on li "08:45" at bounding box center [359, 143] width 16 height 7
type input "[DATE] ٠٨:٤٥"
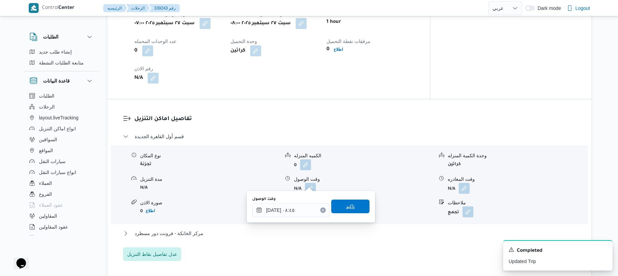
click at [346, 205] on span "تاكيد" at bounding box center [350, 207] width 9 height 8
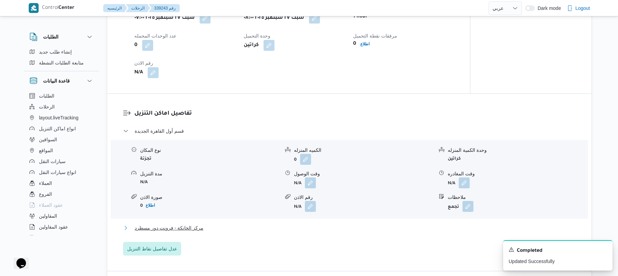
click at [301, 227] on button "مركز الخانكة - فرونت دور مسطرد" at bounding box center [349, 228] width 453 height 8
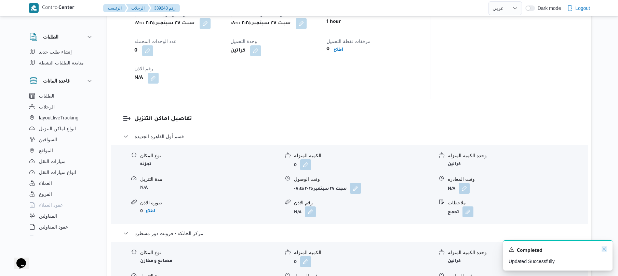
click at [603, 250] on icon "Dismiss toast" at bounding box center [603, 249] width 5 height 5
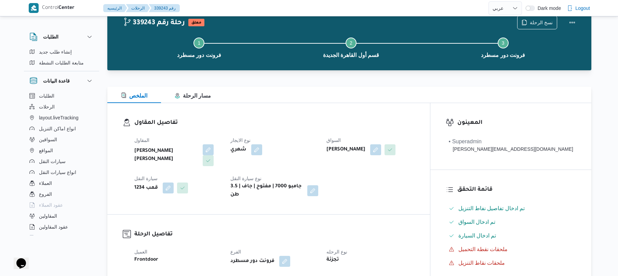
scroll to position [0, 0]
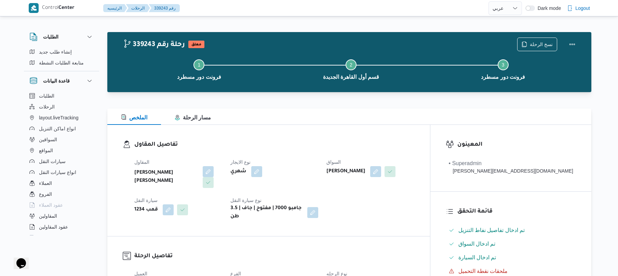
click at [413, 223] on div "تفاصيل المقاول المقاول [PERSON_NAME] [PERSON_NAME] نوع الايجار شهري السواق [PER…" at bounding box center [268, 180] width 322 height 111
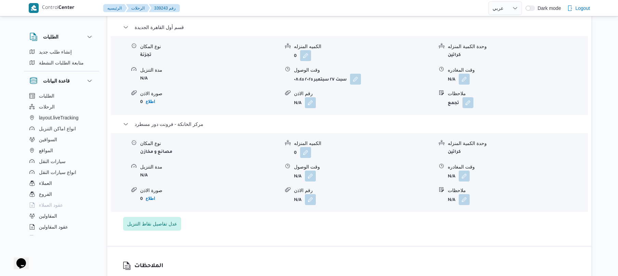
scroll to position [619, 0]
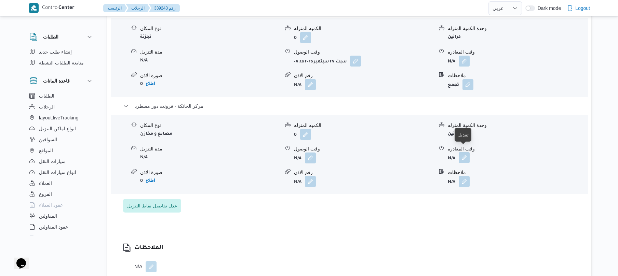
click at [462, 154] on button "button" at bounding box center [463, 157] width 11 height 11
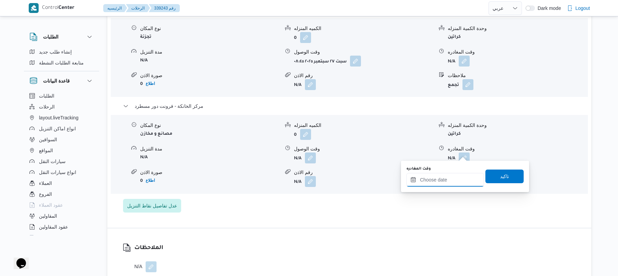
click at [430, 182] on input "وقت المغادره" at bounding box center [445, 180] width 78 height 14
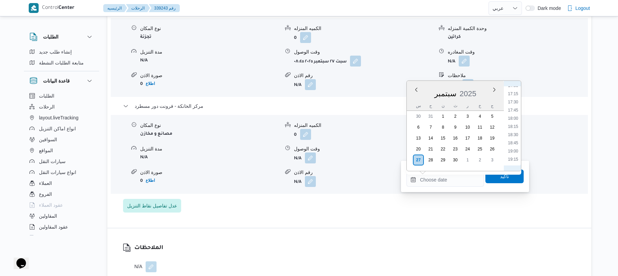
scroll to position [556, 0]
click at [510, 156] on li "19:00" at bounding box center [513, 156] width 16 height 7
type input "٢٧/٠٩/٢٠٢٥ ١٩:٠٠"
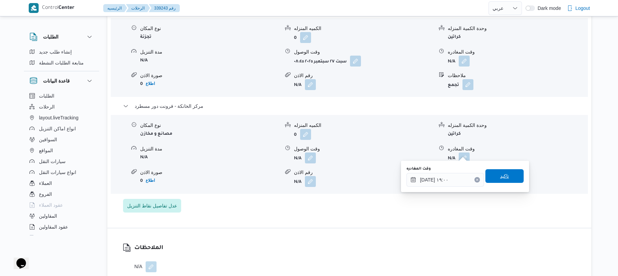
click at [500, 172] on span "تاكيد" at bounding box center [504, 176] width 9 height 8
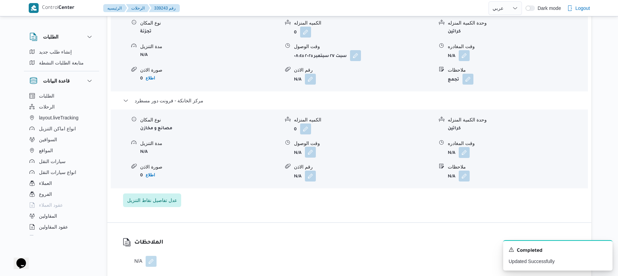
click at [312, 152] on button "button" at bounding box center [310, 152] width 11 height 11
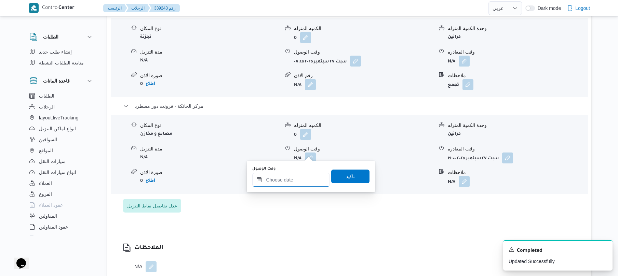
click at [298, 182] on input "وقت الوصول" at bounding box center [291, 180] width 78 height 14
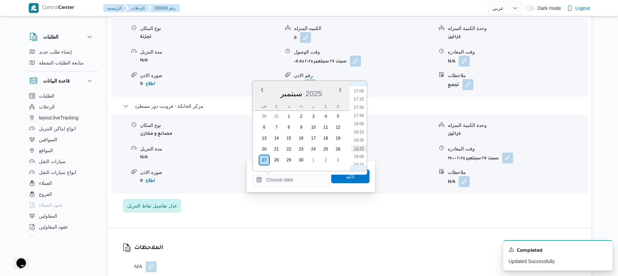
click at [357, 147] on li "18:45" at bounding box center [359, 148] width 16 height 7
type input "٢٧/٠٩/٢٠٢٥ ١٨:٤٥"
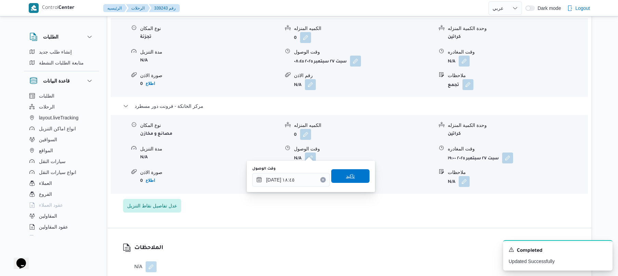
click at [346, 174] on span "تاكيد" at bounding box center [350, 176] width 9 height 8
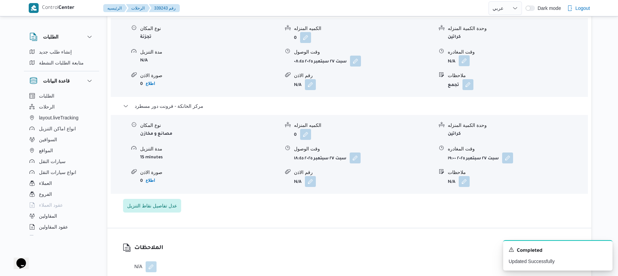
click at [465, 57] on button "button" at bounding box center [463, 60] width 11 height 11
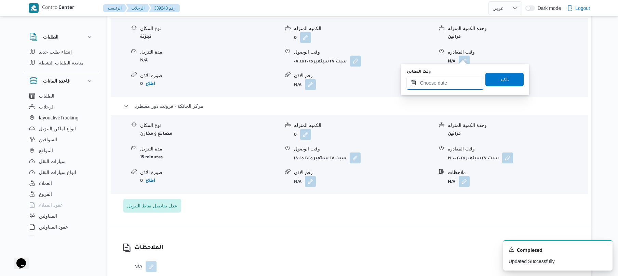
click at [439, 83] on input "وقت المغادره" at bounding box center [445, 83] width 78 height 14
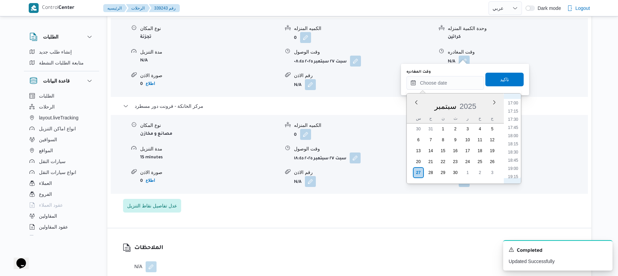
scroll to position [556, 0]
click at [512, 136] on li "18:00" at bounding box center [513, 136] width 16 height 7
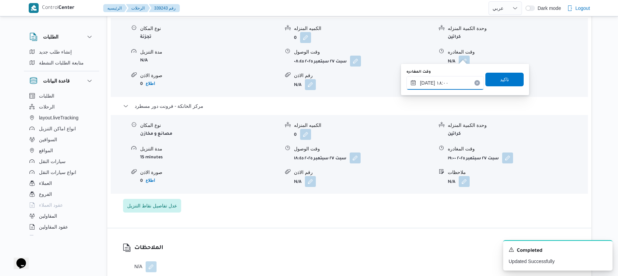
type input "٢٧/٠٩/٢٠٢٥ ١٨:٠٠"
click at [500, 82] on span "تاكيد" at bounding box center [504, 79] width 9 height 8
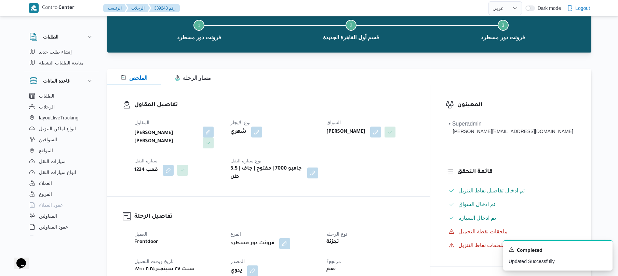
scroll to position [0, 0]
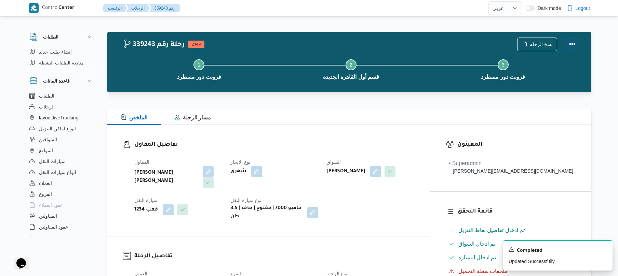
click at [572, 44] on button "Actions" at bounding box center [572, 44] width 14 height 14
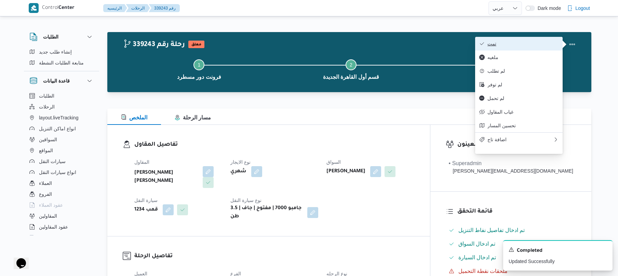
click at [544, 43] on span "تمت" at bounding box center [522, 43] width 71 height 5
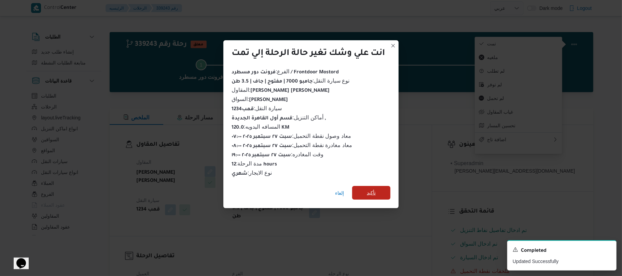
click at [384, 187] on span "تأكيد" at bounding box center [371, 193] width 38 height 14
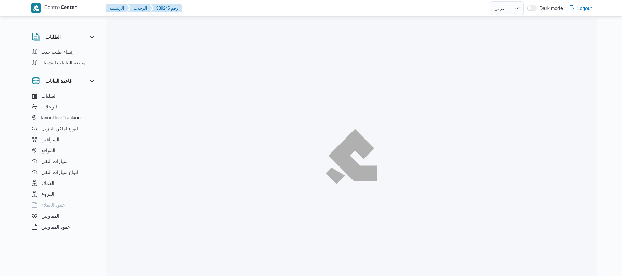
select select "ar"
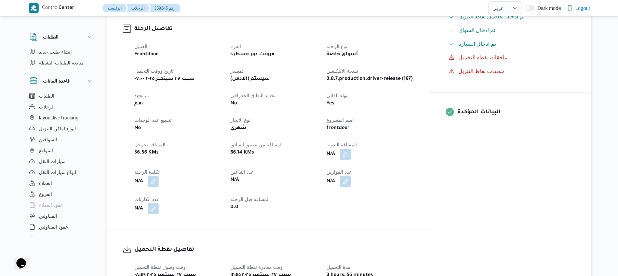
scroll to position [182, 0]
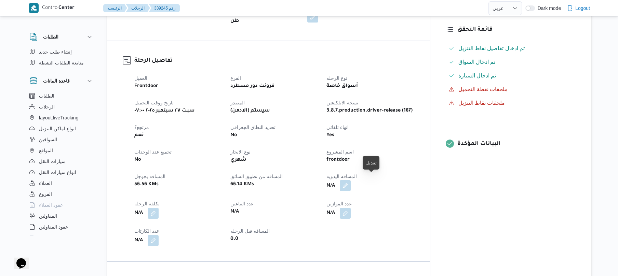
click at [350, 184] on button "button" at bounding box center [345, 185] width 11 height 11
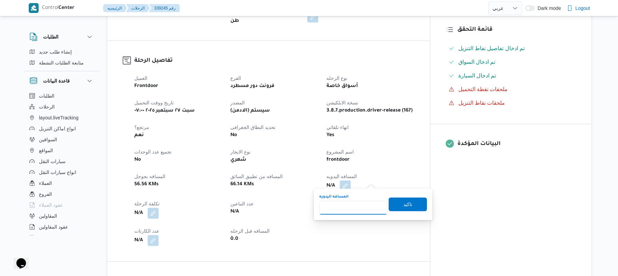
click at [346, 209] on input "المسافه اليدويه" at bounding box center [353, 208] width 68 height 14
type input "130"
click at [394, 209] on span "تاكيد" at bounding box center [407, 204] width 38 height 14
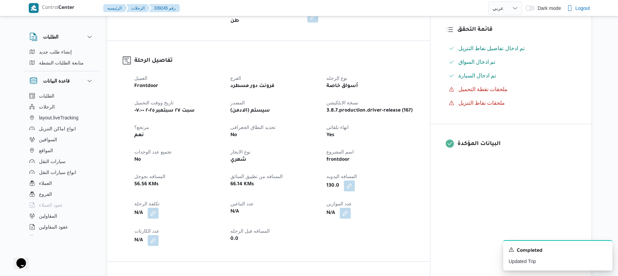
click at [398, 62] on dl "تفاصيل الرحلة العميل Frontdoor الفرع فرونت دور مسطرد نوع الرحله أسواق خاصة تاري…" at bounding box center [274, 151] width 280 height 190
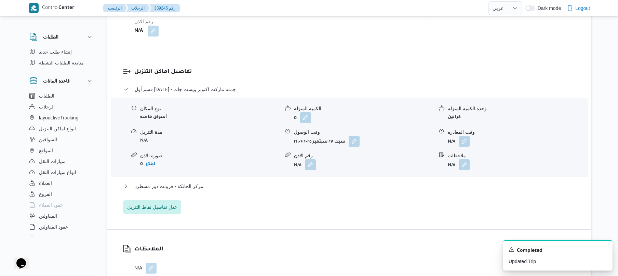
scroll to position [510, 0]
click at [281, 181] on button "مركز الخانكة - فرونت دور مسطرد" at bounding box center [349, 185] width 453 height 8
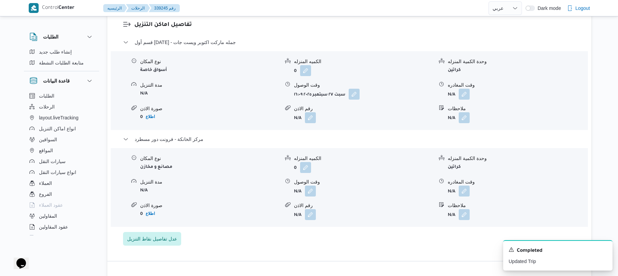
scroll to position [565, 0]
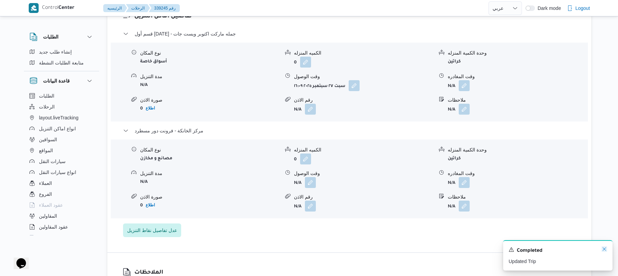
click at [604, 249] on icon "Dismiss toast" at bounding box center [603, 249] width 5 height 5
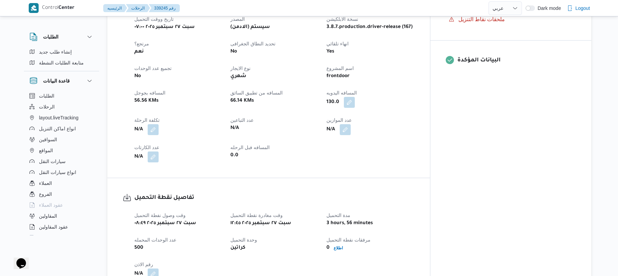
scroll to position [320, 0]
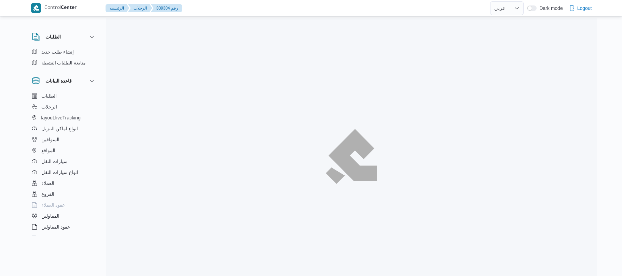
select select "ar"
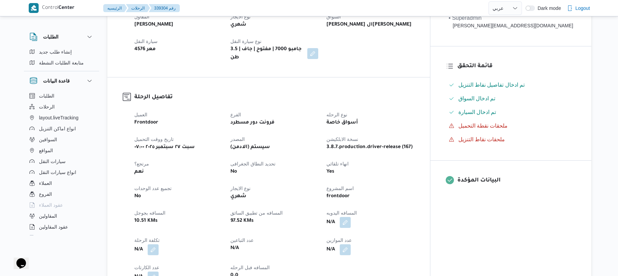
scroll to position [182, 0]
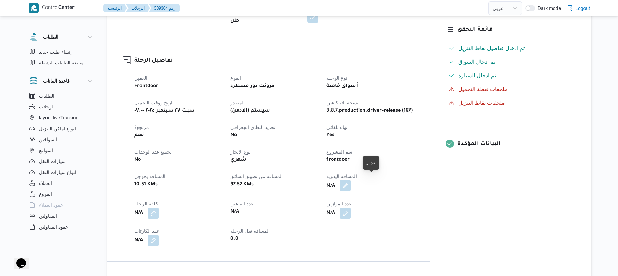
click at [350, 181] on button "button" at bounding box center [345, 185] width 11 height 11
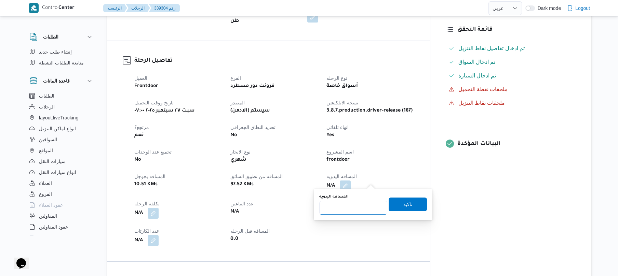
click at [349, 210] on input "المسافه اليدويه" at bounding box center [353, 208] width 68 height 14
type input "125"
click at [403, 206] on span "تاكيد" at bounding box center [407, 204] width 9 height 8
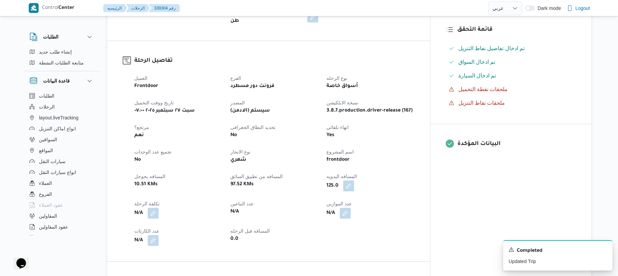
click at [418, 70] on div "العميل Frontdoor الفرع فرونت دور مسطرد نوع الرحله أسواق خاصة تاريخ ووقت التحميل…" at bounding box center [274, 160] width 288 height 180
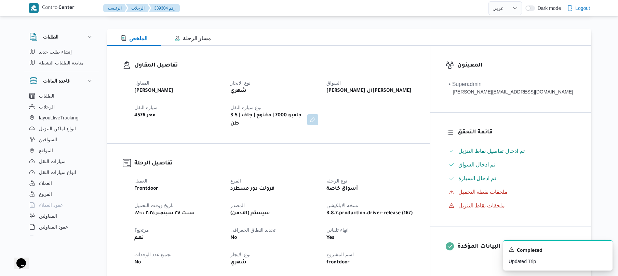
scroll to position [0, 0]
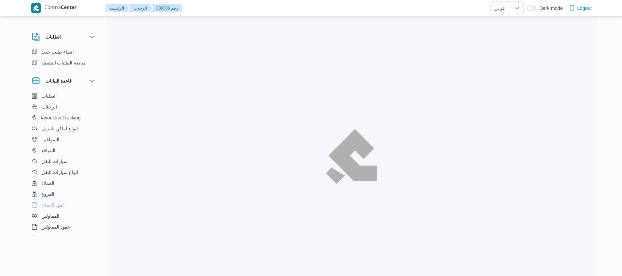
select select "ar"
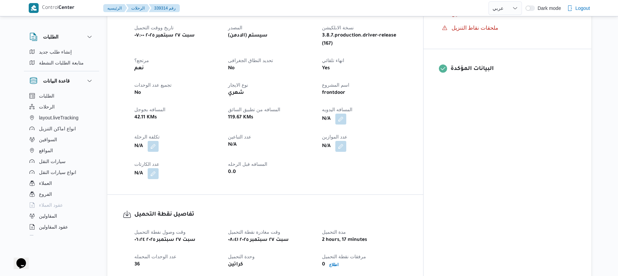
scroll to position [164, 0]
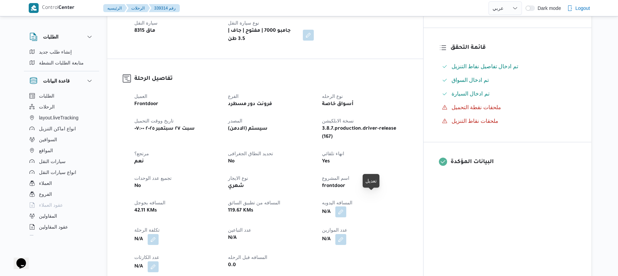
click at [346, 207] on button "button" at bounding box center [340, 212] width 11 height 11
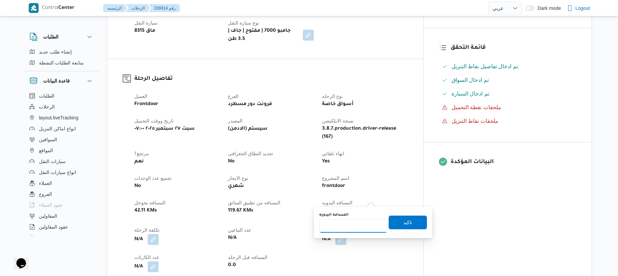
click at [352, 229] on input "المسافه اليدويه" at bounding box center [353, 226] width 68 height 14
type input "70"
click at [403, 223] on span "تاكيد" at bounding box center [407, 222] width 9 height 8
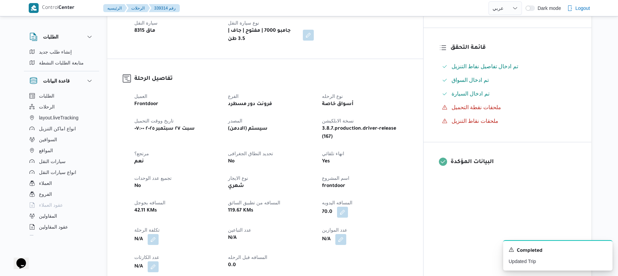
click at [412, 153] on div "العميل Frontdoor الفرع فرونت دور مسطرد نوع الرحله أسواق خاصة تاريخ ووقت التحميل…" at bounding box center [270, 182] width 281 height 189
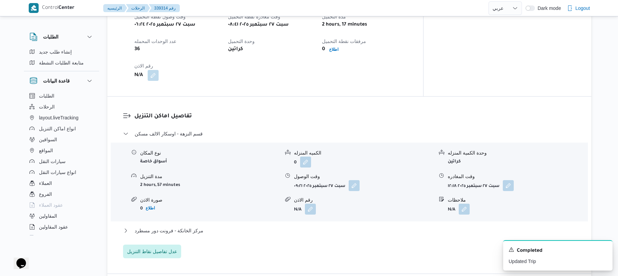
scroll to position [491, 0]
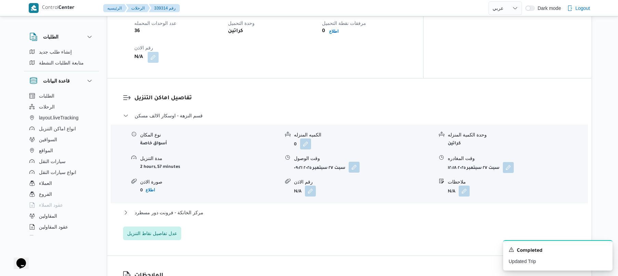
click at [354, 162] on button "button" at bounding box center [353, 167] width 11 height 11
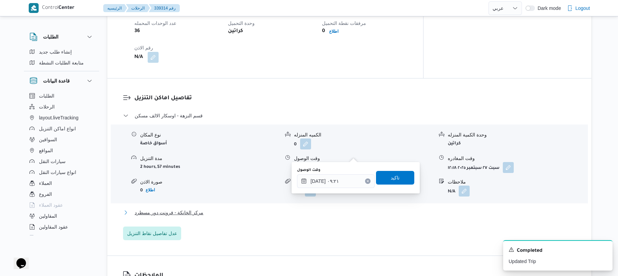
click at [290, 209] on button "مركز الخانكة - فرونت دور مسطرد" at bounding box center [349, 213] width 453 height 8
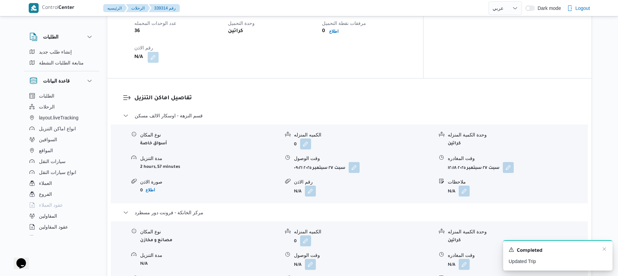
click at [600, 250] on div "Completed" at bounding box center [557, 251] width 98 height 9
click at [604, 252] on icon "Dismiss toast" at bounding box center [603, 249] width 5 height 5
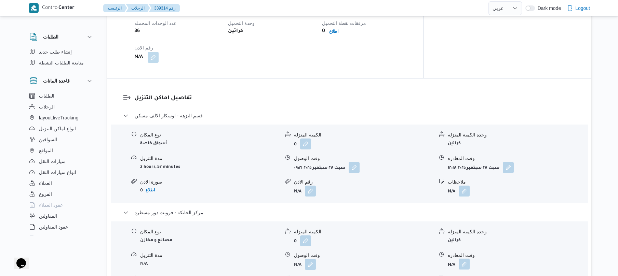
click at [465, 259] on button "button" at bounding box center [463, 264] width 11 height 11
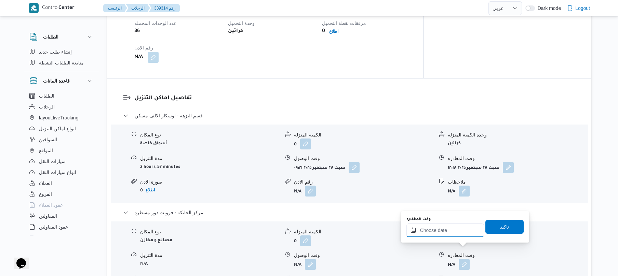
click at [454, 234] on input "وقت المغادره" at bounding box center [445, 231] width 78 height 14
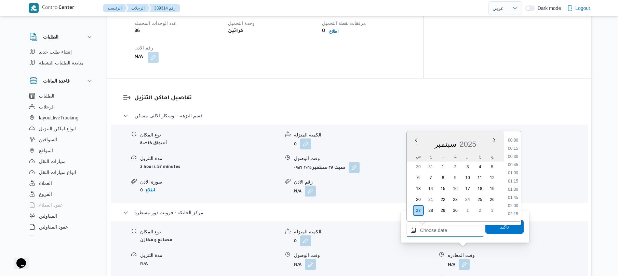
scroll to position [632, 0]
click at [516, 140] on li "19:15" at bounding box center [513, 140] width 16 height 7
type input "٢٧/٠٩/٢٠٢٥ ١٩:١٥"
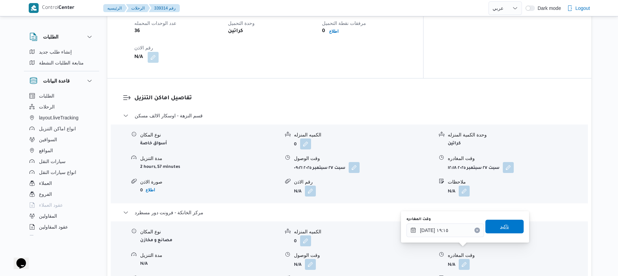
click at [500, 226] on span "تاكيد" at bounding box center [504, 227] width 9 height 8
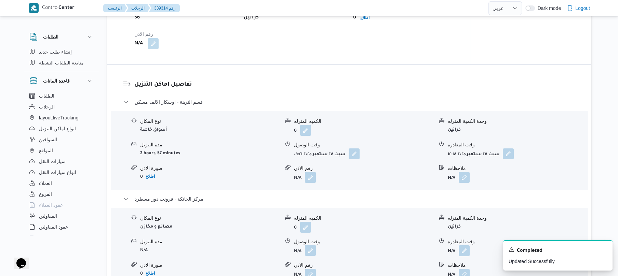
click at [311, 251] on button "button" at bounding box center [310, 250] width 11 height 11
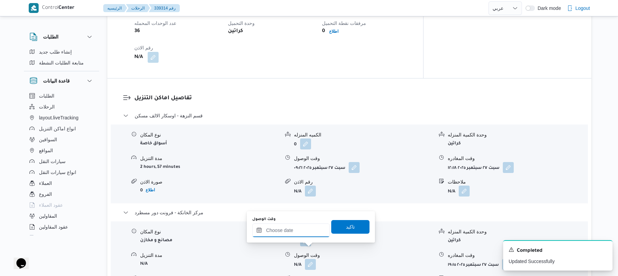
click at [299, 232] on input "وقت الوصول" at bounding box center [291, 231] width 78 height 14
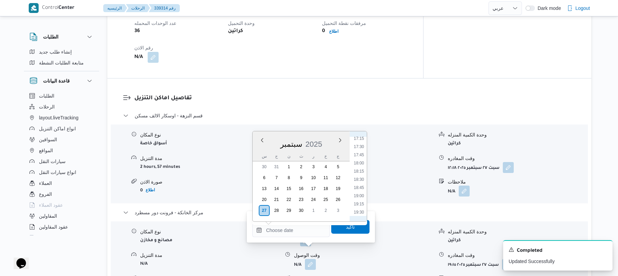
scroll to position [564, 0]
click at [362, 200] on li "19:00" at bounding box center [359, 199] width 16 height 7
type input "٢٧/٠٩/٢٠٢٥ ١٩:٠٠"
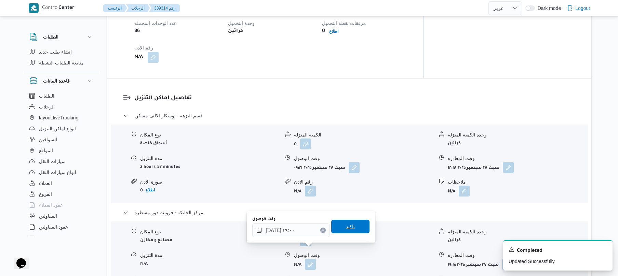
click at [352, 229] on span "تاكيد" at bounding box center [350, 227] width 38 height 14
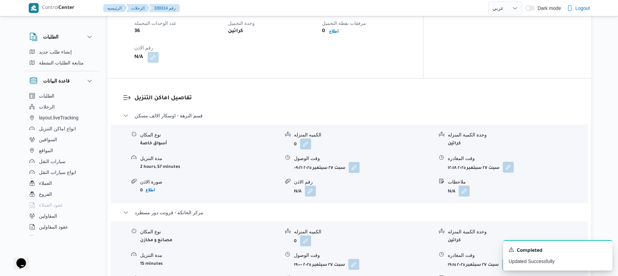
click at [510, 162] on button "button" at bounding box center [507, 167] width 11 height 11
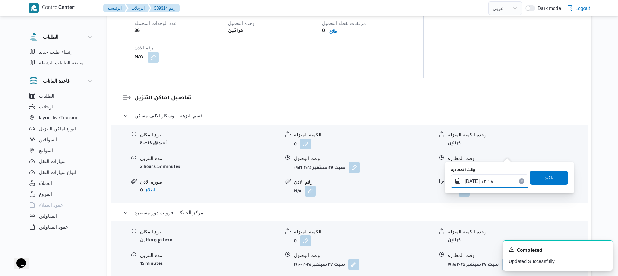
click at [482, 181] on input "٢٧/٠٩/٢٠٢٥ ١٢:١٨" at bounding box center [490, 182] width 78 height 14
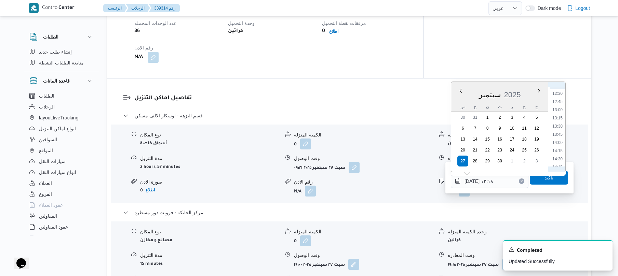
scroll to position [541, 0]
click at [558, 147] on li "18:15" at bounding box center [557, 147] width 16 height 7
type input "٢٧/٠٩/٢٠٢٥ ١٨:١٥"
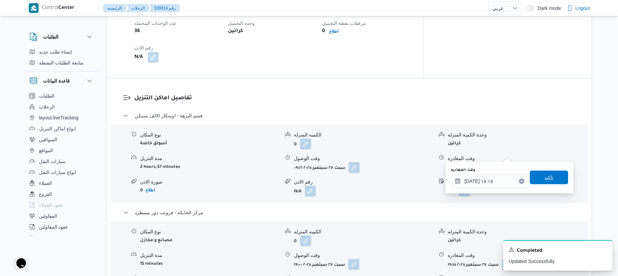
click at [537, 180] on span "تاكيد" at bounding box center [548, 178] width 38 height 14
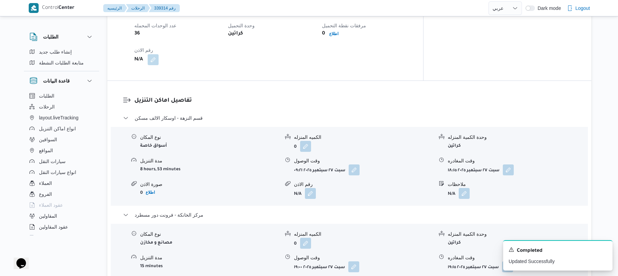
scroll to position [0, 0]
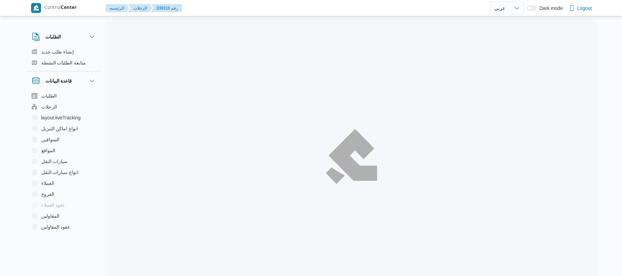
select select "ar"
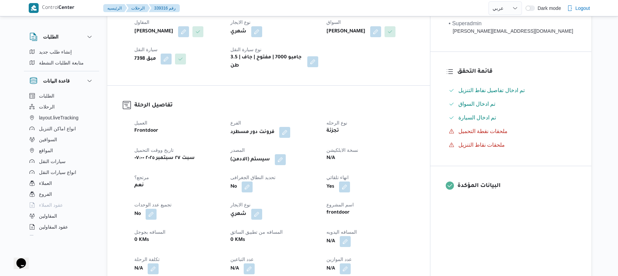
scroll to position [237, 0]
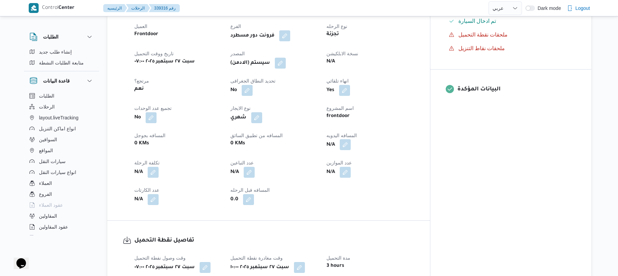
click at [350, 150] on button "button" at bounding box center [345, 144] width 11 height 11
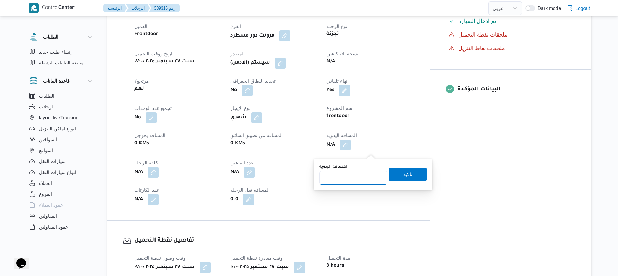
click at [353, 174] on input "المسافه اليدويه" at bounding box center [353, 178] width 68 height 14
type input "120"
click at [406, 174] on span "تاكيد" at bounding box center [407, 174] width 9 height 8
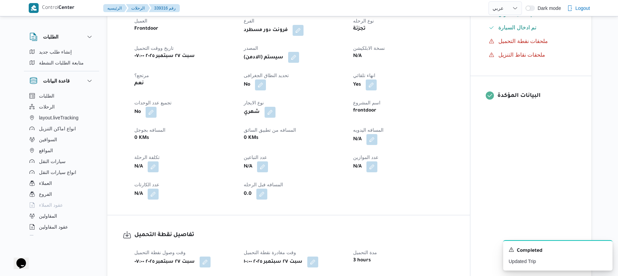
click at [299, 63] on button "button" at bounding box center [293, 57] width 11 height 11
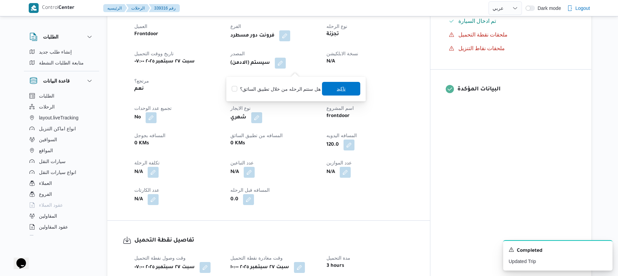
click at [340, 87] on span "تاكيد" at bounding box center [340, 89] width 9 height 8
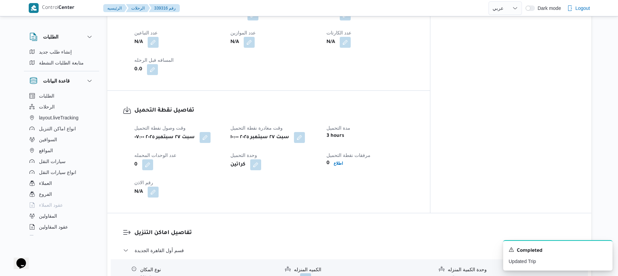
scroll to position [492, 0]
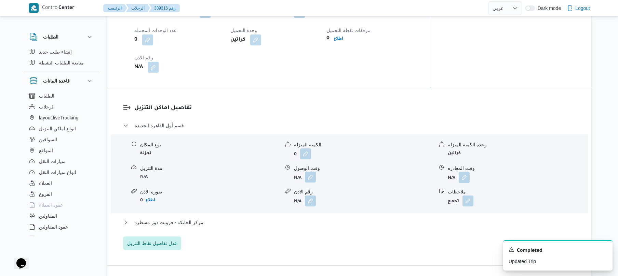
click at [309, 183] on button "button" at bounding box center [310, 177] width 11 height 11
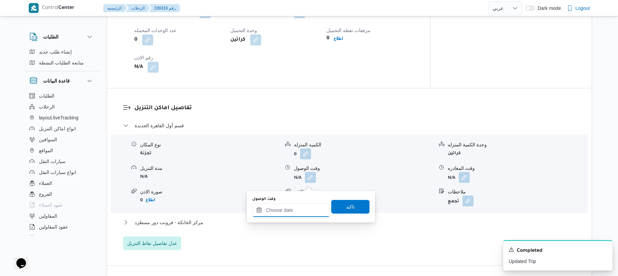
click at [288, 207] on input "وقت الوصول" at bounding box center [291, 211] width 78 height 14
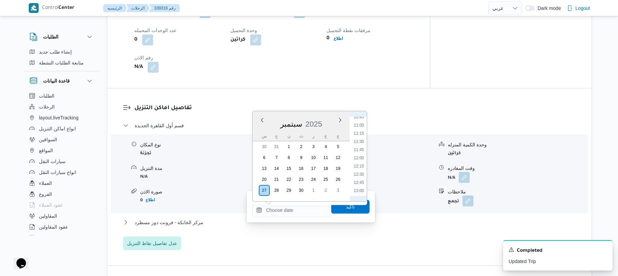
scroll to position [345, 0]
click at [361, 128] on li "10:45" at bounding box center [359, 127] width 16 height 7
type input "٢٧/٠٩/٢٠٢٥ ١٠:٤٥"
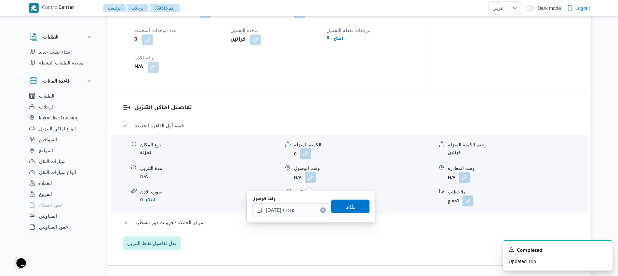
click at [346, 205] on span "تاكيد" at bounding box center [350, 207] width 9 height 8
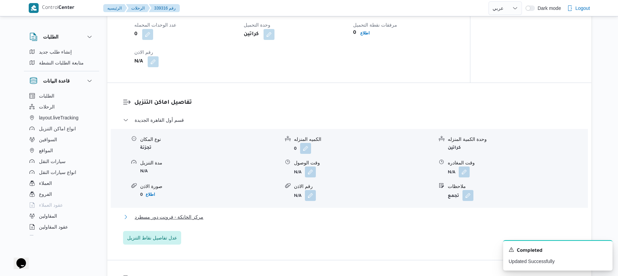
click at [299, 221] on button "مركز الخانكة - فرونت دور مسطرد" at bounding box center [349, 217] width 453 height 8
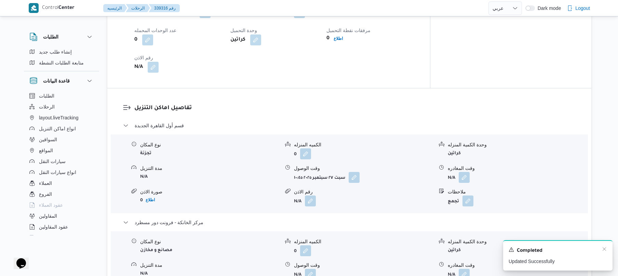
click at [603, 253] on div "Completed" at bounding box center [557, 251] width 98 height 9
click at [604, 250] on icon "Dismiss toast" at bounding box center [603, 249] width 3 height 3
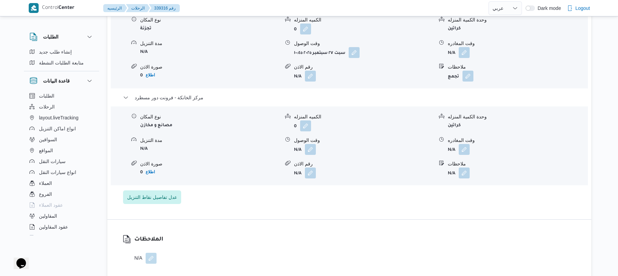
scroll to position [619, 0]
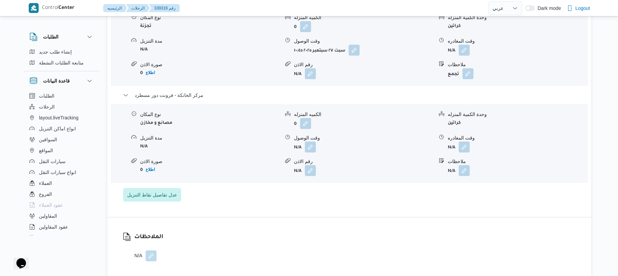
click at [458, 153] on span at bounding box center [462, 147] width 14 height 11
click at [462, 152] on button "button" at bounding box center [463, 146] width 11 height 11
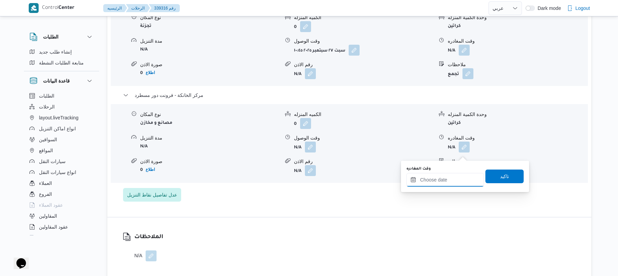
click at [441, 181] on input "وقت المغادره" at bounding box center [445, 180] width 78 height 14
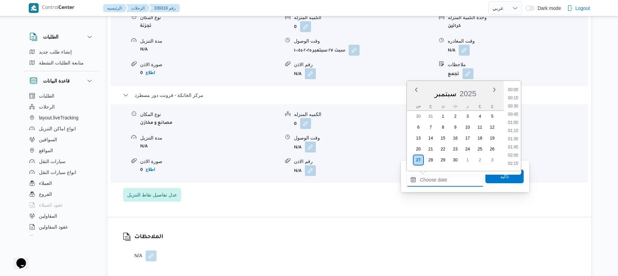
scroll to position [632, 0]
click at [517, 105] on li "19:45" at bounding box center [513, 105] width 16 height 7
type input "٢٧/٠٩/٢٠٢٥ ١٩:٤٥"
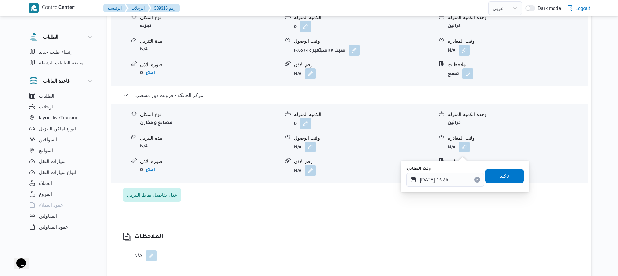
click at [491, 179] on span "تاكيد" at bounding box center [504, 176] width 38 height 14
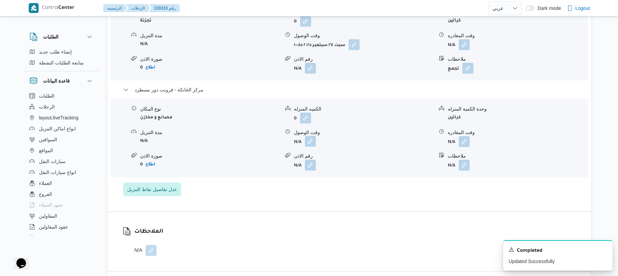
click at [309, 147] on button "button" at bounding box center [310, 141] width 11 height 11
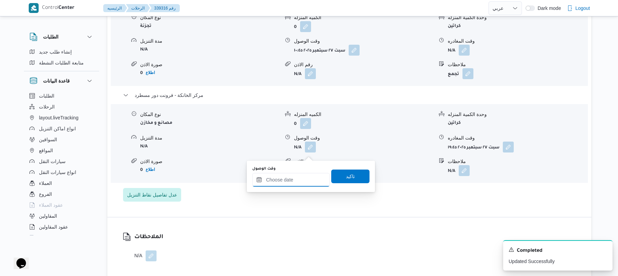
click at [297, 176] on input "وقت الوصول" at bounding box center [291, 180] width 78 height 14
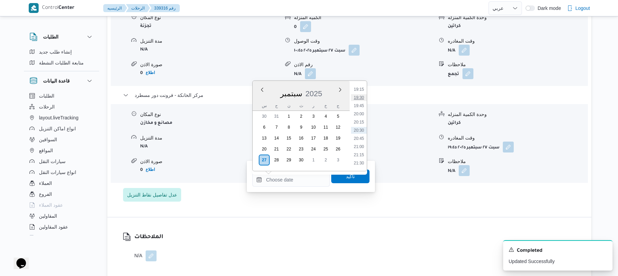
click at [362, 98] on li "19:30" at bounding box center [359, 97] width 16 height 7
type input "٢٧/٠٩/٢٠٢٥ ١٩:٣٠"
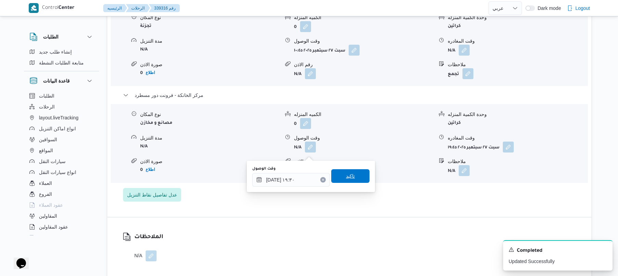
click at [346, 177] on span "تاكيد" at bounding box center [350, 176] width 9 height 8
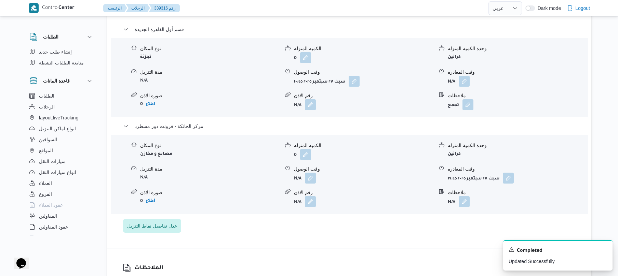
scroll to position [565, 0]
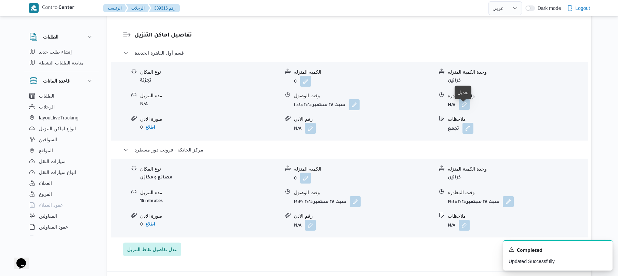
click at [464, 110] on button "button" at bounding box center [463, 104] width 11 height 11
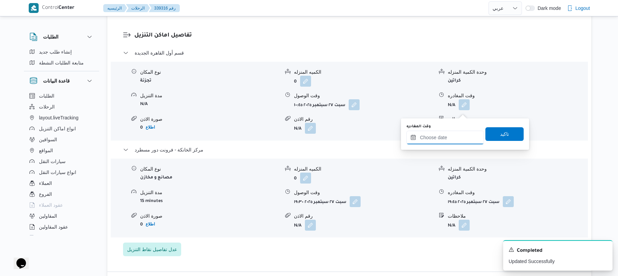
click at [444, 133] on input "وقت المغادره" at bounding box center [445, 138] width 78 height 14
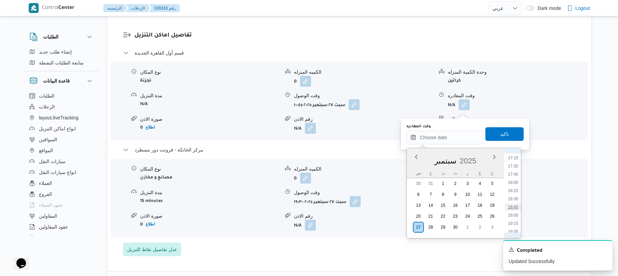
click at [514, 208] on li "18:45" at bounding box center [513, 207] width 16 height 7
type input "٢٧/٠٩/٢٠٢٥ ١٨:٤٥"
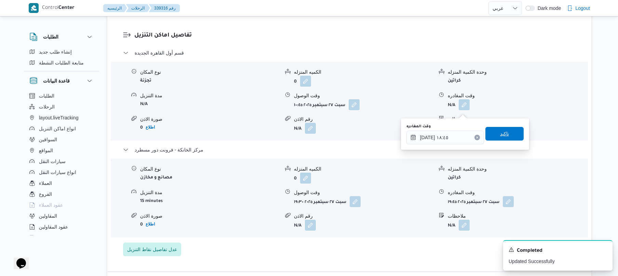
click at [509, 135] on span "تاكيد" at bounding box center [504, 134] width 38 height 14
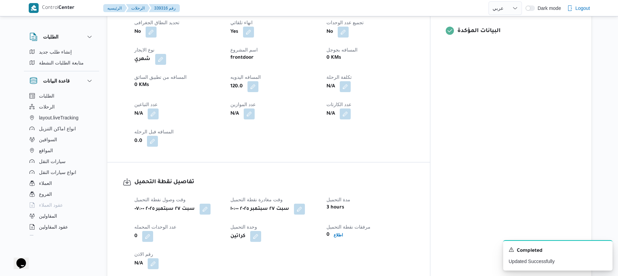
scroll to position [19, 0]
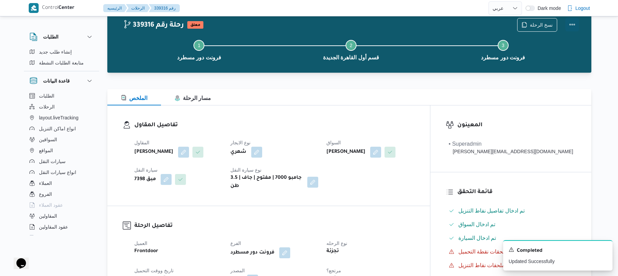
click at [568, 23] on button "Actions" at bounding box center [572, 25] width 14 height 14
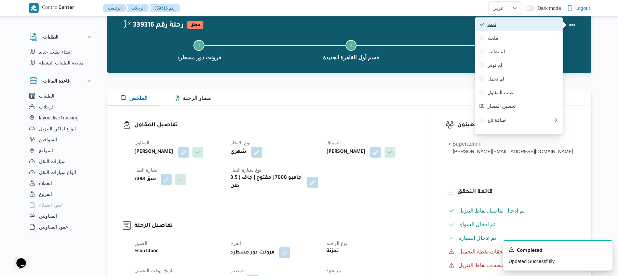
click at [534, 25] on span "تمت" at bounding box center [522, 24] width 71 height 5
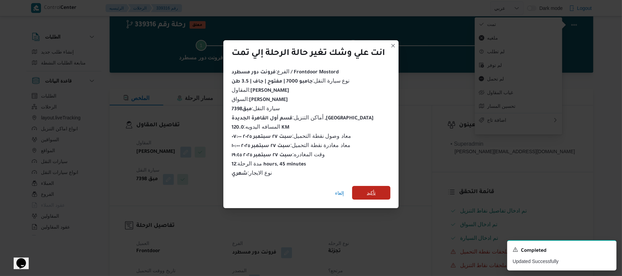
click at [382, 189] on span "تأكيد" at bounding box center [371, 193] width 38 height 14
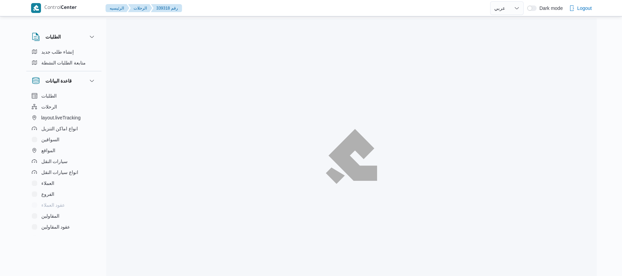
select select "ar"
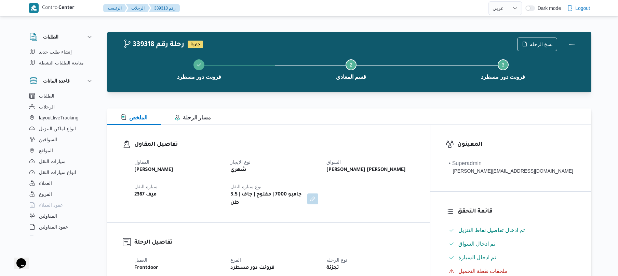
click at [354, 99] on div at bounding box center [349, 96] width 484 height 8
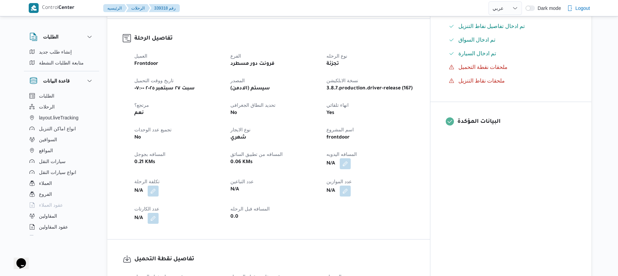
scroll to position [237, 0]
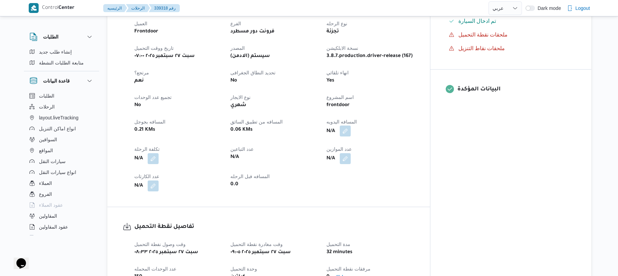
click at [350, 126] on button "button" at bounding box center [345, 131] width 11 height 11
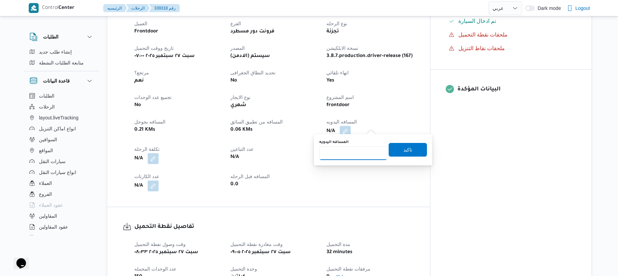
click at [360, 149] on input "المسافه اليدويه" at bounding box center [353, 154] width 68 height 14
type input "125"
click at [403, 151] on span "تاكيد" at bounding box center [407, 150] width 9 height 8
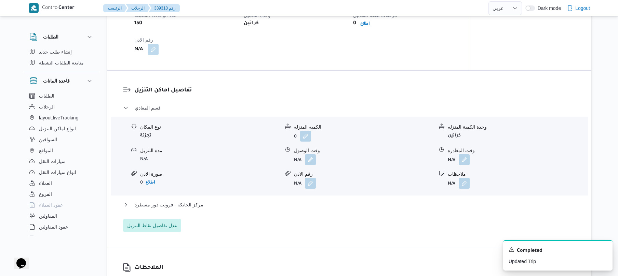
scroll to position [492, 0]
click at [310, 153] on button "button" at bounding box center [310, 158] width 11 height 11
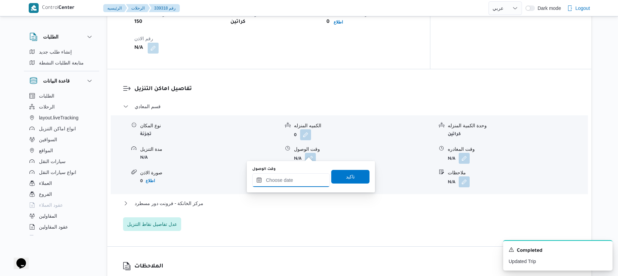
click at [298, 181] on input "وقت الوصول" at bounding box center [291, 181] width 78 height 14
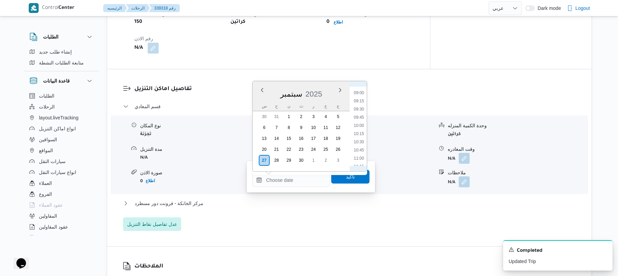
scroll to position [278, 0]
click at [358, 147] on li "10:15" at bounding box center [359, 148] width 16 height 7
type input "[DATE] ١٠:١٥"
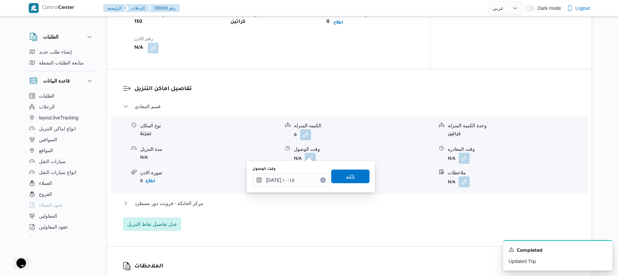
click at [349, 176] on span "تاكيد" at bounding box center [350, 176] width 9 height 8
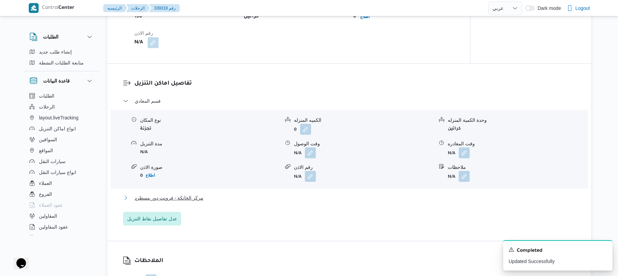
click at [320, 198] on button "مركز الخانكة - فرونت دور مسطرد" at bounding box center [349, 198] width 453 height 8
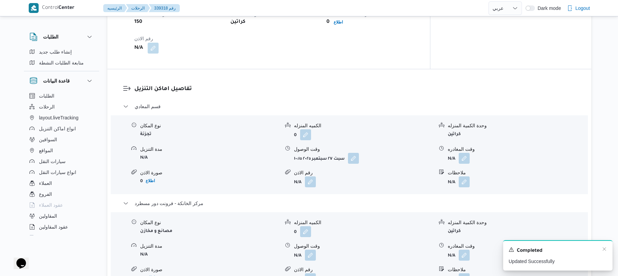
click at [607, 249] on div "A new notification appears Completed Updated Successfully" at bounding box center [557, 255] width 109 height 30
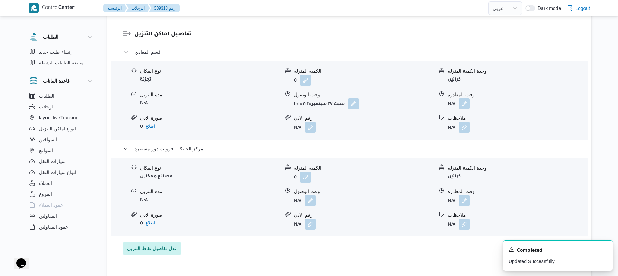
scroll to position [565, 0]
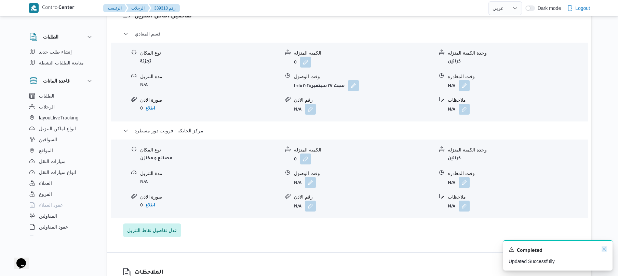
click at [606, 248] on icon "Dismiss toast" at bounding box center [603, 249] width 5 height 5
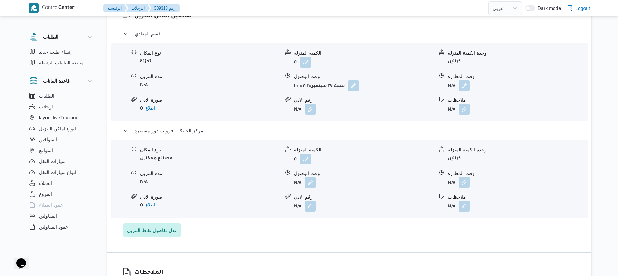
click at [462, 179] on button "button" at bounding box center [463, 182] width 11 height 11
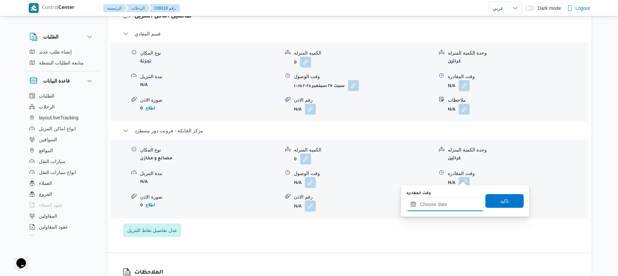
click at [437, 203] on input "وقت المغادره" at bounding box center [445, 205] width 78 height 14
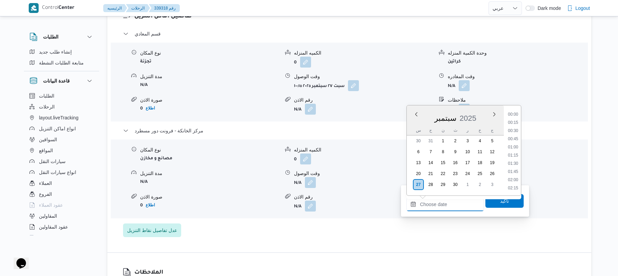
scroll to position [632, 0]
click at [513, 137] on li "20:00" at bounding box center [513, 138] width 16 height 7
type input "٢٧/٠٩/٢٠٢٥ ٢٠:٠٠"
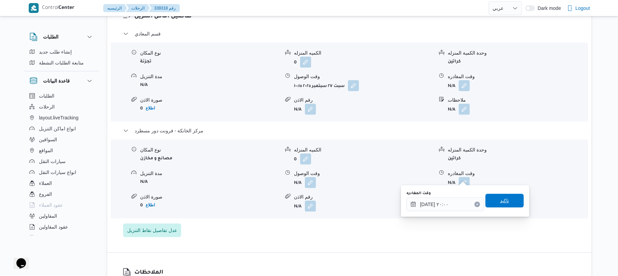
click at [492, 195] on span "تاكيد" at bounding box center [504, 201] width 38 height 14
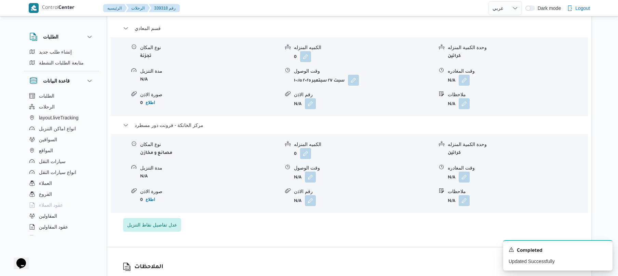
click at [304, 181] on span at bounding box center [308, 177] width 14 height 11
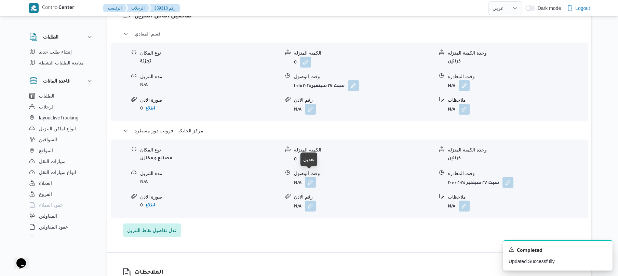
click at [308, 178] on button "button" at bounding box center [310, 182] width 11 height 11
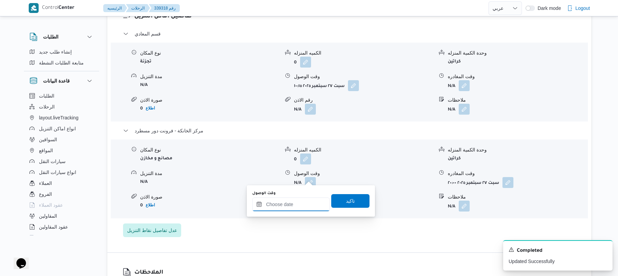
click at [300, 203] on input "وقت الوصول" at bounding box center [291, 205] width 78 height 14
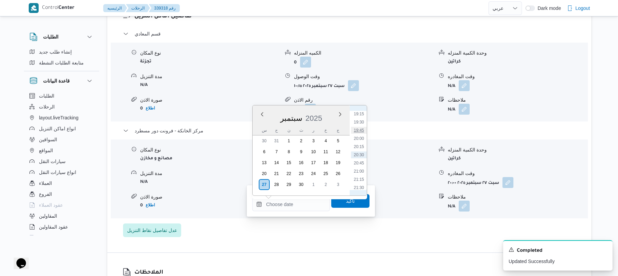
click at [362, 132] on li "19:45" at bounding box center [359, 130] width 16 height 7
type input "٢٧/٠٩/٢٠٢٥ ١٩:٤٥"
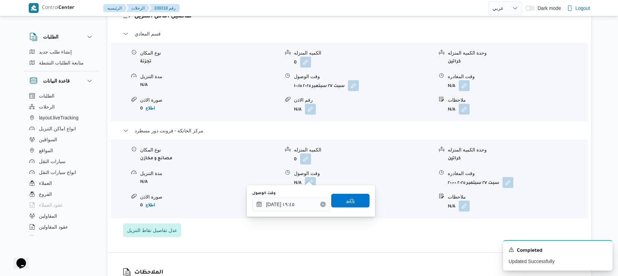
click at [346, 203] on span "تاكيد" at bounding box center [350, 201] width 9 height 8
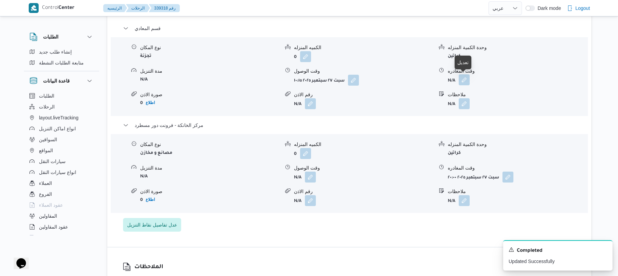
click at [464, 80] on button "button" at bounding box center [463, 79] width 11 height 11
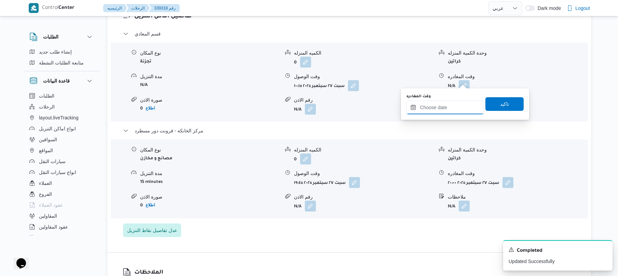
click at [446, 107] on input "وقت المغادره" at bounding box center [445, 108] width 78 height 14
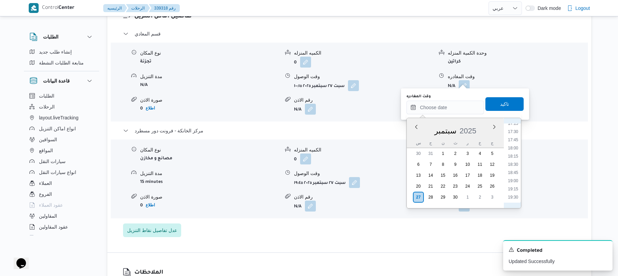
scroll to position [565, 0]
click at [516, 178] on li "18:45" at bounding box center [513, 177] width 16 height 7
type input "٢٧/٠٩/٢٠٢٥ ١٨:٤٥"
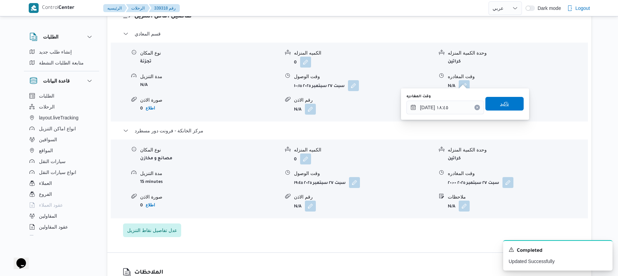
click at [507, 102] on span "تاكيد" at bounding box center [504, 104] width 38 height 14
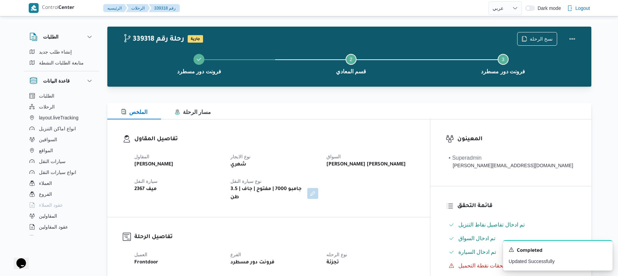
scroll to position [0, 0]
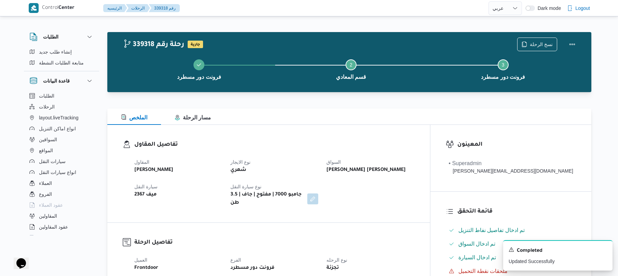
click at [336, 134] on div "تفاصيل المقاول المقاول محمد صلاح عبداللطيف الشريف نوع الايجار شهري السواق هشام …" at bounding box center [268, 174] width 322 height 98
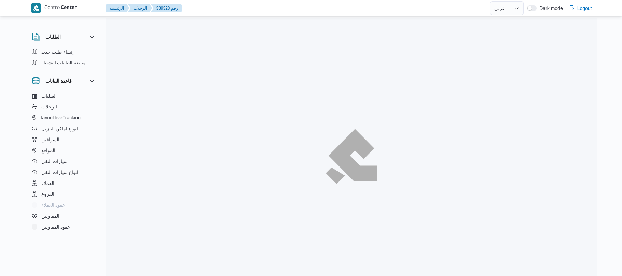
select select "ar"
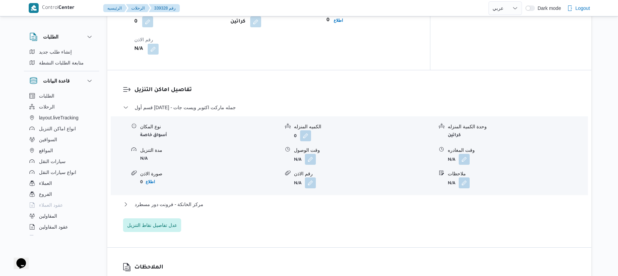
scroll to position [528, 0]
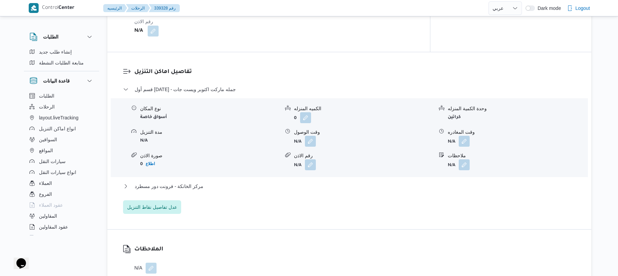
click at [278, 174] on div "قسم أول [DATE] - جمله ماركت اكتوبر ويست جات نوع المكان أسواق خاصة الكميه المنزل…" at bounding box center [349, 149] width 453 height 129
click at [283, 182] on button "مركز الخانكة - فرونت دور مسطرد" at bounding box center [349, 186] width 453 height 8
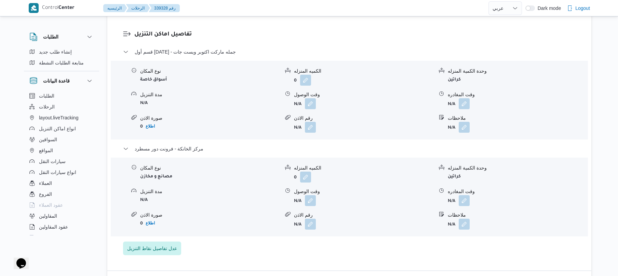
scroll to position [571, 0]
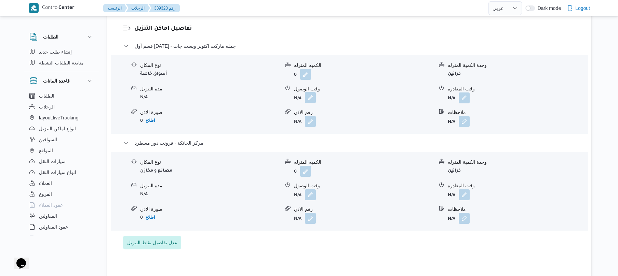
click at [312, 95] on button "button" at bounding box center [310, 97] width 11 height 11
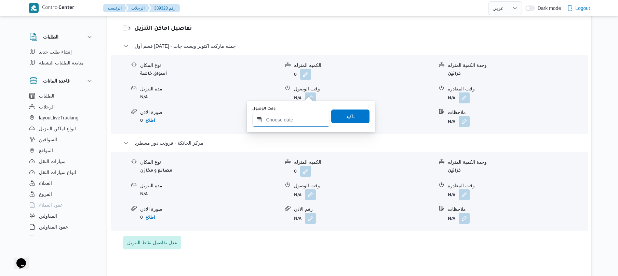
click at [296, 115] on input "وقت الوصول" at bounding box center [291, 120] width 78 height 14
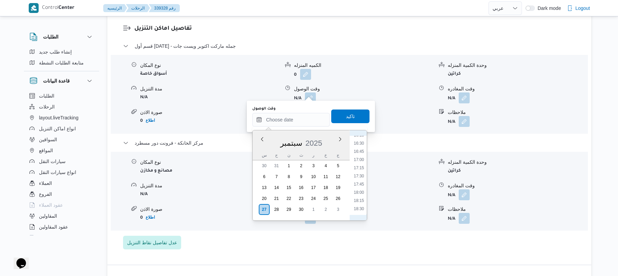
scroll to position [425, 0]
click at [360, 163] on li "13:45" at bounding box center [359, 165] width 16 height 7
type input "٢٧/٠٩/٢٠٢٥ ١٣:٤٥"
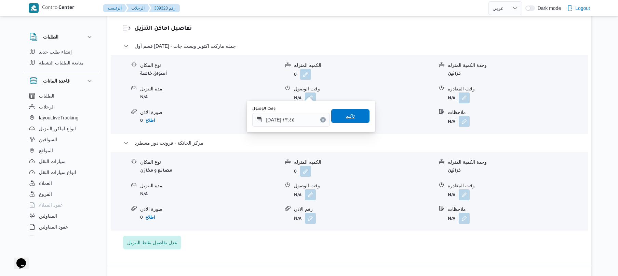
click at [357, 121] on span "تاكيد" at bounding box center [350, 116] width 38 height 14
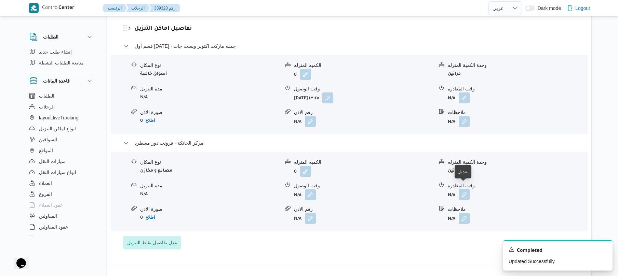
click at [466, 190] on button "button" at bounding box center [463, 194] width 11 height 11
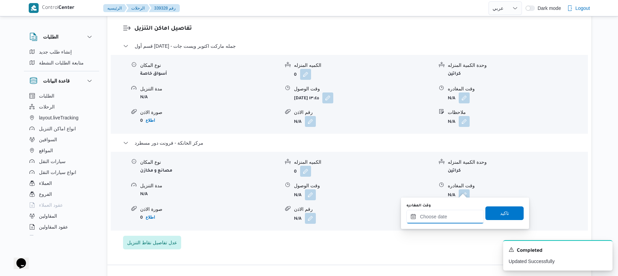
click at [440, 211] on div at bounding box center [445, 217] width 78 height 14
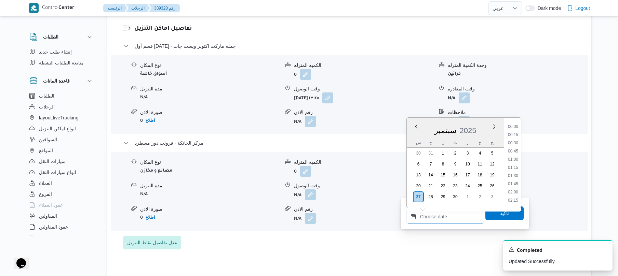
scroll to position [632, 0]
click at [514, 168] on li "20:30" at bounding box center [513, 167] width 16 height 7
type input "٢٧/٠٩/٢٠٢٥ ٢٠:٣٠"
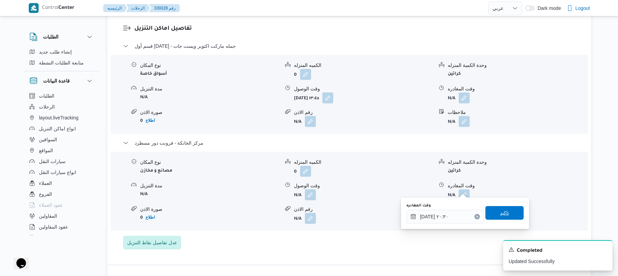
click at [495, 212] on span "تاكيد" at bounding box center [504, 213] width 38 height 14
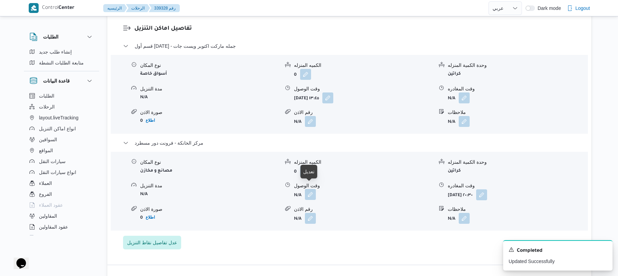
click at [310, 190] on button "button" at bounding box center [310, 194] width 11 height 11
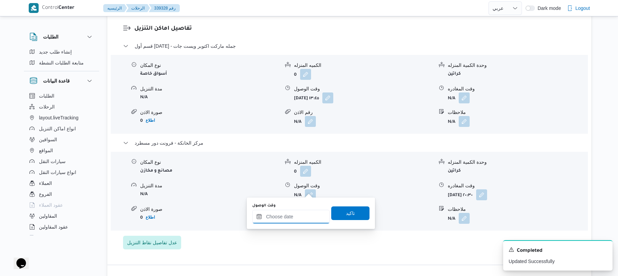
click at [298, 215] on input "وقت الوصول" at bounding box center [291, 217] width 78 height 14
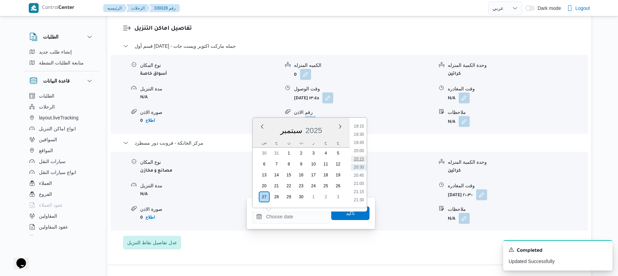
click at [362, 159] on li "20:15" at bounding box center [359, 159] width 16 height 7
type input "٢٧/٠٩/٢٠٢٥ ٢٠:١٥"
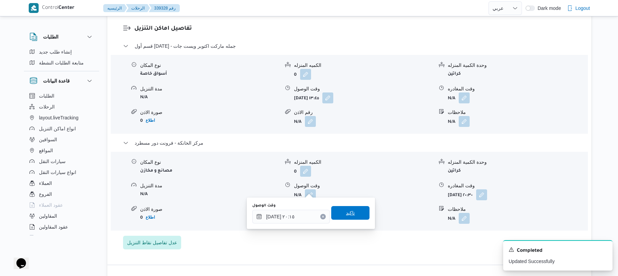
click at [346, 211] on span "تاكيد" at bounding box center [350, 213] width 9 height 8
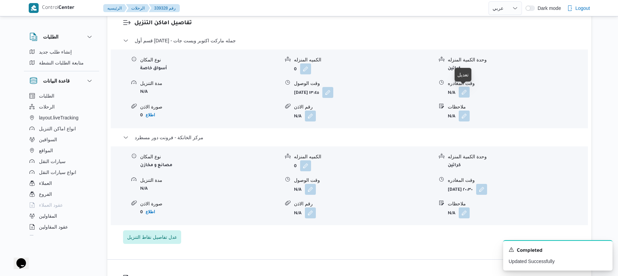
click at [463, 93] on button "button" at bounding box center [463, 92] width 11 height 11
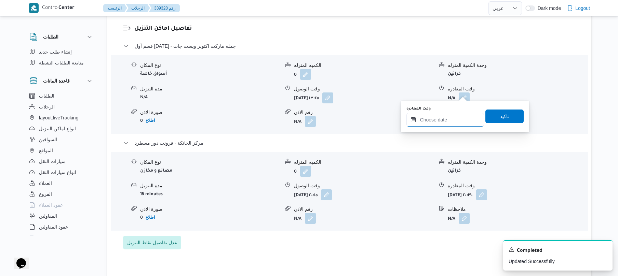
click at [436, 119] on input "وقت المغادره" at bounding box center [445, 120] width 78 height 14
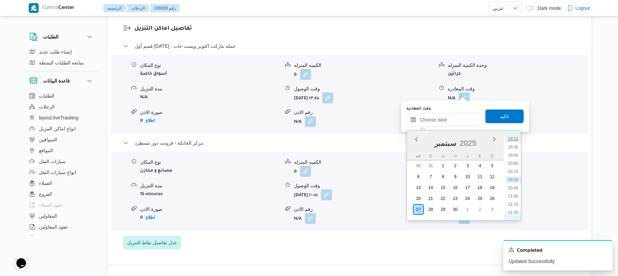
click at [516, 141] on li "19:15" at bounding box center [513, 139] width 16 height 7
type input "٢٧/٠٩/٢٠٢٥ ١٩:١٥"
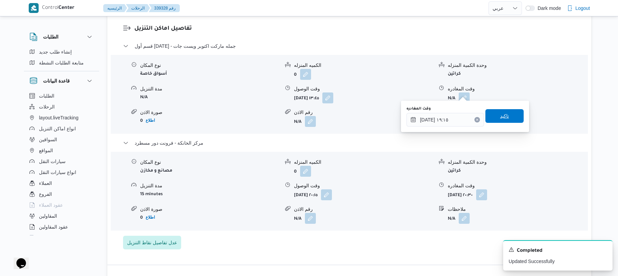
click at [506, 117] on span "تاكيد" at bounding box center [504, 116] width 38 height 14
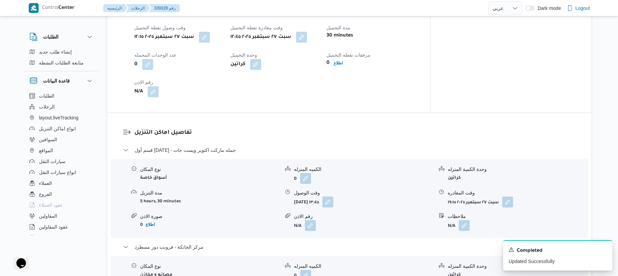
scroll to position [0, 0]
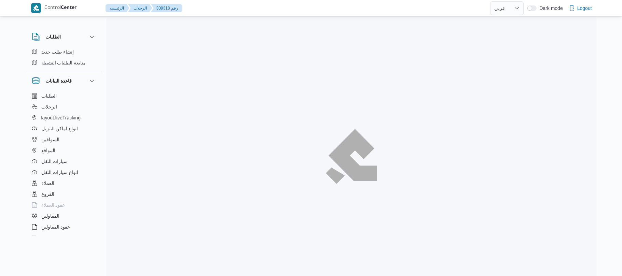
select select "ar"
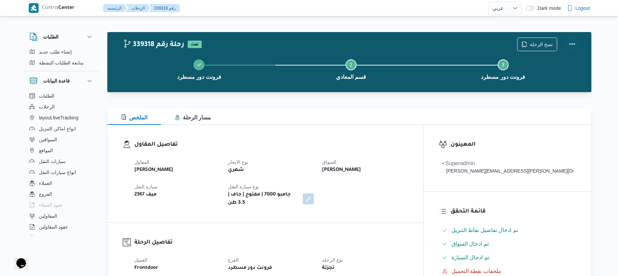
click at [567, 44] on button "Actions" at bounding box center [572, 44] width 14 height 14
click at [418, 106] on div at bounding box center [349, 104] width 484 height 8
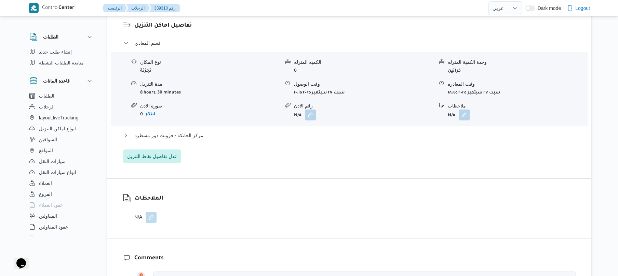
scroll to position [601, 0]
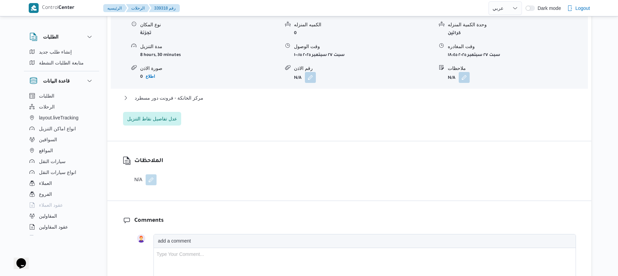
click at [426, 94] on div "مركز الخانكة - فرونت دور مسطرد" at bounding box center [349, 100] width 453 height 13
click at [427, 94] on button "مركز الخانكة - فرونت دور مسطرد" at bounding box center [349, 98] width 453 height 8
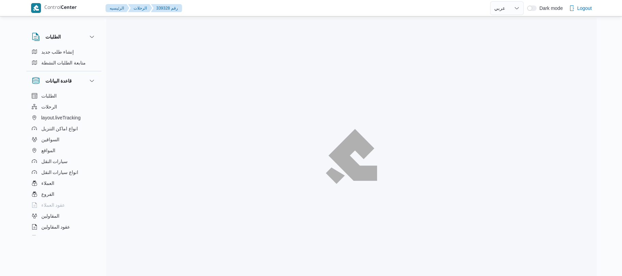
select select "ar"
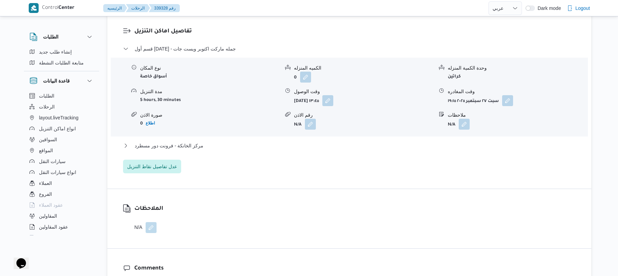
scroll to position [583, 0]
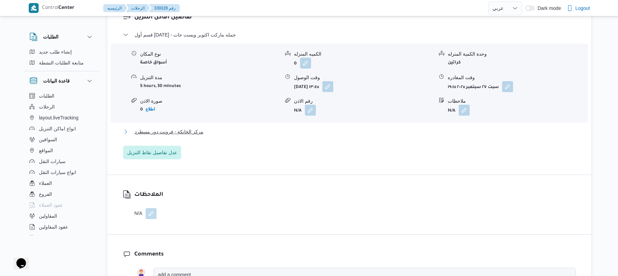
click at [357, 128] on button "مركز الخانكة - فرونت دور مسطرد" at bounding box center [349, 132] width 453 height 8
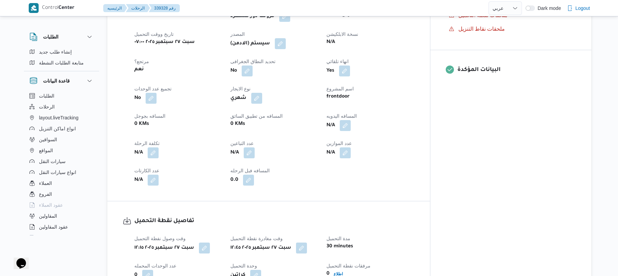
scroll to position [255, 0]
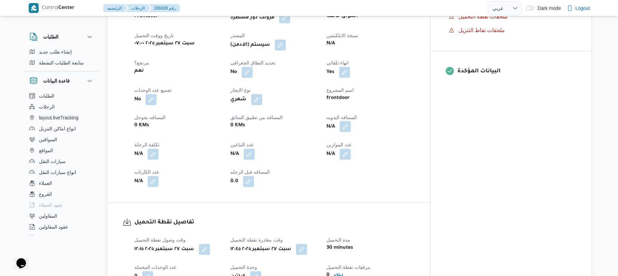
click at [350, 121] on button "button" at bounding box center [345, 126] width 11 height 11
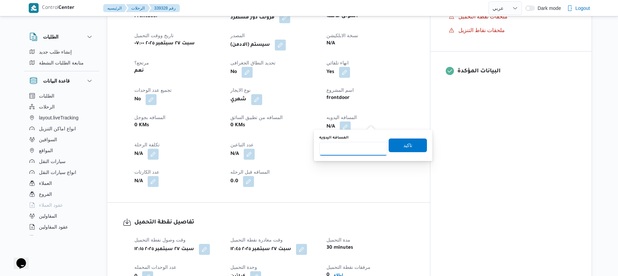
click at [367, 146] on input "المسافه اليدويه" at bounding box center [353, 149] width 68 height 14
type input "130"
click at [406, 145] on span "تاكيد" at bounding box center [407, 145] width 9 height 8
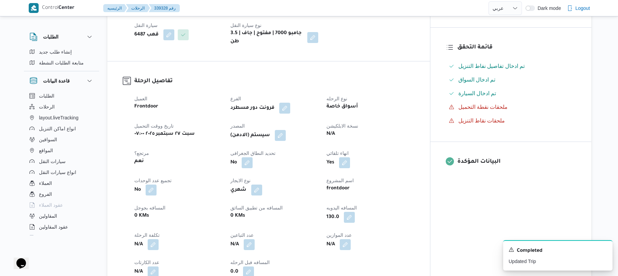
scroll to position [0, 0]
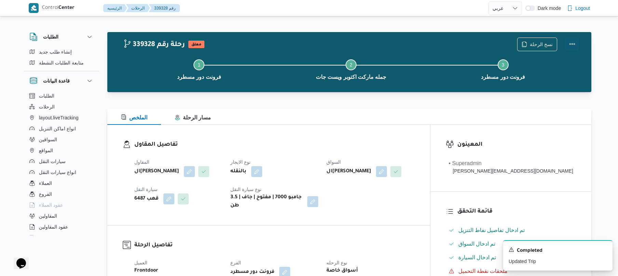
click at [574, 42] on button "Actions" at bounding box center [572, 44] width 14 height 14
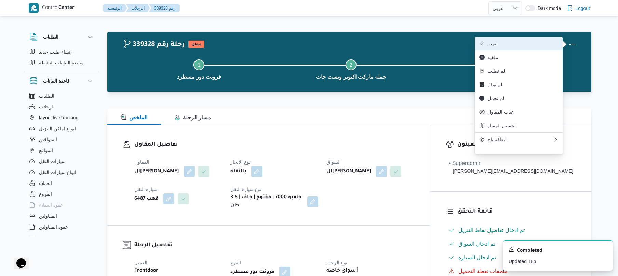
click at [532, 44] on span "تمت" at bounding box center [522, 43] width 71 height 5
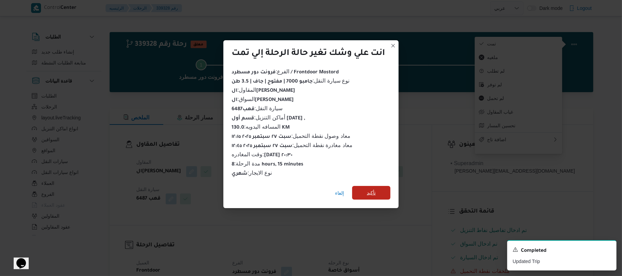
click at [375, 193] on span "تأكيد" at bounding box center [371, 193] width 9 height 8
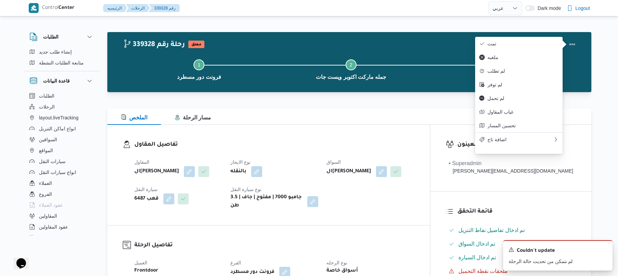
click at [393, 130] on div "تفاصيل المقاول المقاول الهامي محمد خالد علي نوع الايجار بالنقله السواق الهامي م…" at bounding box center [268, 175] width 322 height 100
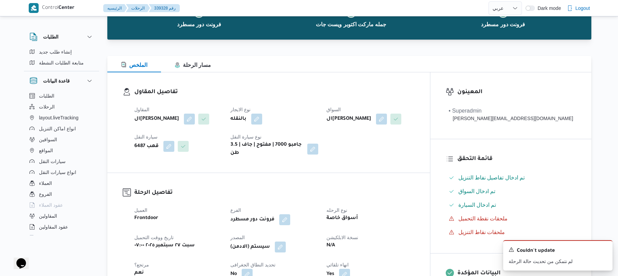
scroll to position [127, 0]
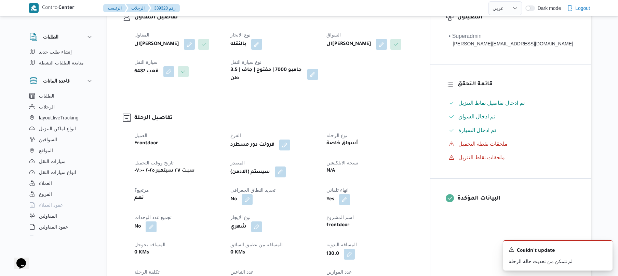
click at [286, 171] on button "button" at bounding box center [280, 172] width 11 height 11
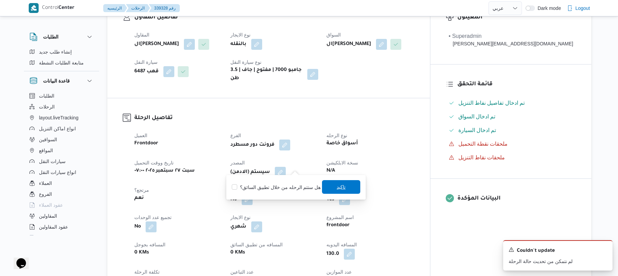
click at [330, 186] on span "تاكيد" at bounding box center [341, 187] width 38 height 14
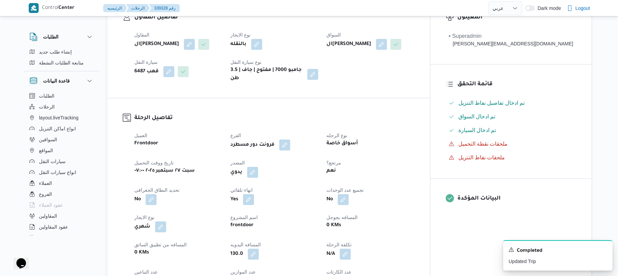
click at [418, 62] on div "المقاول الهامي محمد خالد علي نوع الايجار بالنقله السواق الهامي محمد خالد علي سي…" at bounding box center [274, 57] width 288 height 60
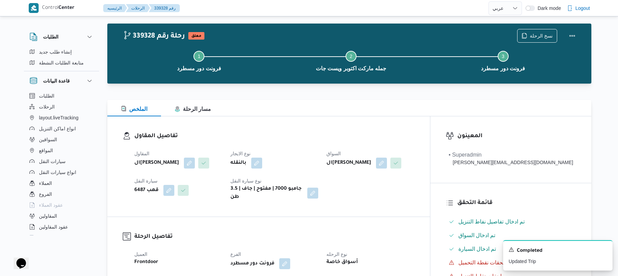
scroll to position [0, 0]
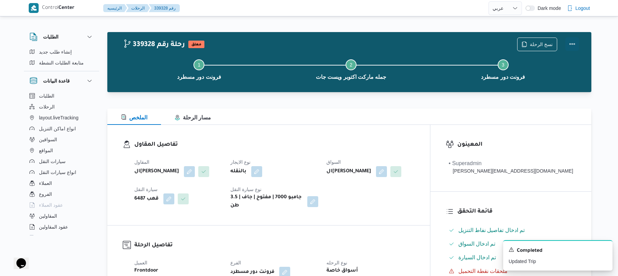
click at [567, 43] on button "Actions" at bounding box center [572, 44] width 14 height 14
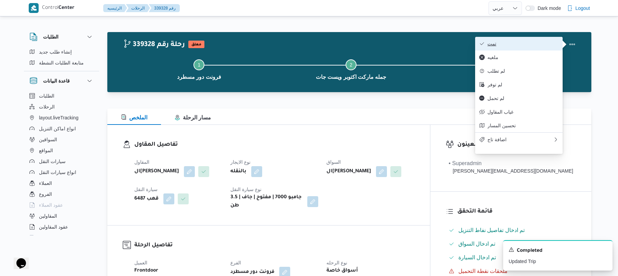
click at [538, 43] on span "تمت" at bounding box center [522, 43] width 71 height 5
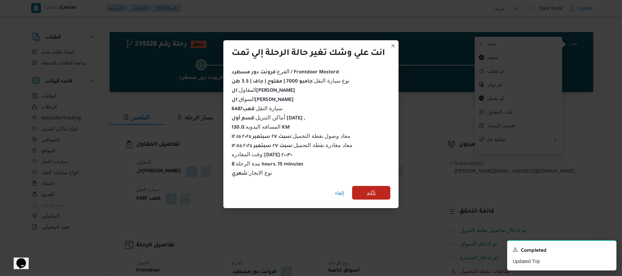
click at [378, 188] on span "تأكيد" at bounding box center [371, 193] width 38 height 14
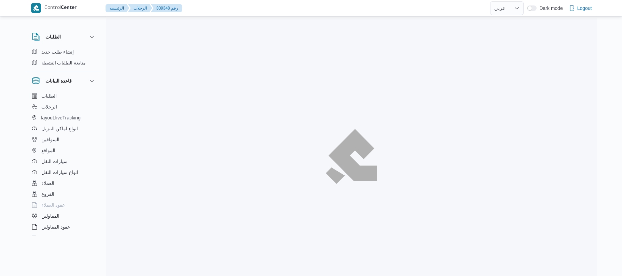
select select "ar"
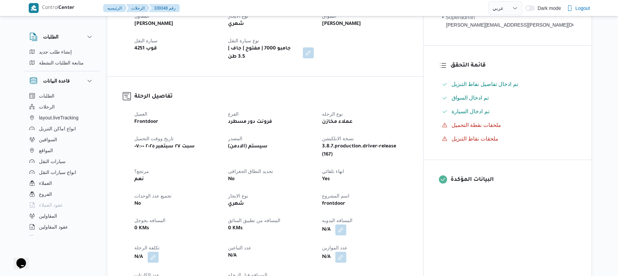
scroll to position [200, 0]
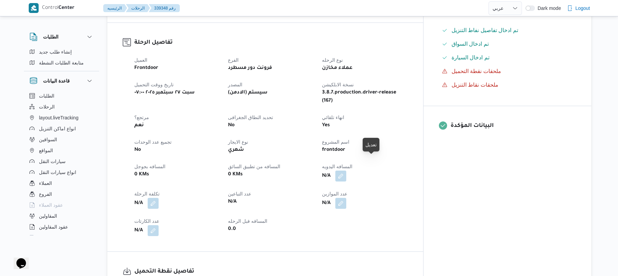
click at [346, 171] on button "button" at bounding box center [340, 176] width 11 height 11
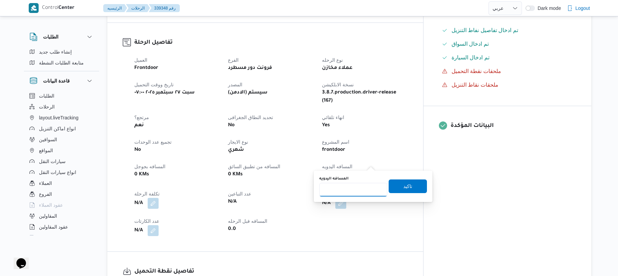
click at [357, 189] on input "المسافه اليدويه" at bounding box center [353, 190] width 68 height 14
type input "120"
click at [406, 189] on span "تاكيد" at bounding box center [407, 186] width 9 height 8
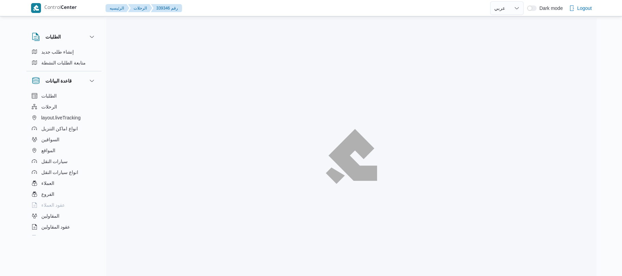
select select "ar"
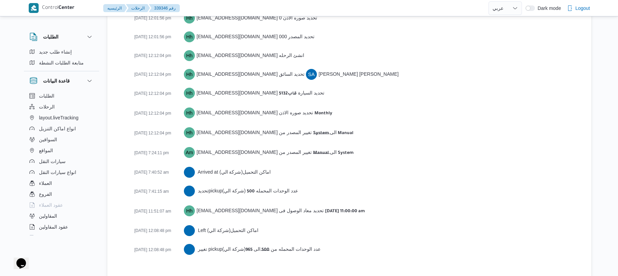
scroll to position [980, 0]
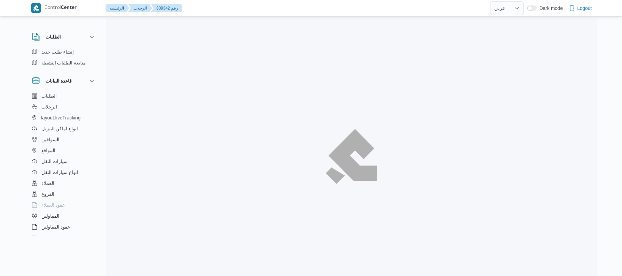
select select "ar"
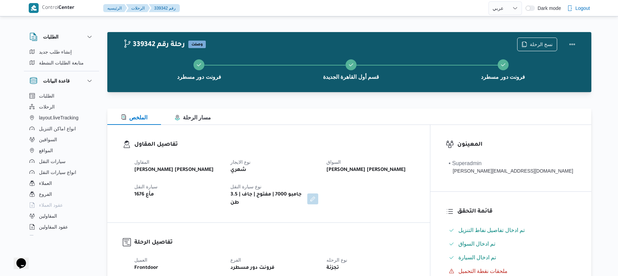
click at [323, 141] on h3 "تفاصيل المقاول" at bounding box center [274, 144] width 280 height 9
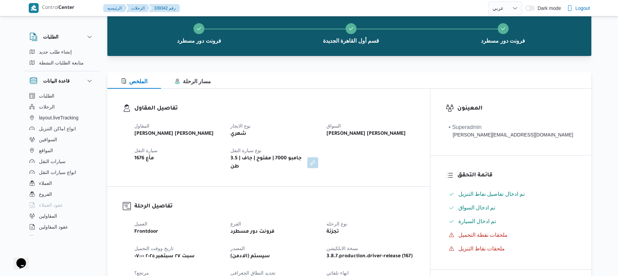
scroll to position [55, 0]
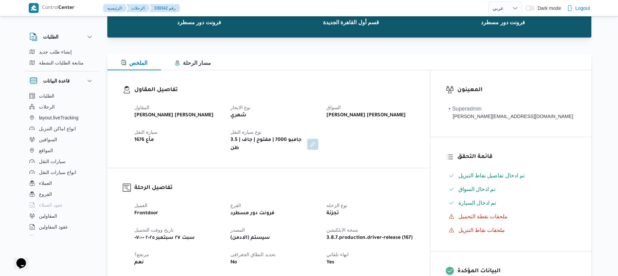
click at [403, 142] on div "المقاول محمد هاني محمد جوده محمود نوع الايجار شهري السواق عمرو جمال الدسوقي مصي…" at bounding box center [274, 127] width 288 height 57
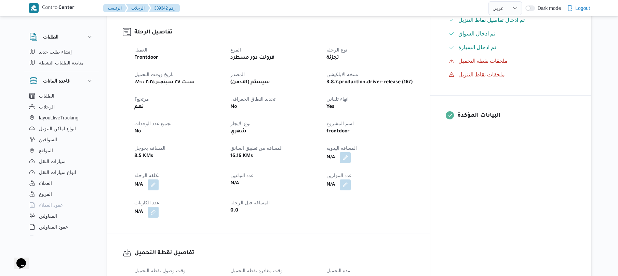
scroll to position [200, 0]
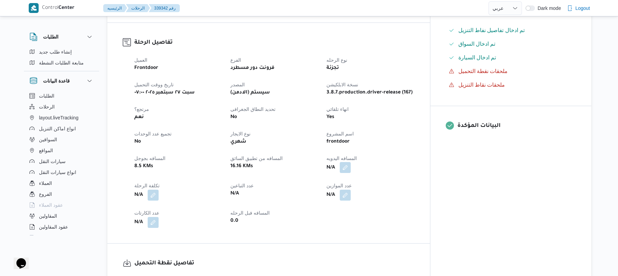
click at [350, 162] on button "button" at bounding box center [345, 167] width 11 height 11
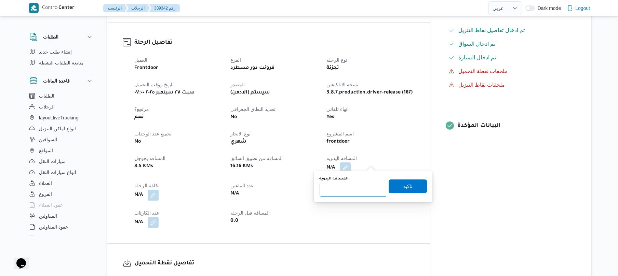
click at [361, 187] on input "المسافه اليدويه" at bounding box center [353, 190] width 68 height 14
type input "120"
click at [413, 186] on span "تاكيد" at bounding box center [407, 187] width 38 height 14
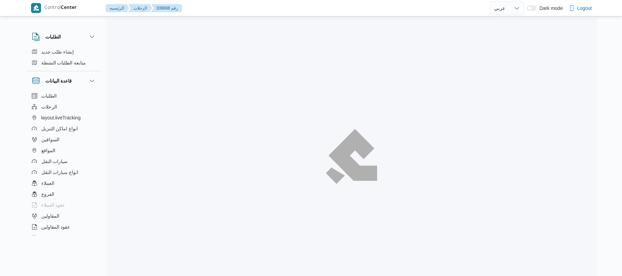
select select "ar"
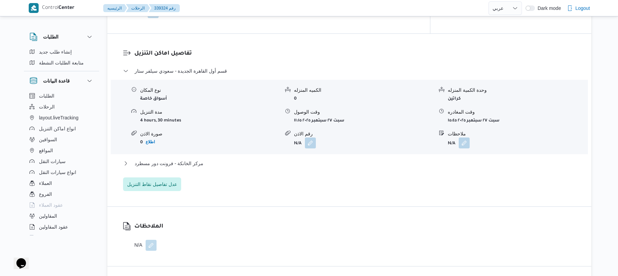
scroll to position [547, 0]
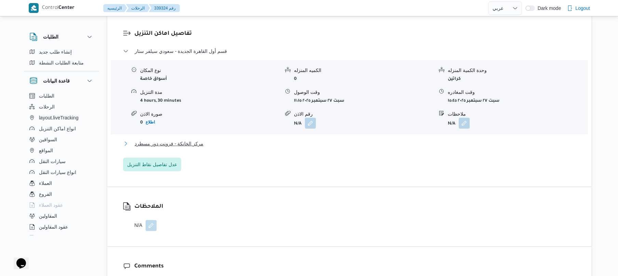
click at [329, 140] on button "مركز الخانكة - فرونت دور مسطرد" at bounding box center [349, 144] width 453 height 8
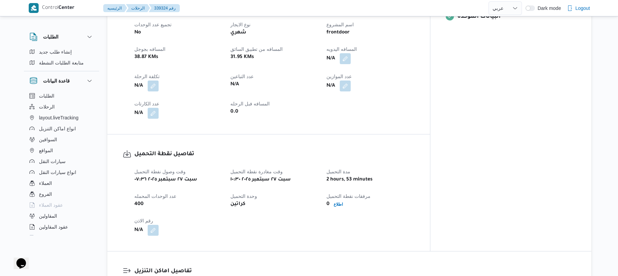
scroll to position [219, 0]
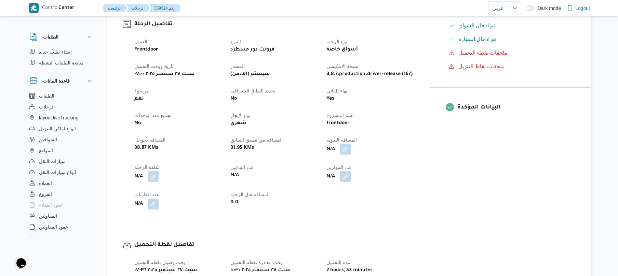
click at [350, 146] on button "button" at bounding box center [345, 149] width 11 height 11
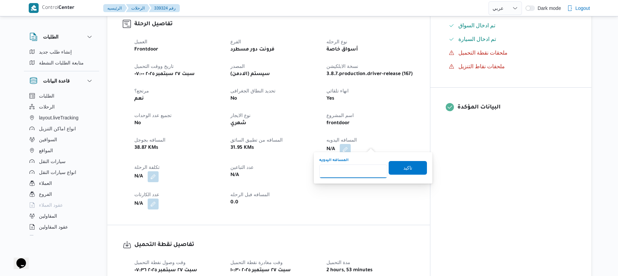
click at [356, 172] on input "المسافه اليدويه" at bounding box center [353, 172] width 68 height 14
type input "120"
click at [389, 169] on span "تاكيد" at bounding box center [407, 168] width 38 height 14
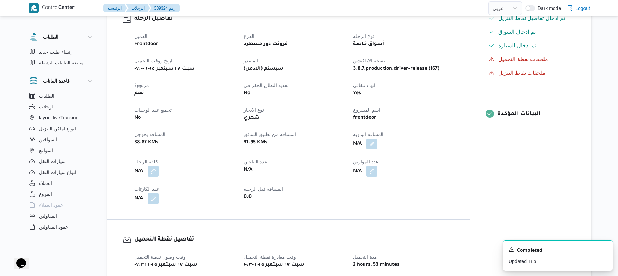
click at [452, 96] on div "Yes" at bounding box center [403, 94] width 102 height 10
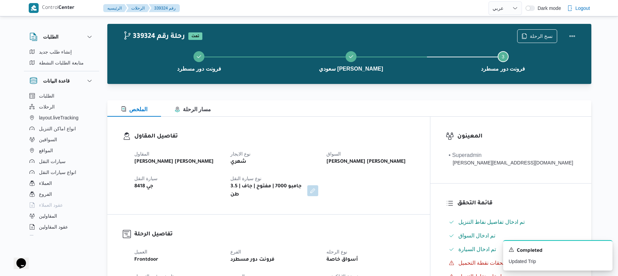
scroll to position [0, 0]
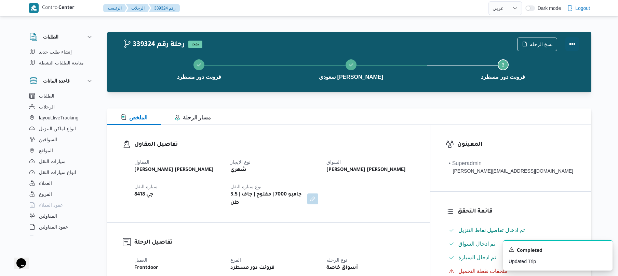
click at [570, 45] on button "Actions" at bounding box center [572, 44] width 14 height 14
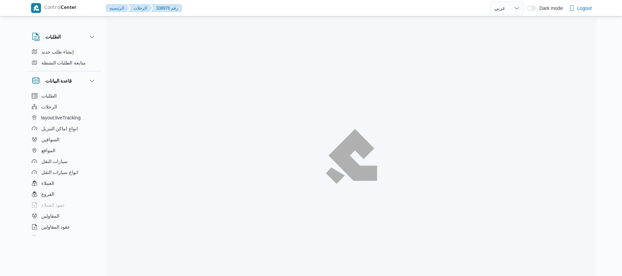
select select "ar"
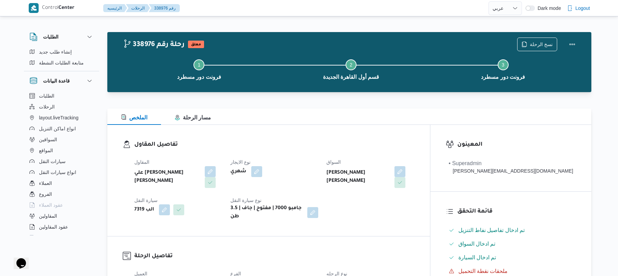
click at [323, 128] on div "تفاصيل المقاول المقاول علي [PERSON_NAME] [PERSON_NAME] نوع الايجار شهري [PERSON…" at bounding box center [268, 180] width 322 height 111
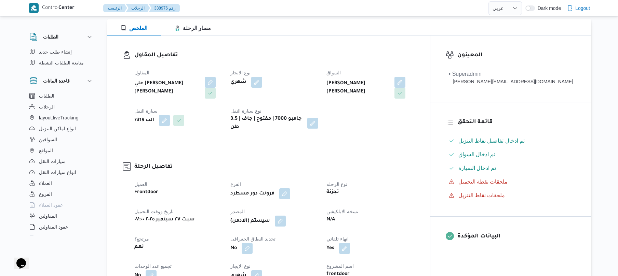
scroll to position [199, 0]
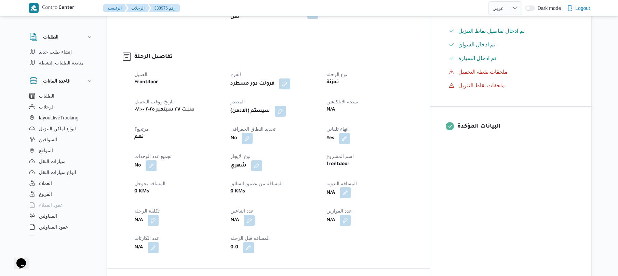
click at [350, 188] on button "button" at bounding box center [345, 193] width 11 height 11
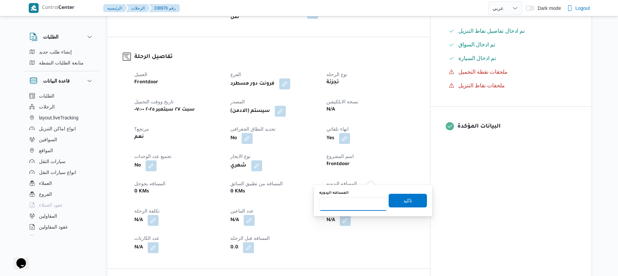
click at [346, 205] on input "المسافه اليدويه" at bounding box center [353, 204] width 68 height 14
type input "120"
click at [424, 196] on div "You are in a dialog. To close this dialog, hit escape. المسافه اليدويه 120 تاكيد" at bounding box center [373, 200] width 119 height 31
click at [406, 197] on span "تاكيد" at bounding box center [407, 200] width 9 height 8
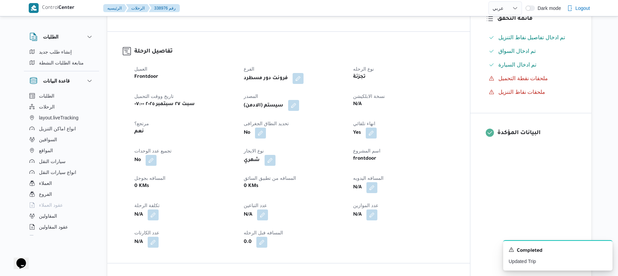
click at [294, 100] on button "button" at bounding box center [293, 105] width 11 height 11
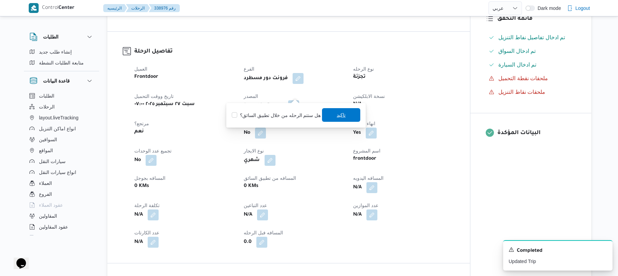
click at [335, 120] on span "تاكيد" at bounding box center [341, 115] width 38 height 14
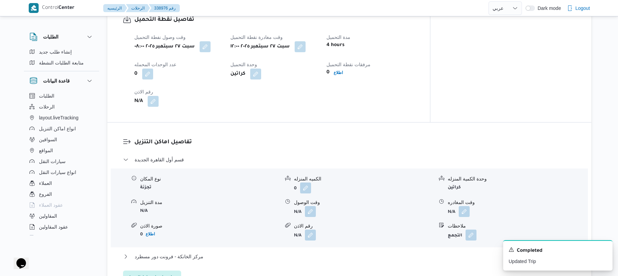
scroll to position [491, 0]
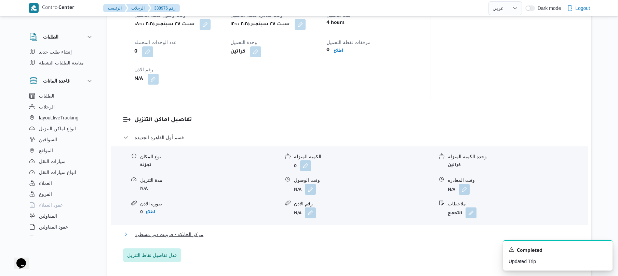
click at [260, 231] on button "مركز الخانكة - فرونت دور مسطرد" at bounding box center [349, 235] width 453 height 8
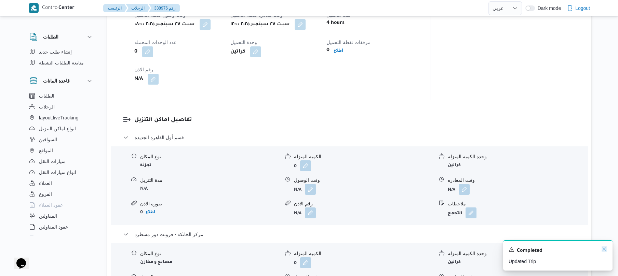
click at [605, 251] on icon "Dismiss toast" at bounding box center [603, 249] width 5 height 5
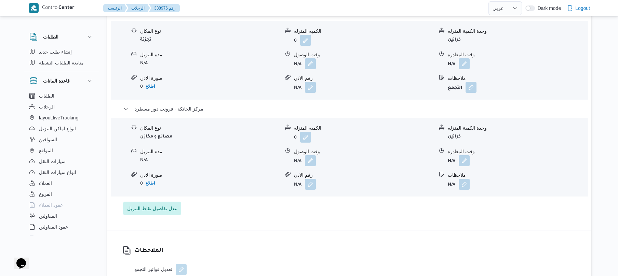
scroll to position [637, 0]
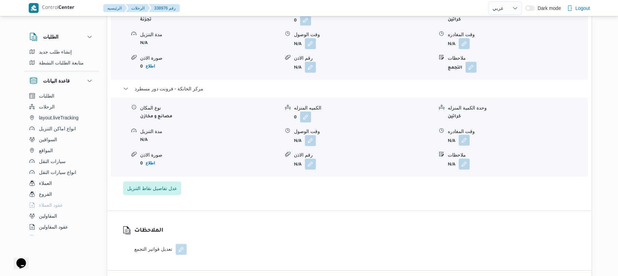
click at [467, 135] on button "button" at bounding box center [463, 140] width 11 height 11
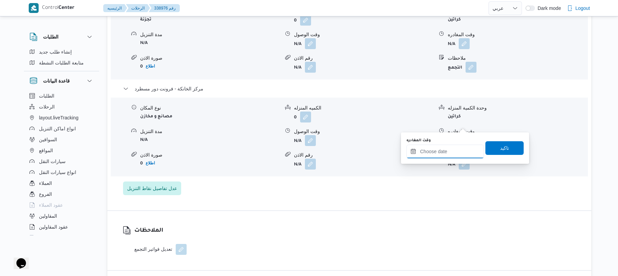
click at [439, 156] on input "وقت المغادره" at bounding box center [445, 152] width 78 height 14
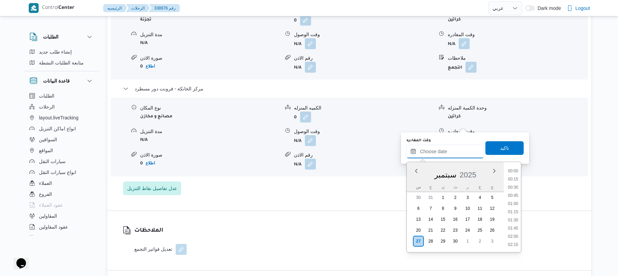
scroll to position [640, 0]
click at [512, 186] on li "20:00" at bounding box center [513, 187] width 16 height 7
type input "[DATE] ٢٠:٠٠"
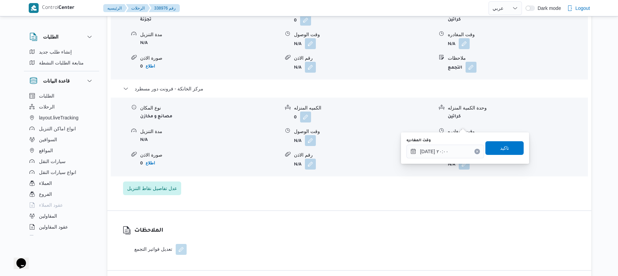
click at [503, 140] on div "وقت المغادره [DATE] ٢٠:٠٠ تاكيد" at bounding box center [464, 148] width 119 height 22
click at [500, 149] on span "تاكيد" at bounding box center [504, 148] width 9 height 8
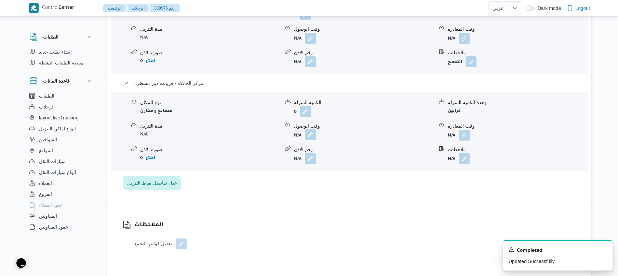
click at [309, 129] on button "button" at bounding box center [310, 134] width 11 height 11
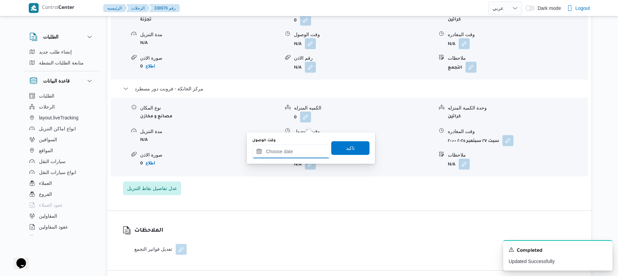
click at [304, 150] on input "وقت الوصول" at bounding box center [291, 152] width 78 height 14
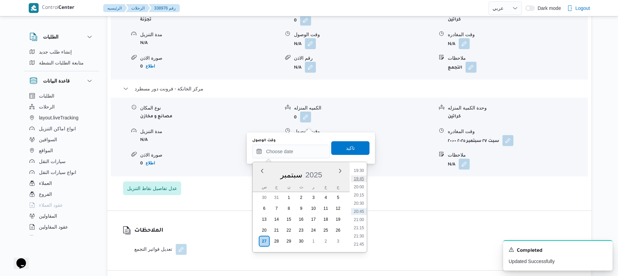
click at [358, 180] on li "19:45" at bounding box center [359, 179] width 16 height 7
type input "[DATE] ١٩:٤٥"
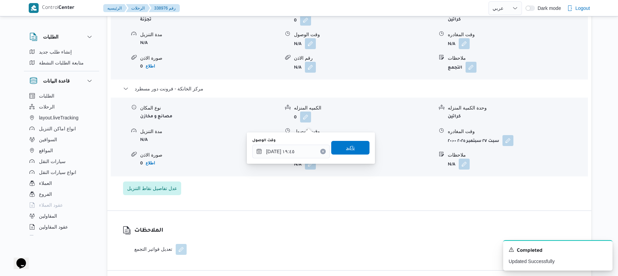
click at [359, 151] on span "تاكيد" at bounding box center [350, 148] width 38 height 14
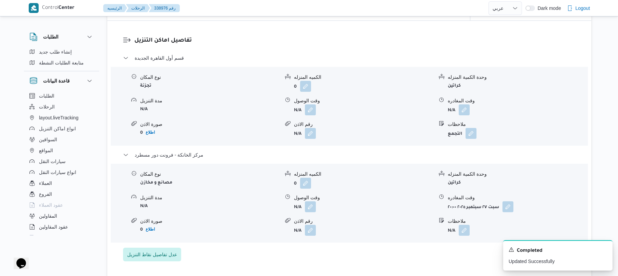
scroll to position [564, 0]
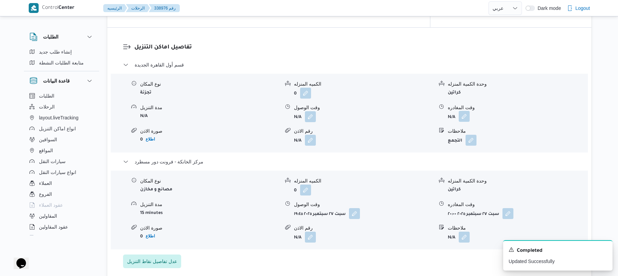
click at [464, 111] on button "button" at bounding box center [463, 116] width 11 height 11
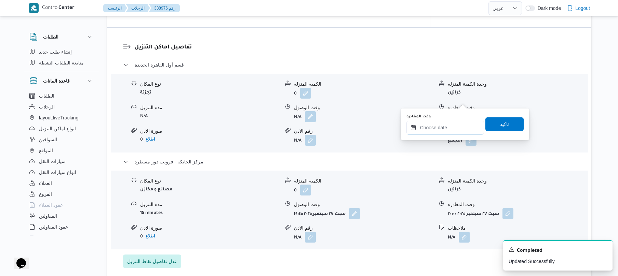
click at [433, 132] on input "وقت المغادره" at bounding box center [445, 128] width 78 height 14
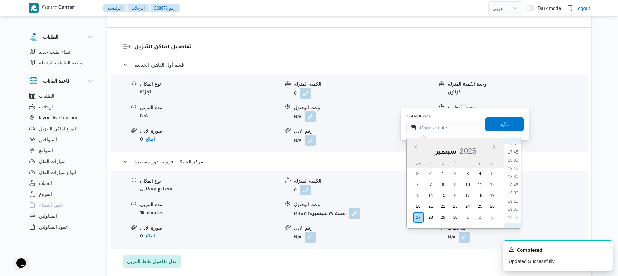
scroll to position [573, 0]
click at [514, 197] on li "19:00" at bounding box center [513, 197] width 16 height 7
type input "[DATE] ١٩:٠٠"
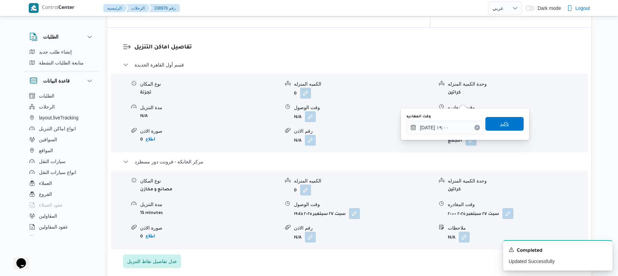
click at [507, 127] on span "تاكيد" at bounding box center [504, 124] width 38 height 14
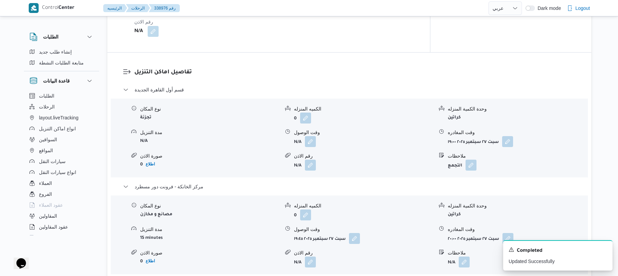
scroll to position [582, 0]
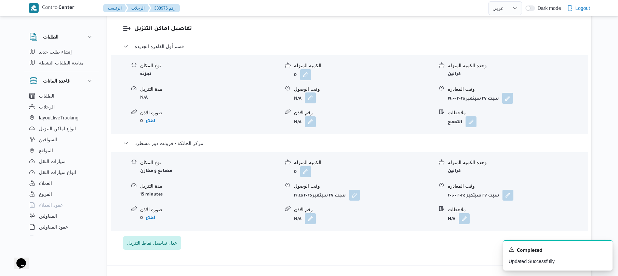
click at [310, 93] on button "button" at bounding box center [310, 98] width 11 height 11
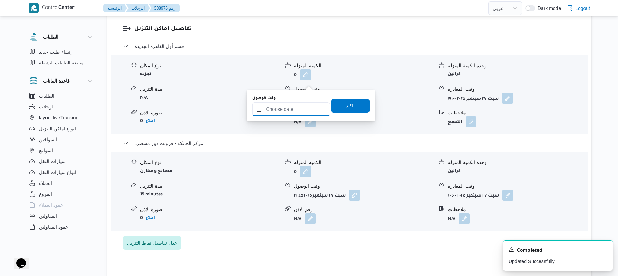
click at [295, 106] on input "وقت الوصول" at bounding box center [291, 109] width 78 height 14
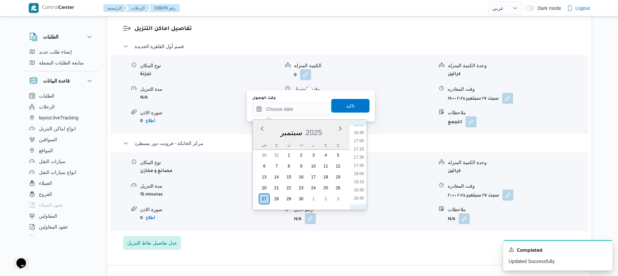
scroll to position [406, 0]
click at [357, 140] on li "12:45" at bounding box center [359, 141] width 16 height 7
type input "[DATE] ١٢:٤٥"
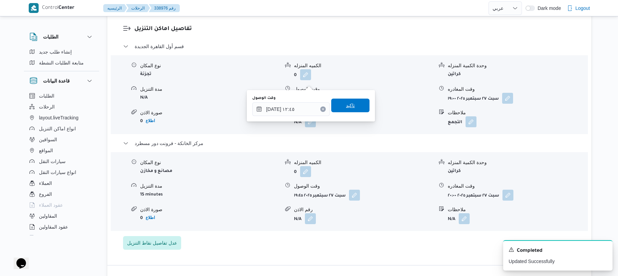
click at [353, 107] on span "تاكيد" at bounding box center [350, 106] width 38 height 14
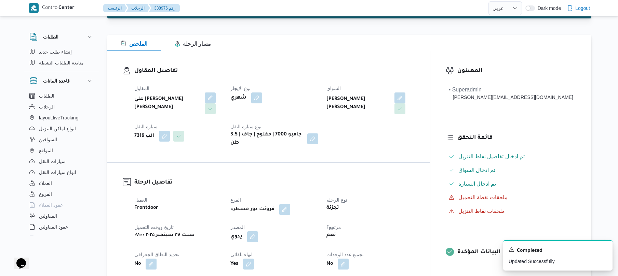
scroll to position [0, 0]
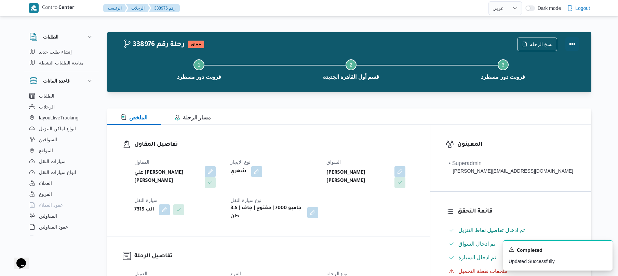
click at [568, 42] on button "Actions" at bounding box center [572, 44] width 14 height 14
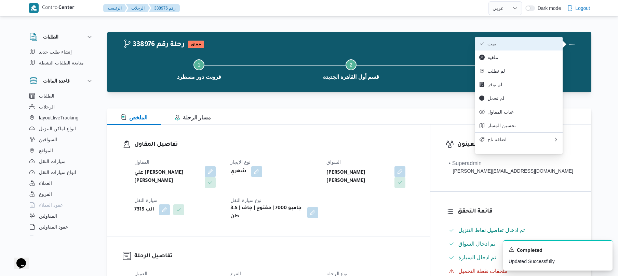
click at [527, 46] on span "تمت" at bounding box center [522, 43] width 71 height 5
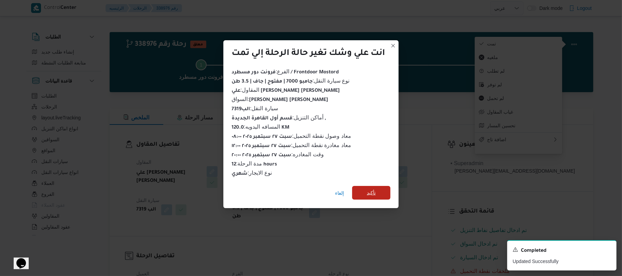
click at [373, 192] on span "تأكيد" at bounding box center [371, 193] width 9 height 8
